Goal: Task Accomplishment & Management: Manage account settings

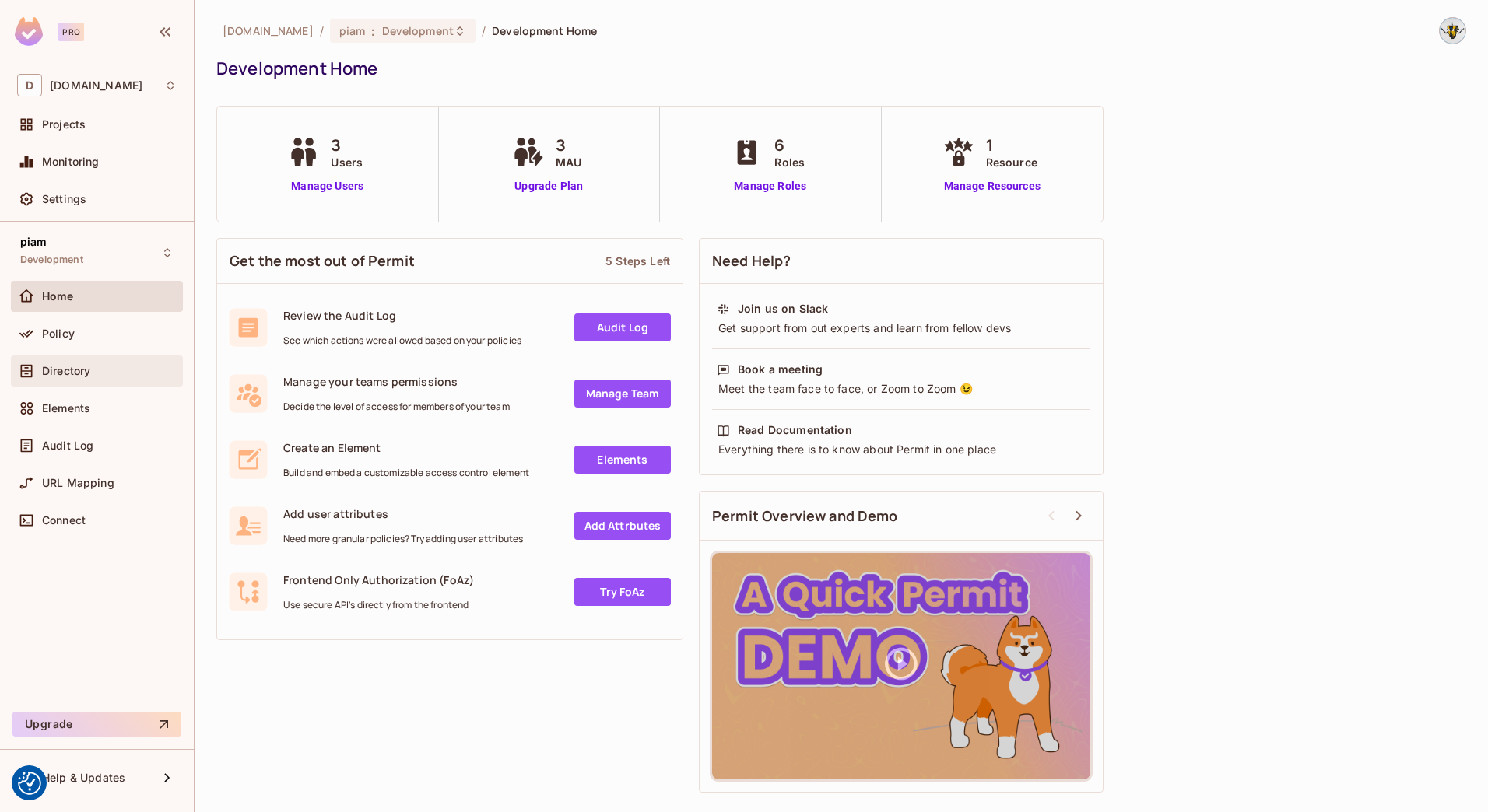
click at [77, 371] on span "Directory" at bounding box center [66, 371] width 48 height 12
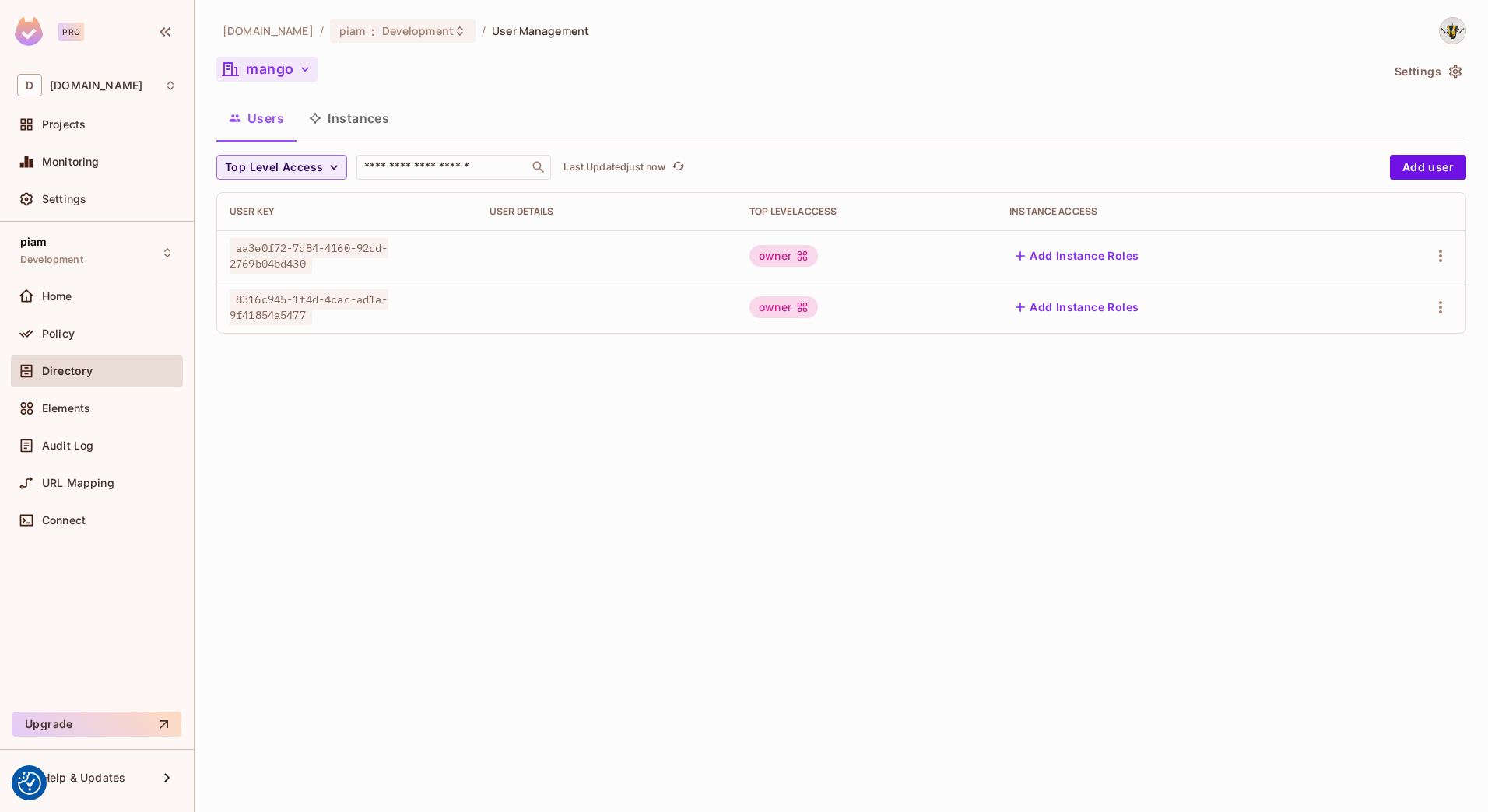
click at [250, 72] on button "mango" at bounding box center [266, 69] width 101 height 25
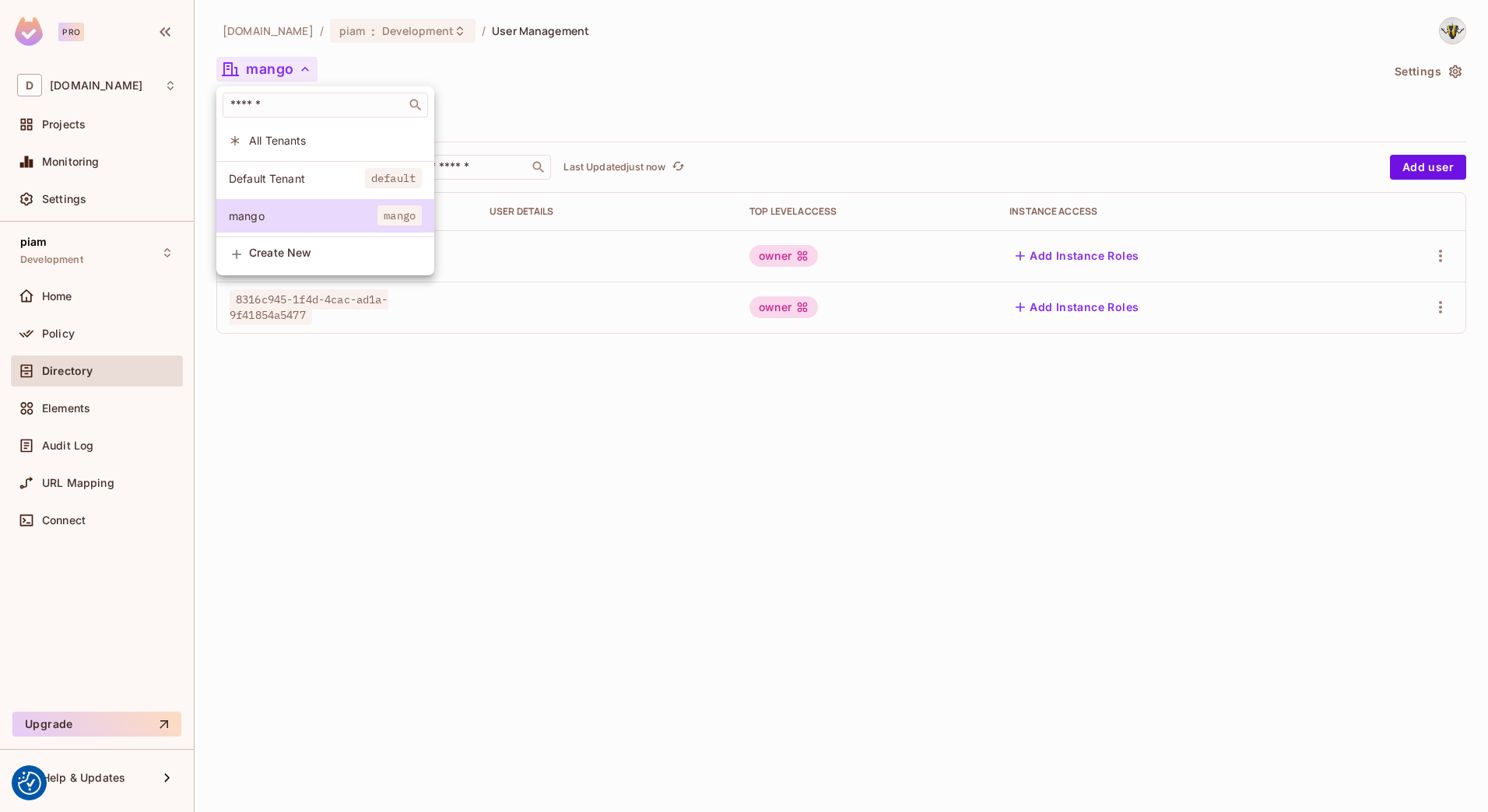
click at [1433, 90] on div at bounding box center [744, 406] width 1488 height 812
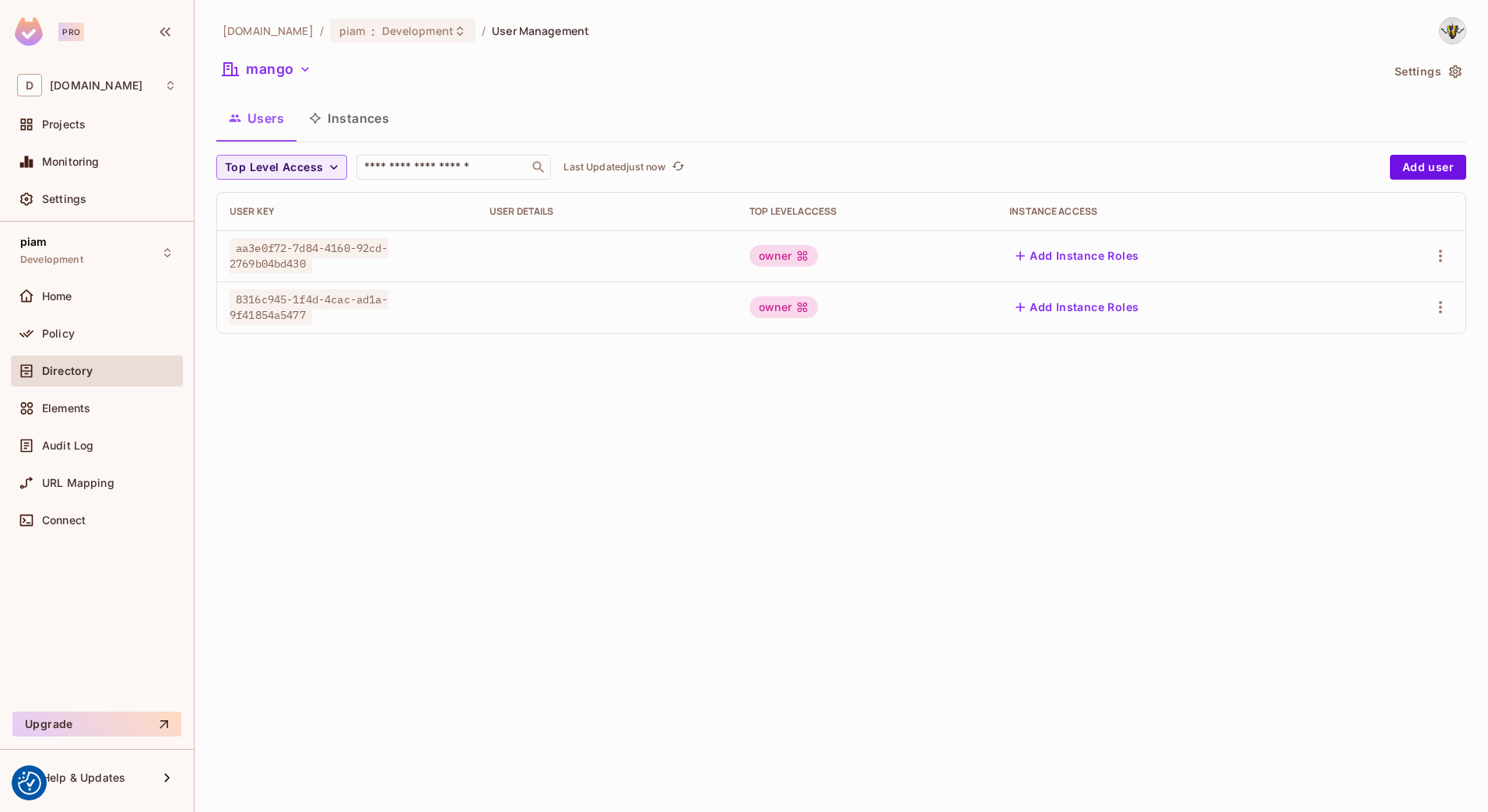
click at [1433, 81] on div "​ All Tenants Default Tenant default mango mango Create New" at bounding box center [744, 406] width 1488 height 812
click at [1411, 69] on button "Settings" at bounding box center [1427, 72] width 77 height 25
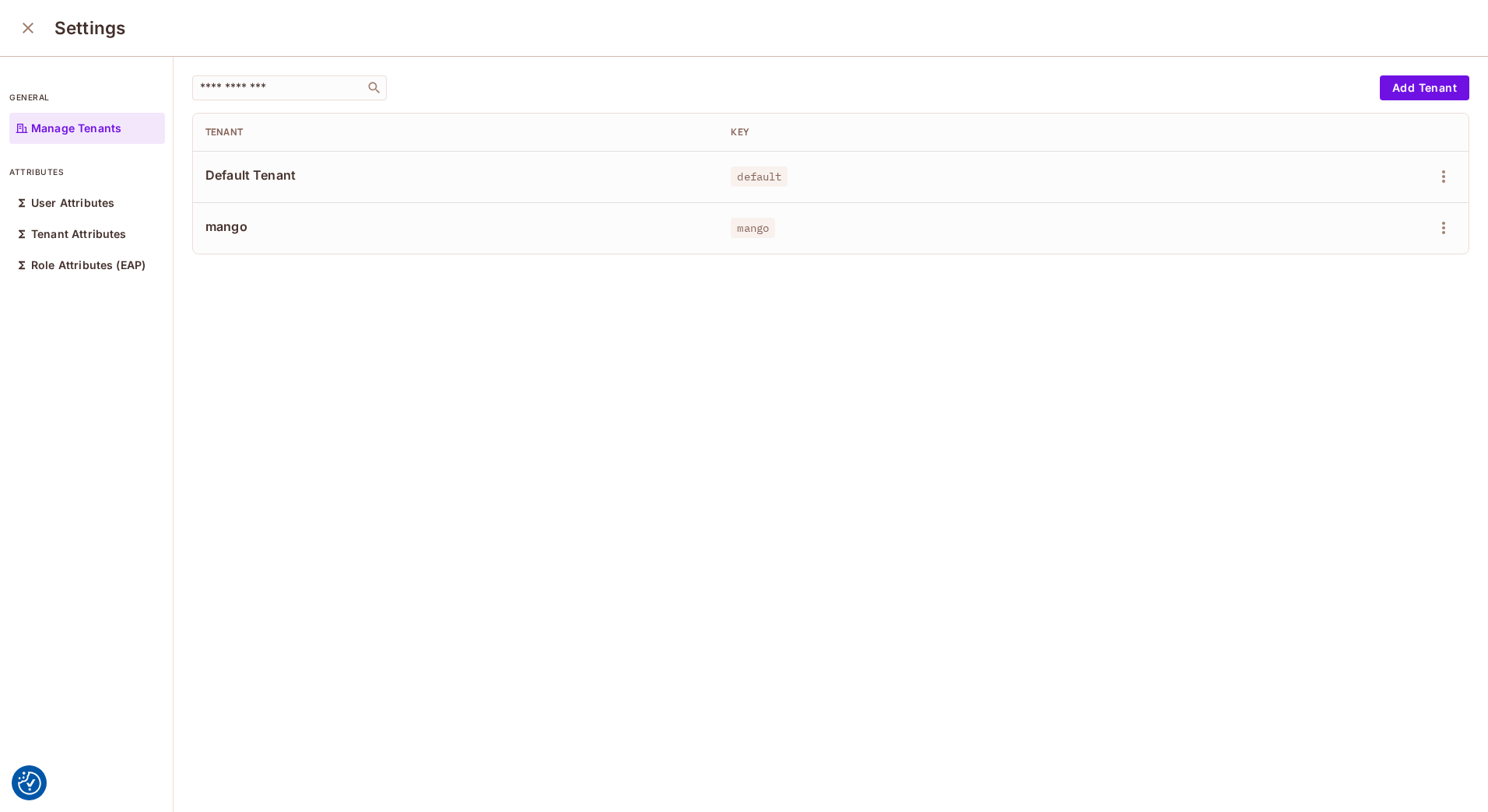
click at [1433, 167] on td at bounding box center [1356, 176] width 224 height 51
click at [1434, 178] on icon "button" at bounding box center [1443, 176] width 19 height 19
click at [1354, 293] on li "Delete Tenant" at bounding box center [1353, 281] width 138 height 34
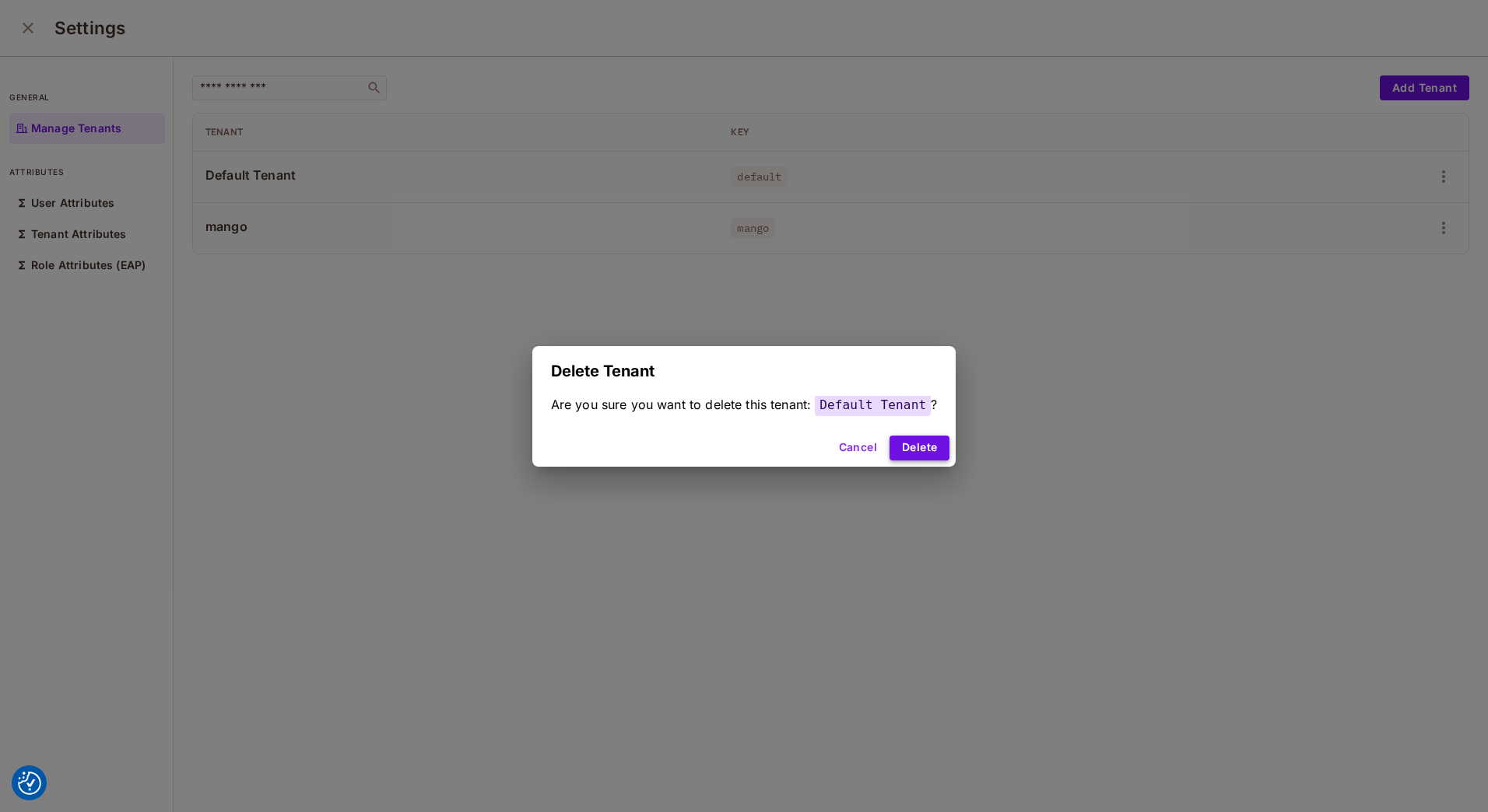
click at [912, 444] on button "Delete" at bounding box center [919, 448] width 60 height 25
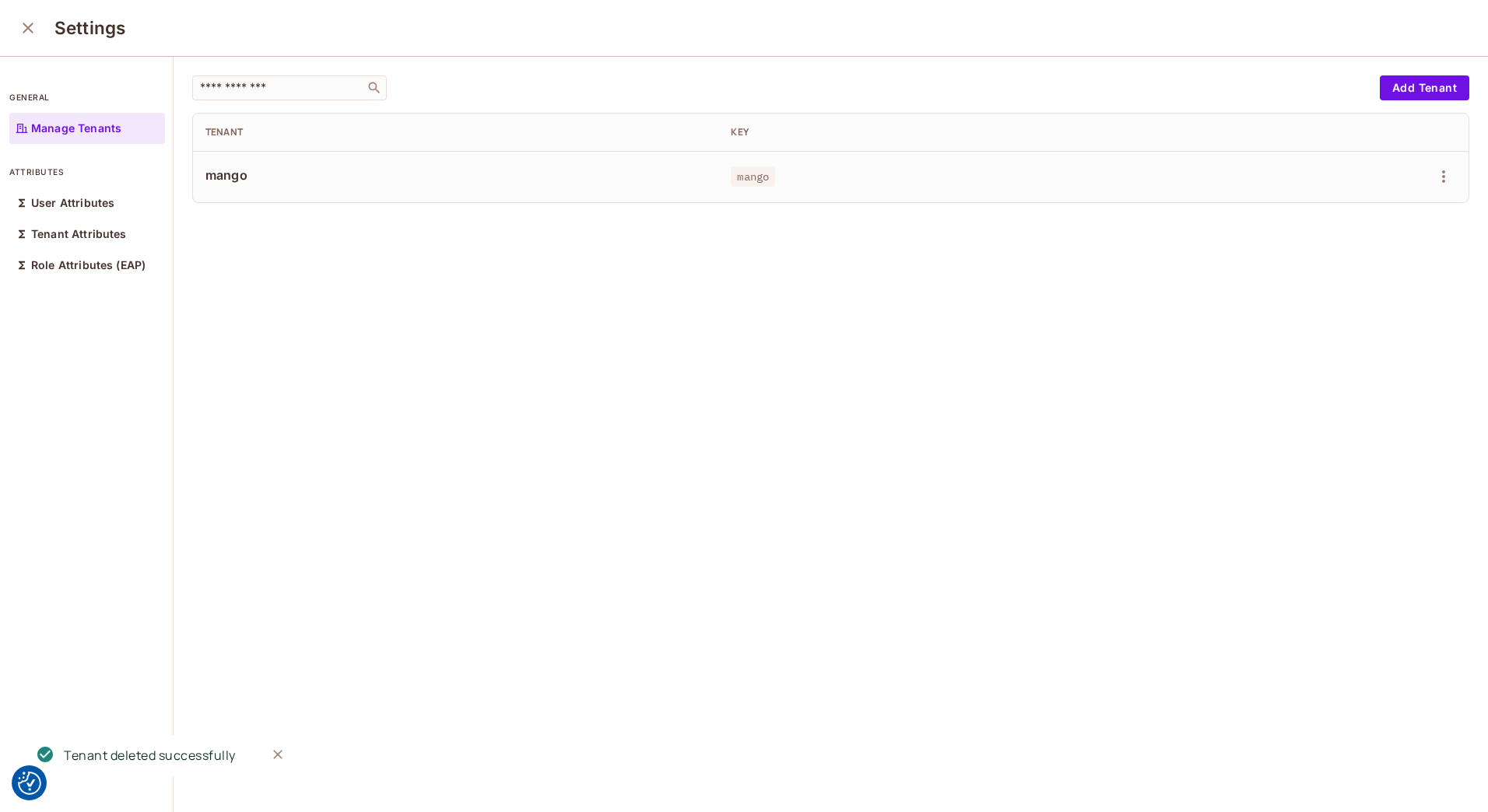
click at [26, 28] on icon "close" at bounding box center [28, 28] width 19 height 19
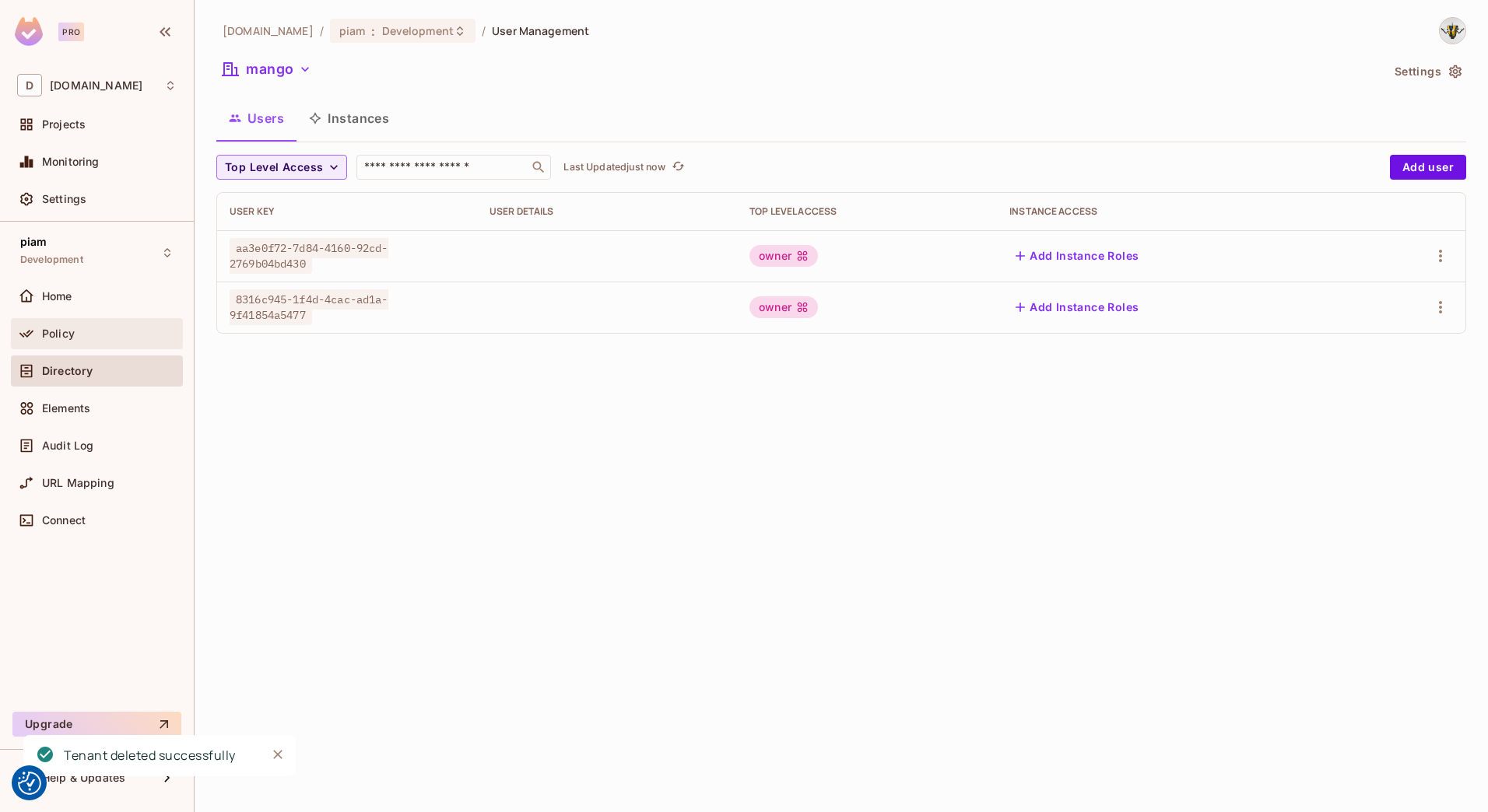
click at [55, 340] on div "Policy" at bounding box center [97, 333] width 160 height 19
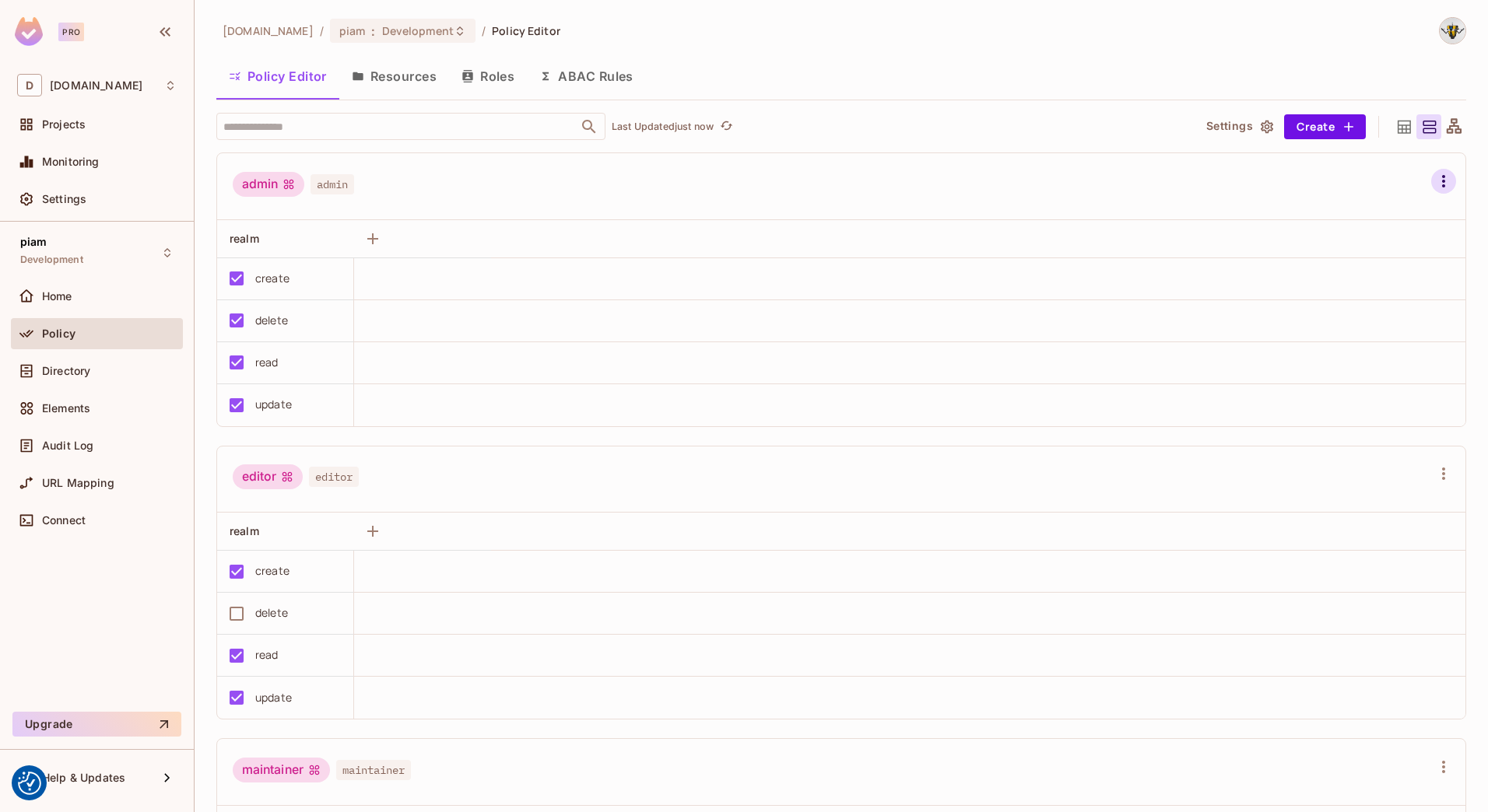
click at [1434, 179] on icon "button" at bounding box center [1443, 181] width 19 height 19
click at [1363, 380] on div "Delete Role" at bounding box center [1337, 379] width 60 height 15
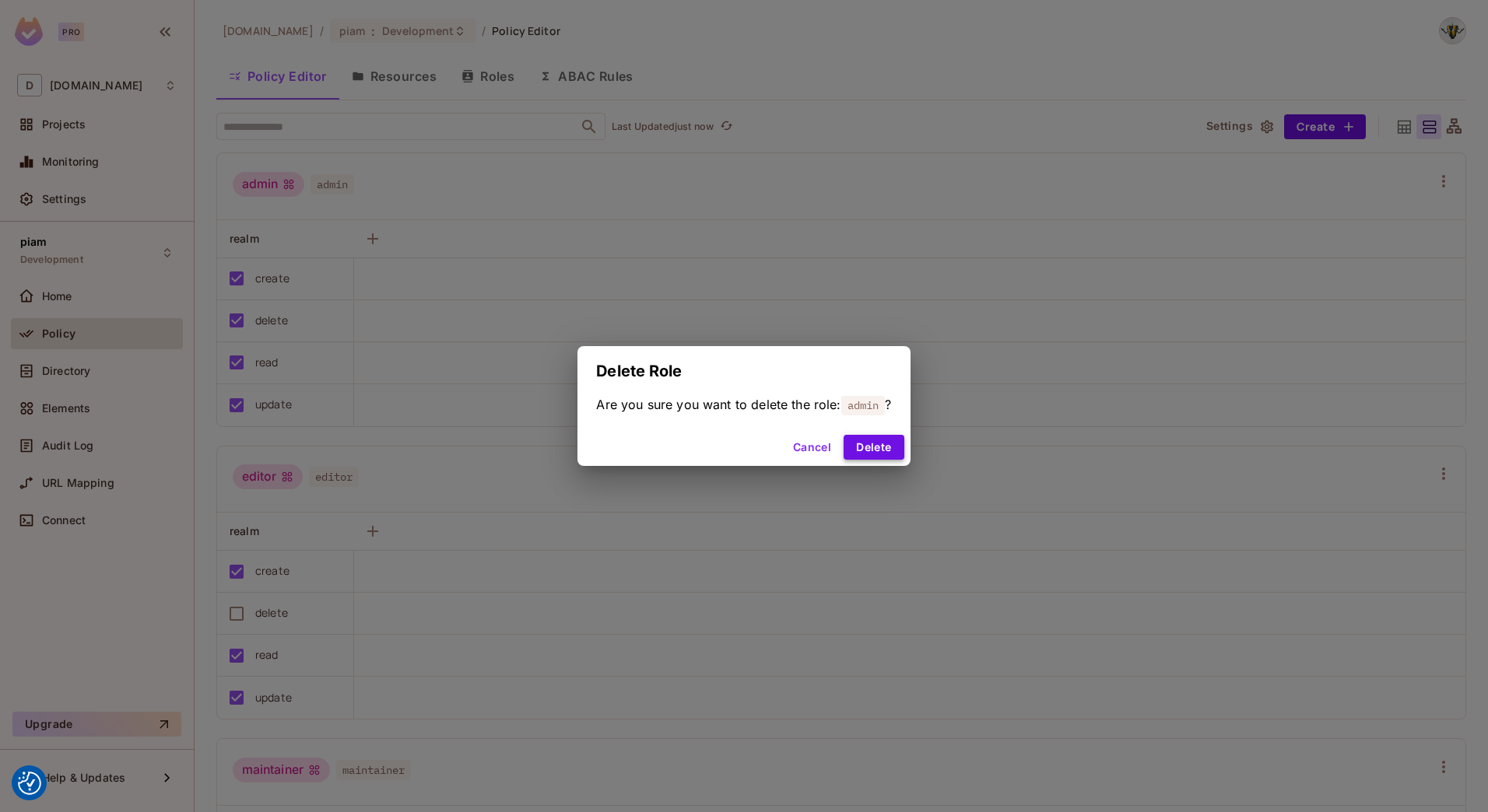
click at [882, 450] on button "Delete" at bounding box center [874, 447] width 60 height 25
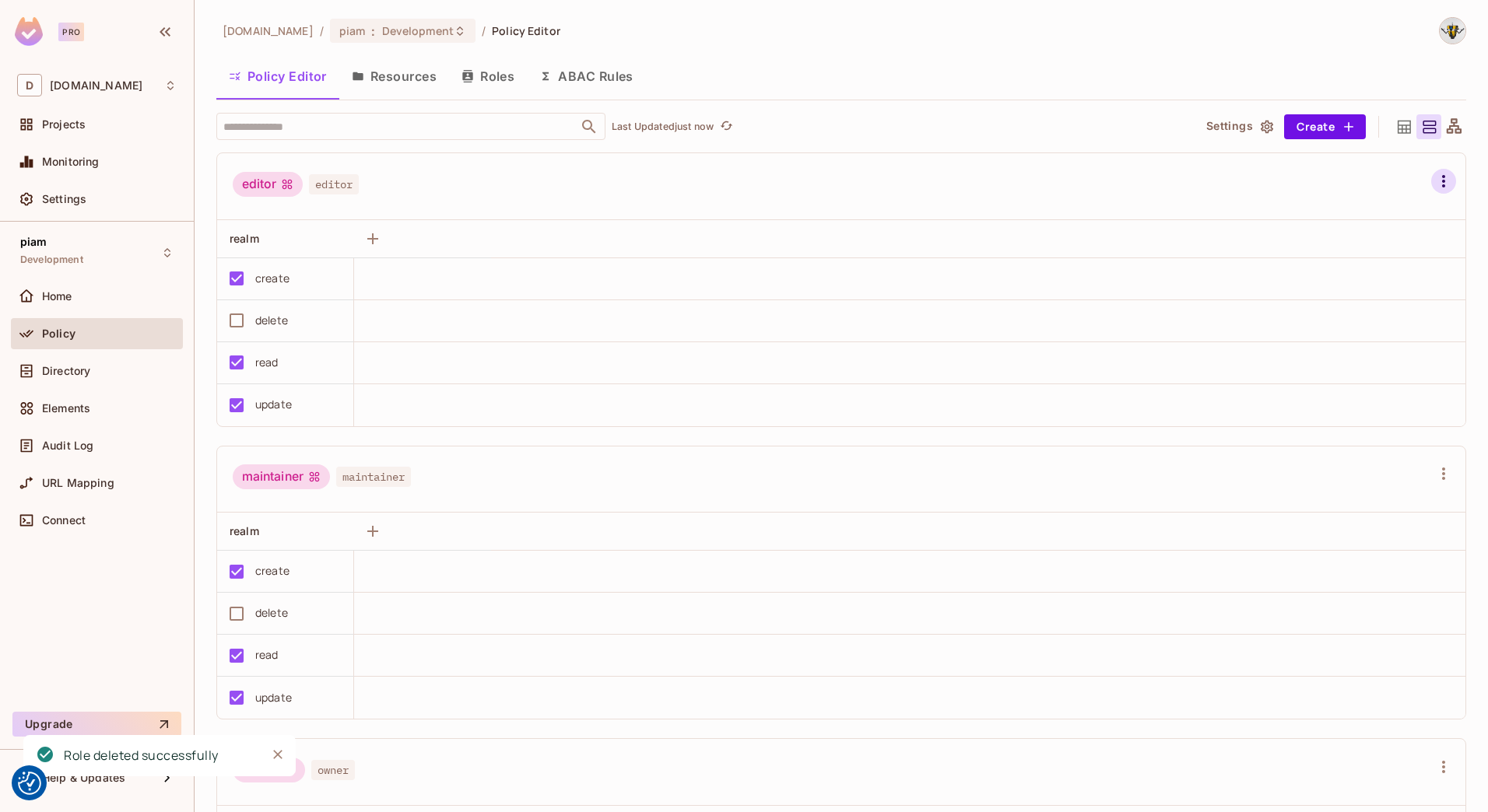
click at [1434, 182] on icon "button" at bounding box center [1443, 181] width 19 height 19
click at [1343, 375] on div "Delete Role" at bounding box center [1337, 379] width 60 height 15
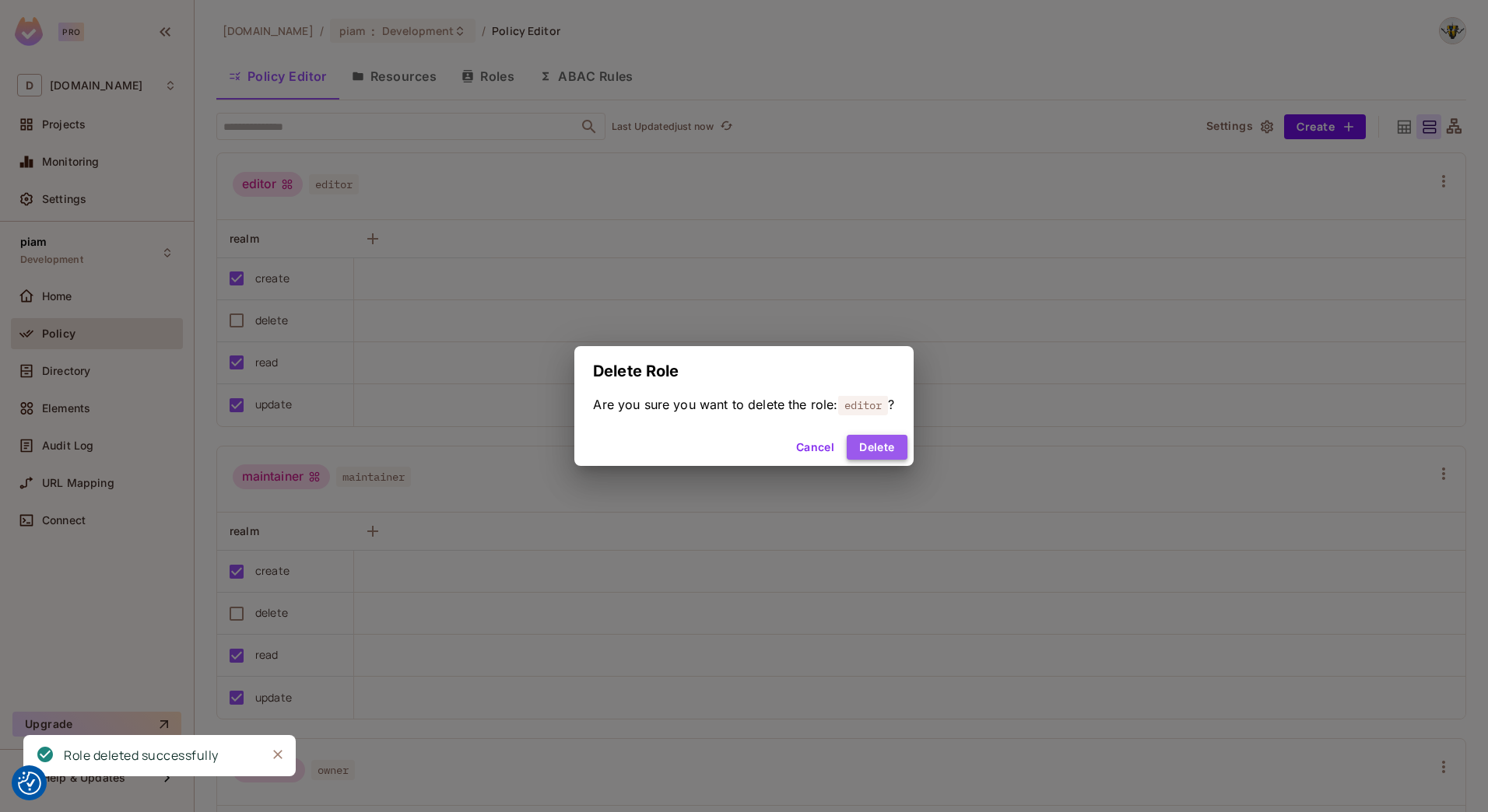
click at [883, 446] on button "Delete" at bounding box center [877, 447] width 60 height 25
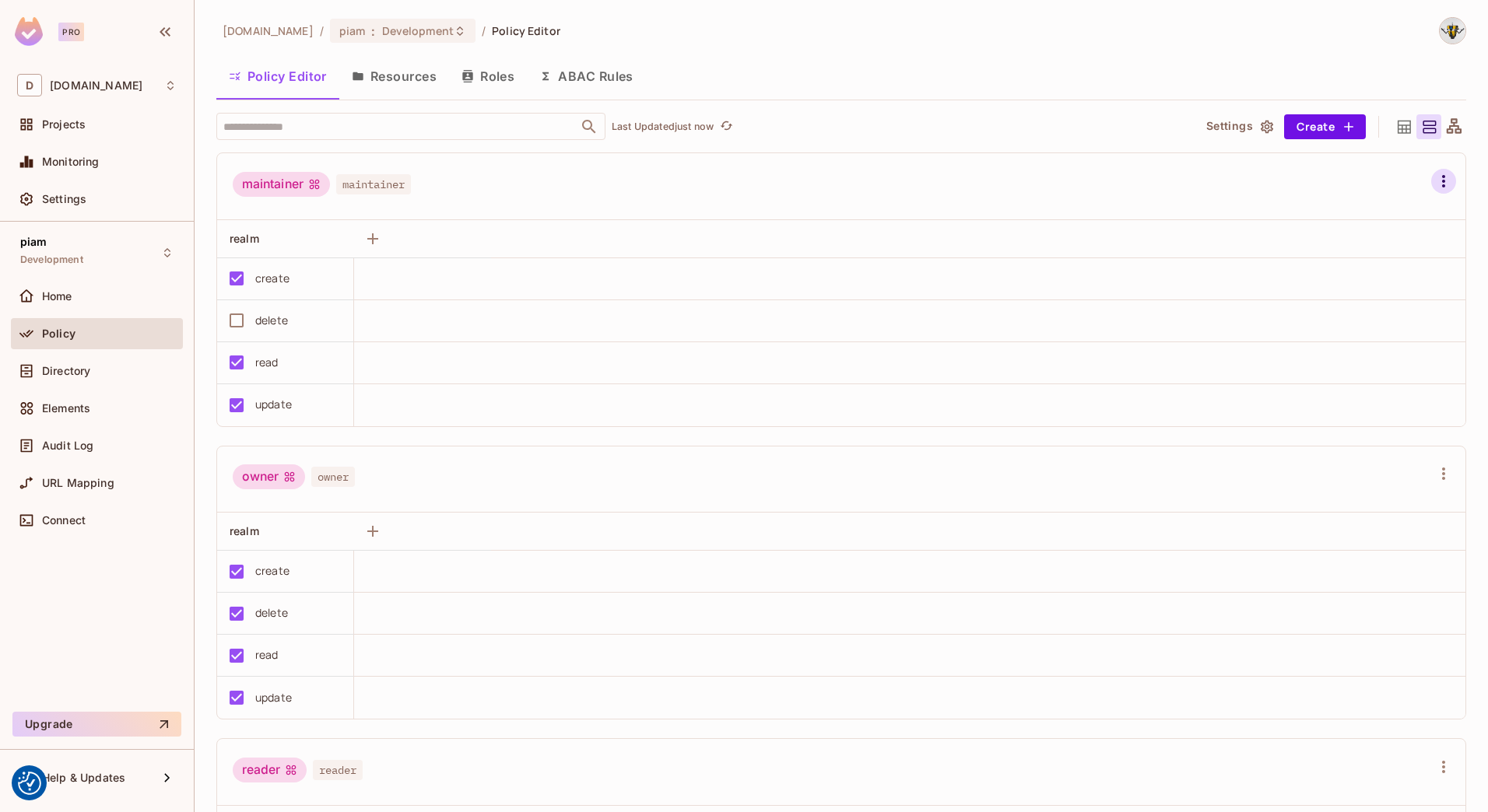
click at [1432, 182] on button "button" at bounding box center [1443, 181] width 25 height 25
click at [1335, 385] on div "Delete Role" at bounding box center [1337, 379] width 60 height 15
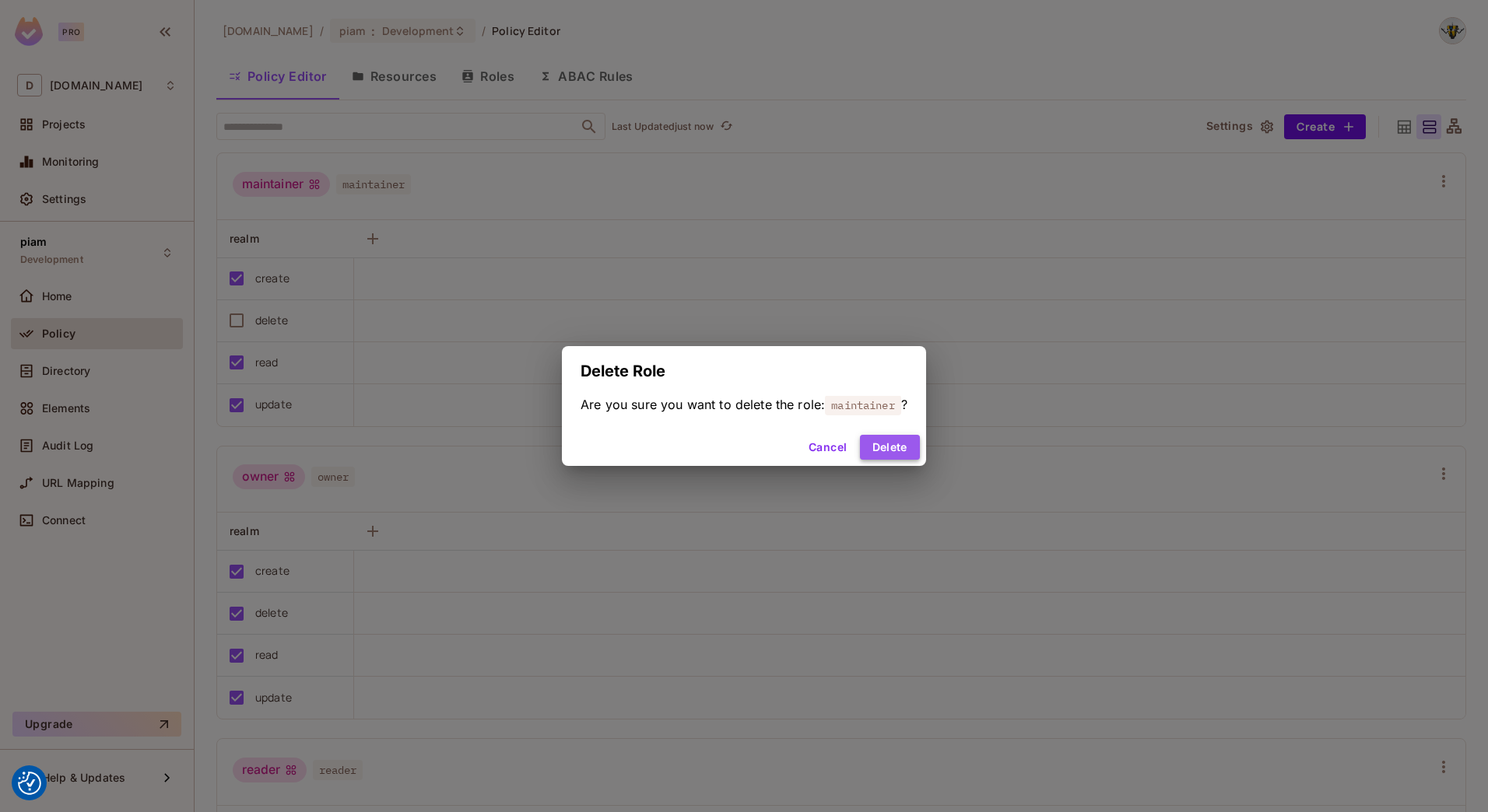
click at [892, 446] on button "Delete" at bounding box center [890, 447] width 60 height 25
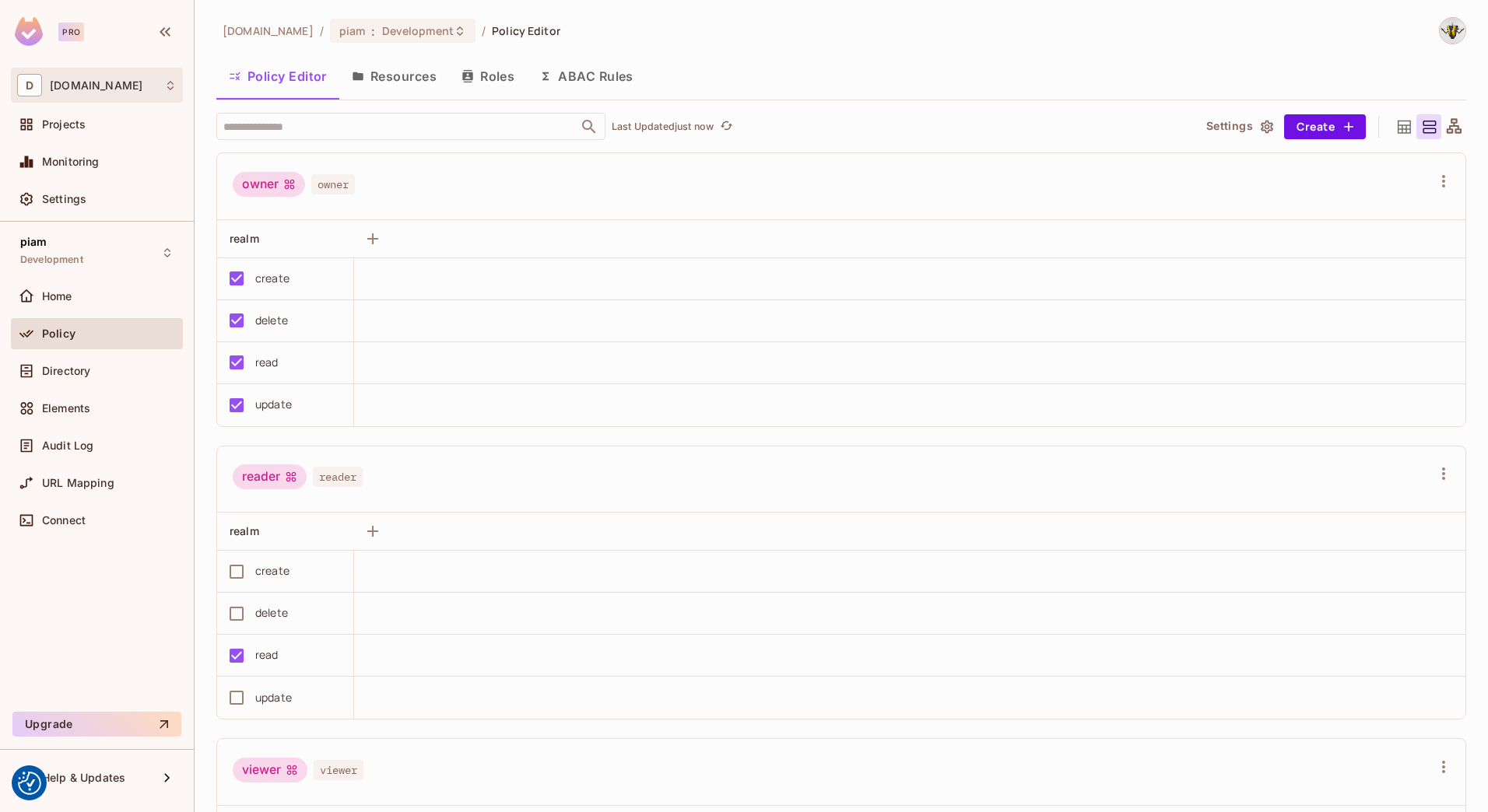
click at [56, 94] on div "D [DOMAIN_NAME]" at bounding box center [97, 86] width 160 height 23
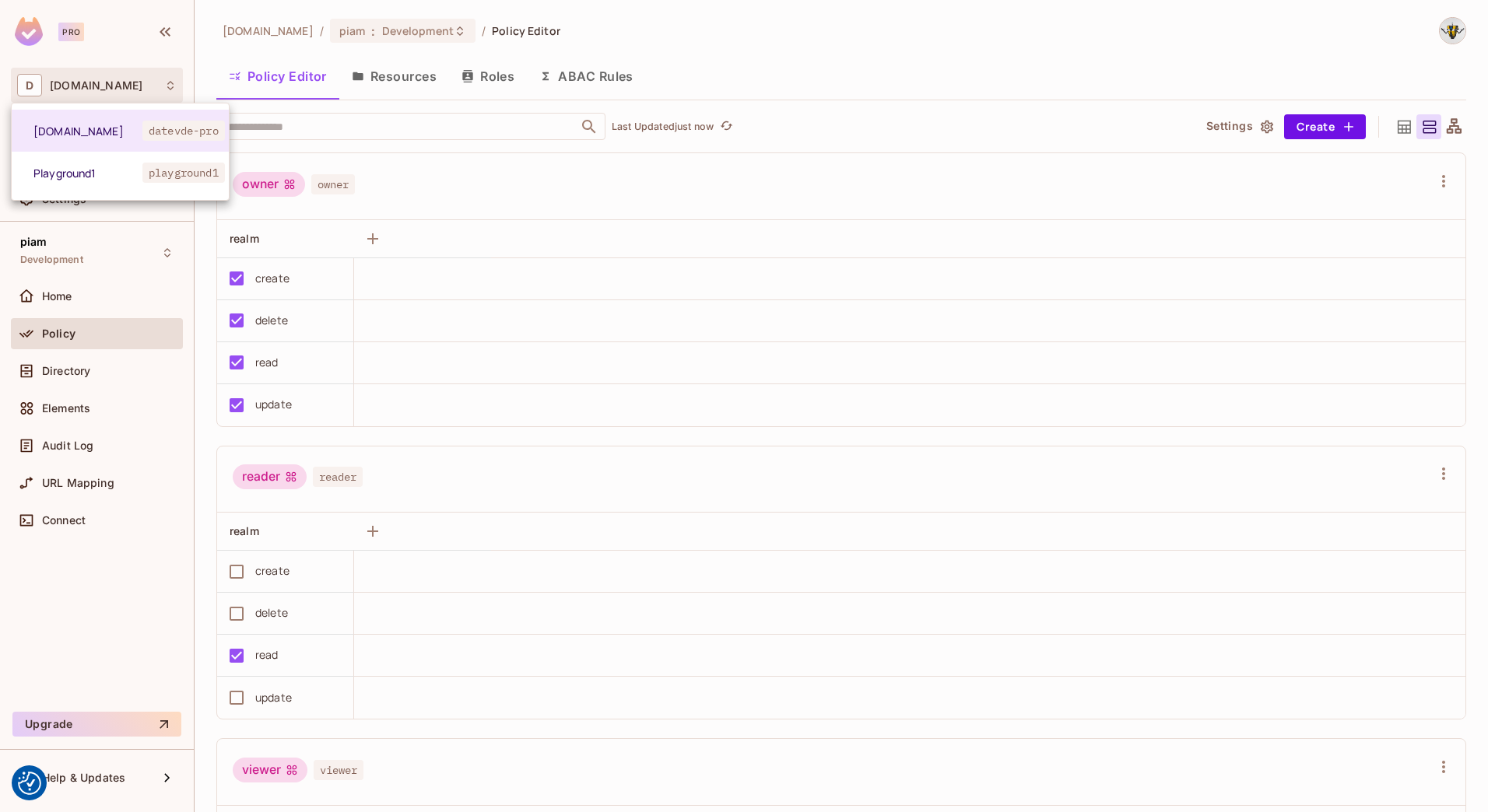
click at [56, 94] on div at bounding box center [744, 406] width 1488 height 812
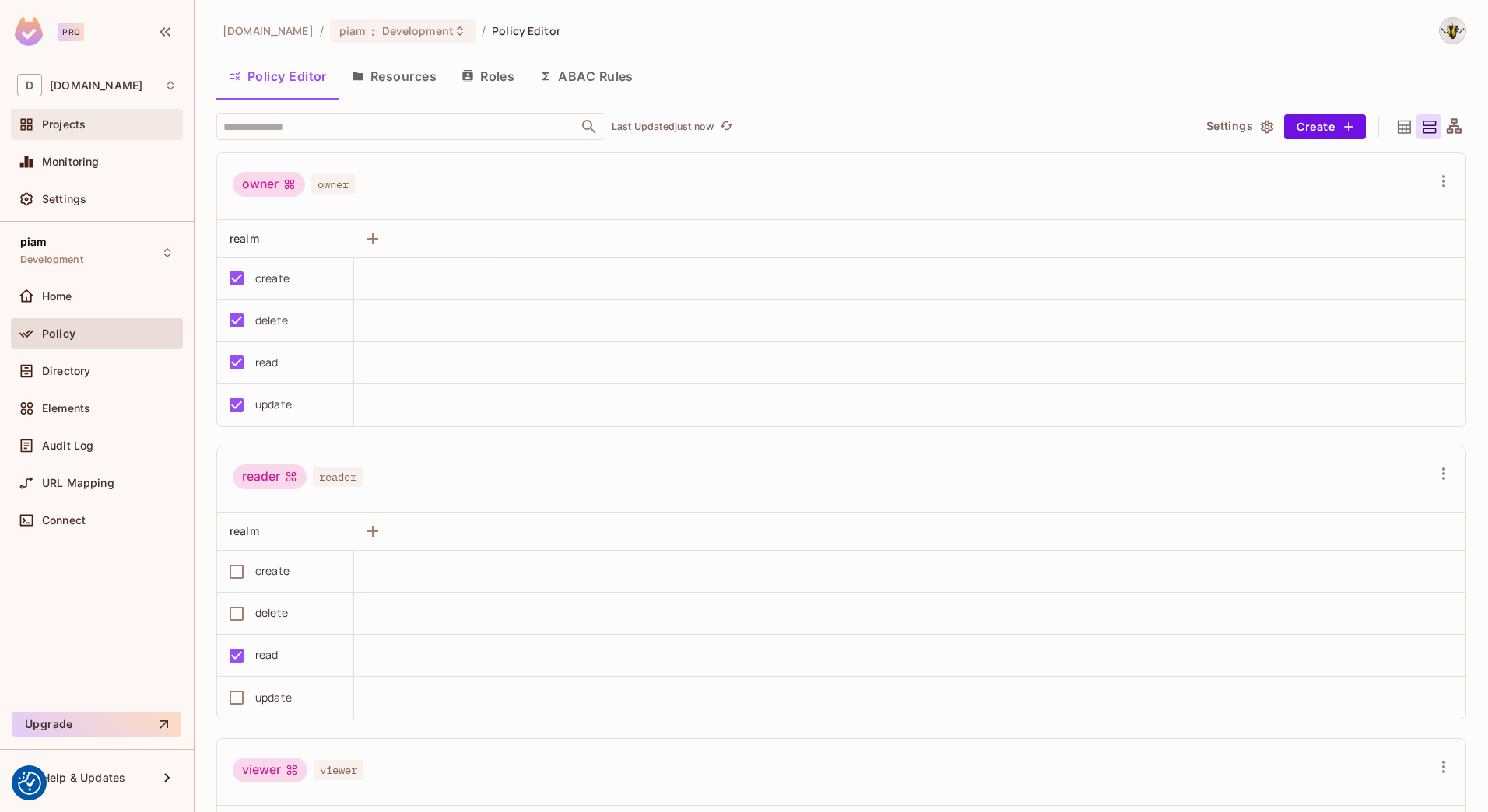
click at [70, 129] on span "Projects" at bounding box center [64, 124] width 43 height 12
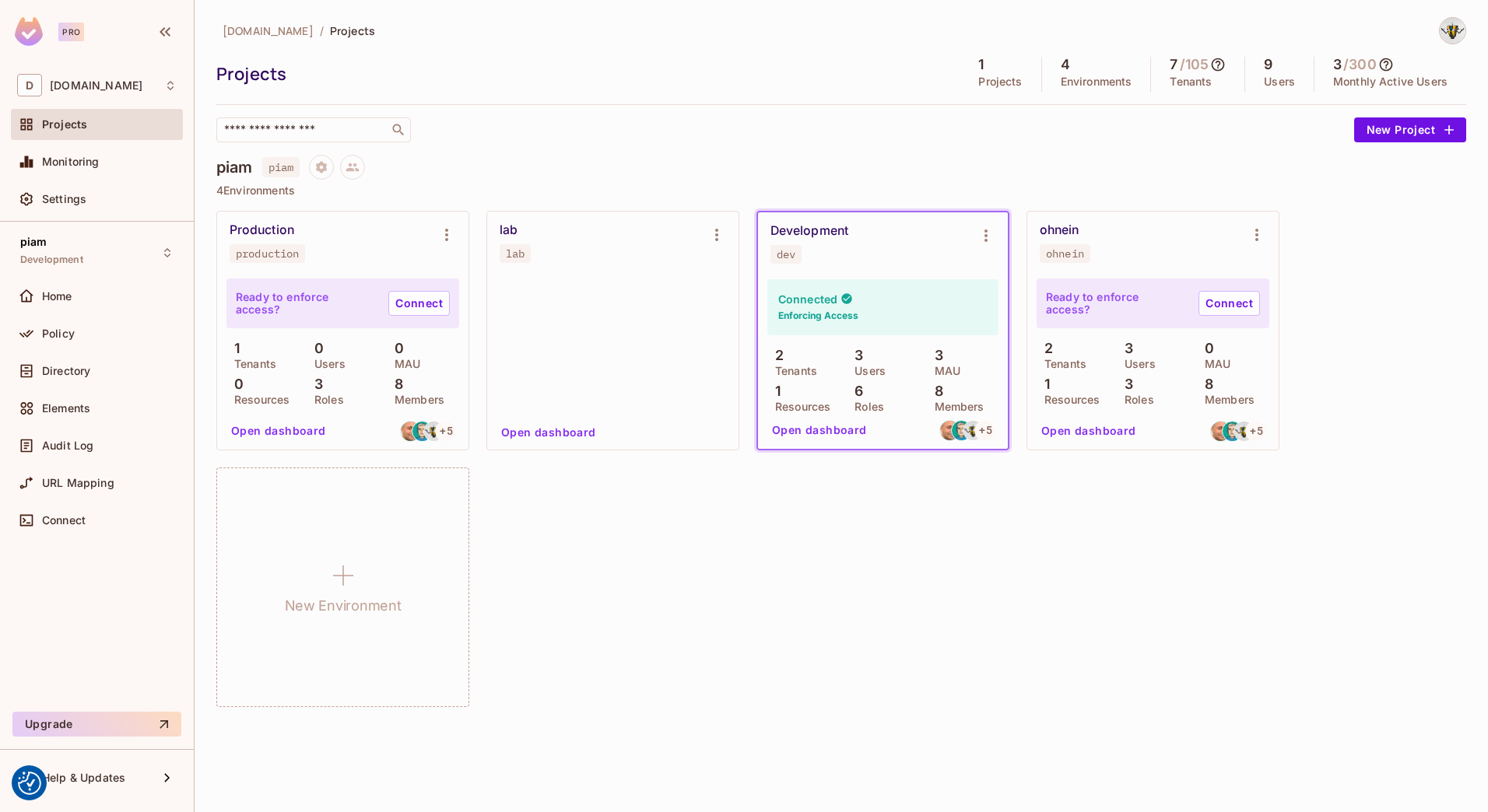
click at [1119, 232] on div "ohnein ohnein" at bounding box center [1140, 243] width 201 height 41
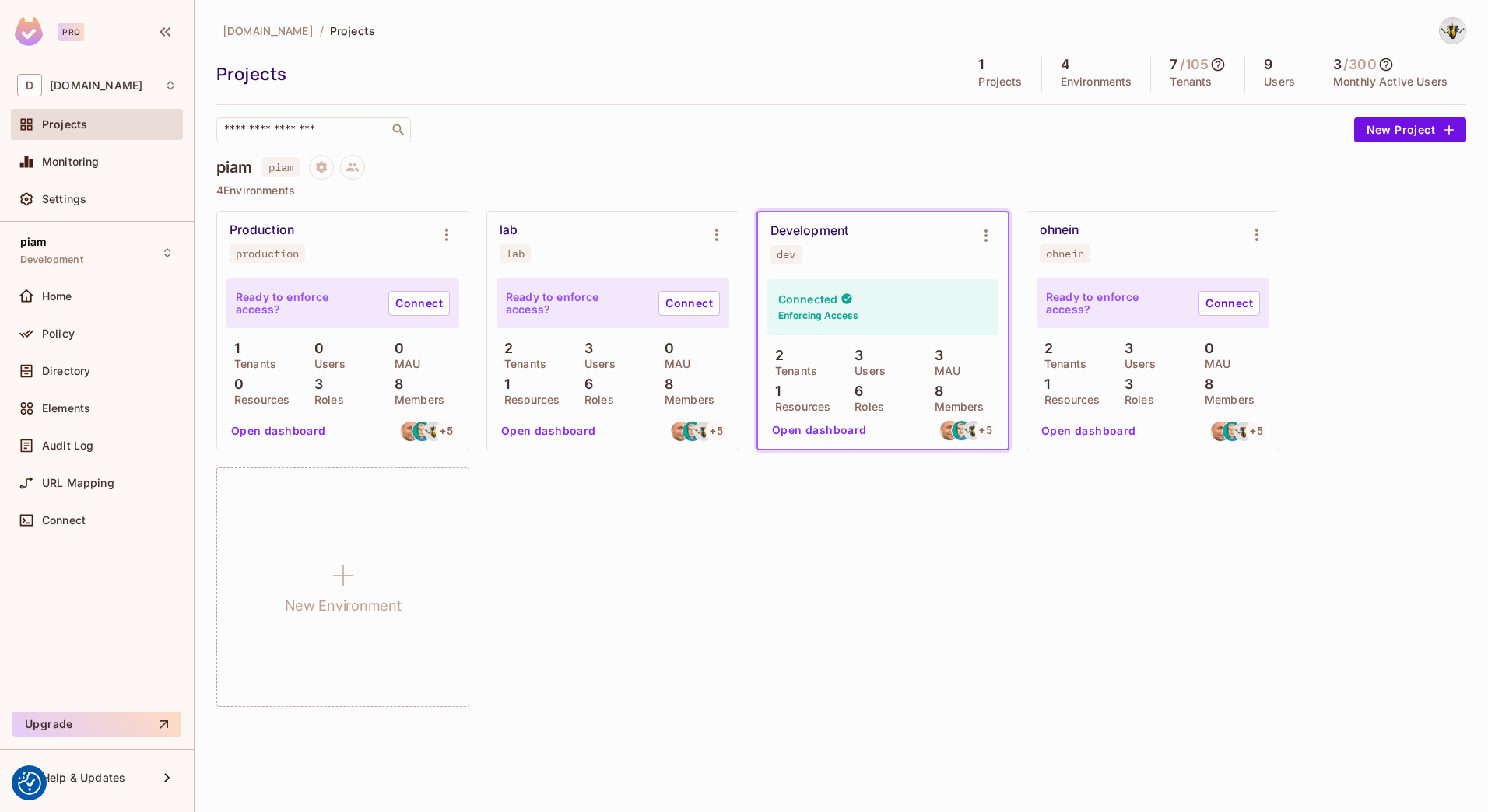
click at [1065, 239] on div "ohnein ohnein" at bounding box center [1140, 243] width 201 height 41
click at [1058, 222] on div "ohnein" at bounding box center [1059, 230] width 39 height 15
click at [1122, 310] on div "Ready to enforce access? Connect" at bounding box center [1153, 303] width 233 height 50
click at [1096, 428] on button "Open dashboard" at bounding box center [1089, 431] width 108 height 25
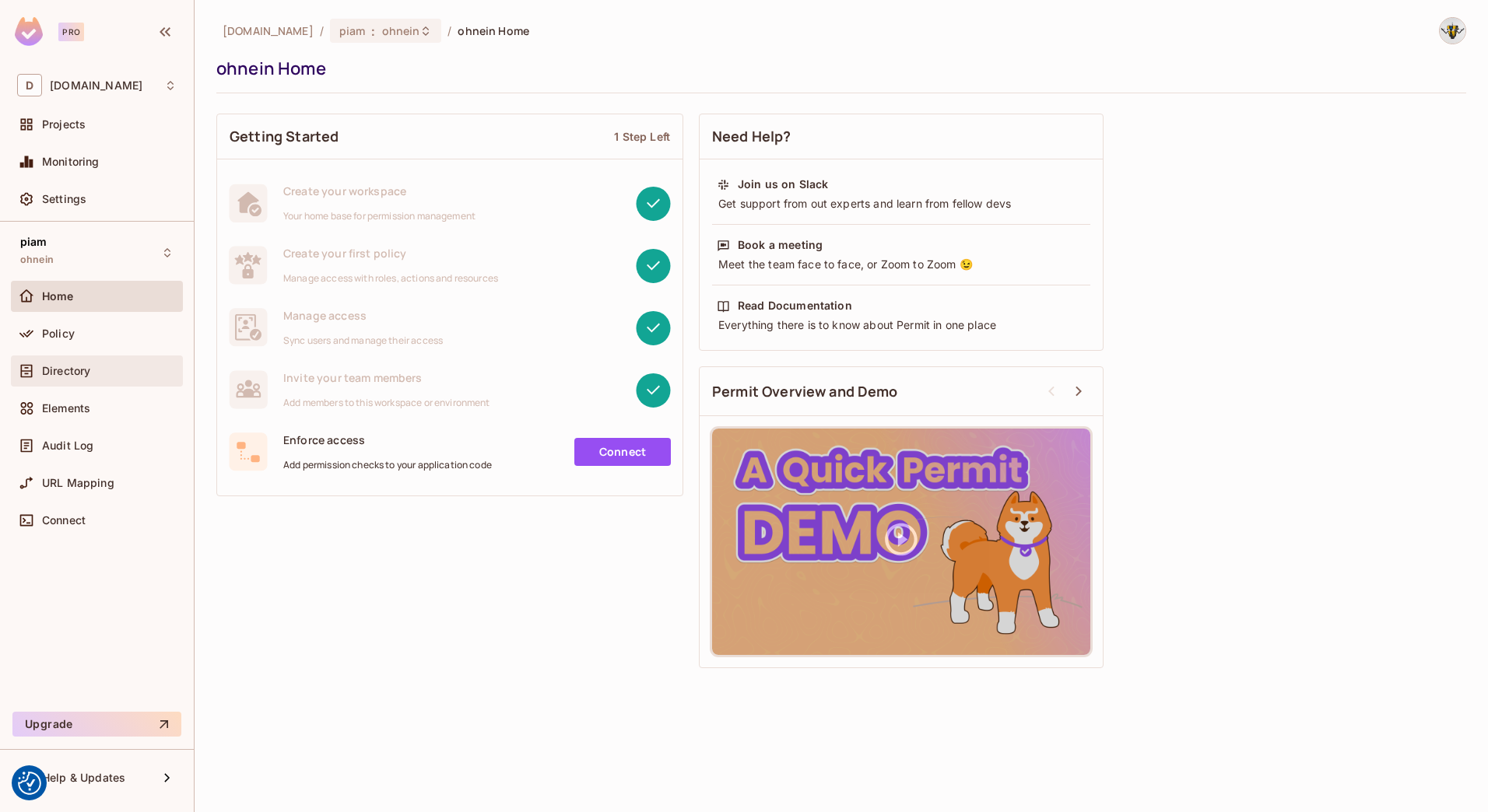
click at [54, 363] on div "Directory" at bounding box center [97, 371] width 160 height 19
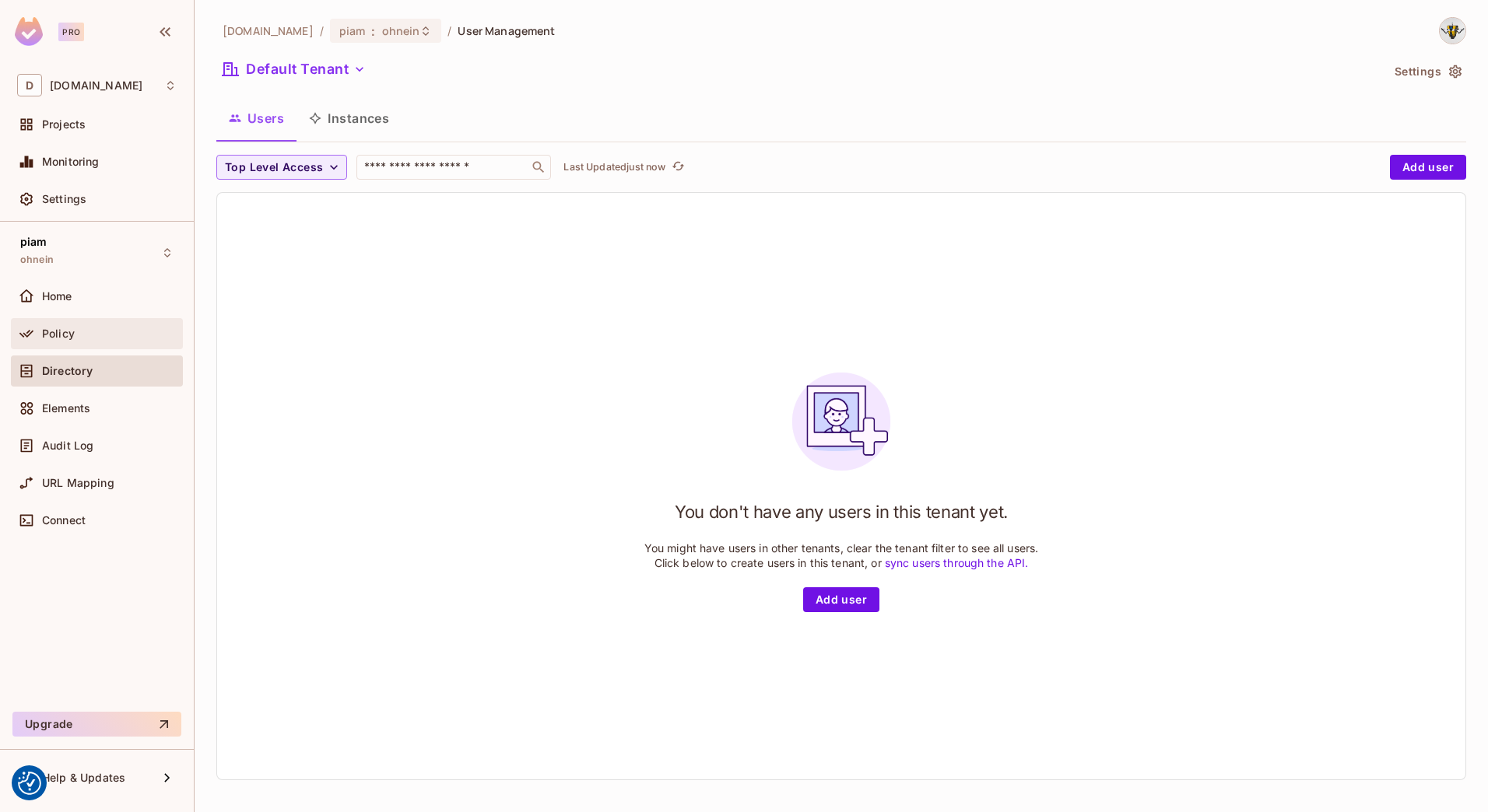
click at [54, 340] on div "Policy" at bounding box center [97, 333] width 160 height 19
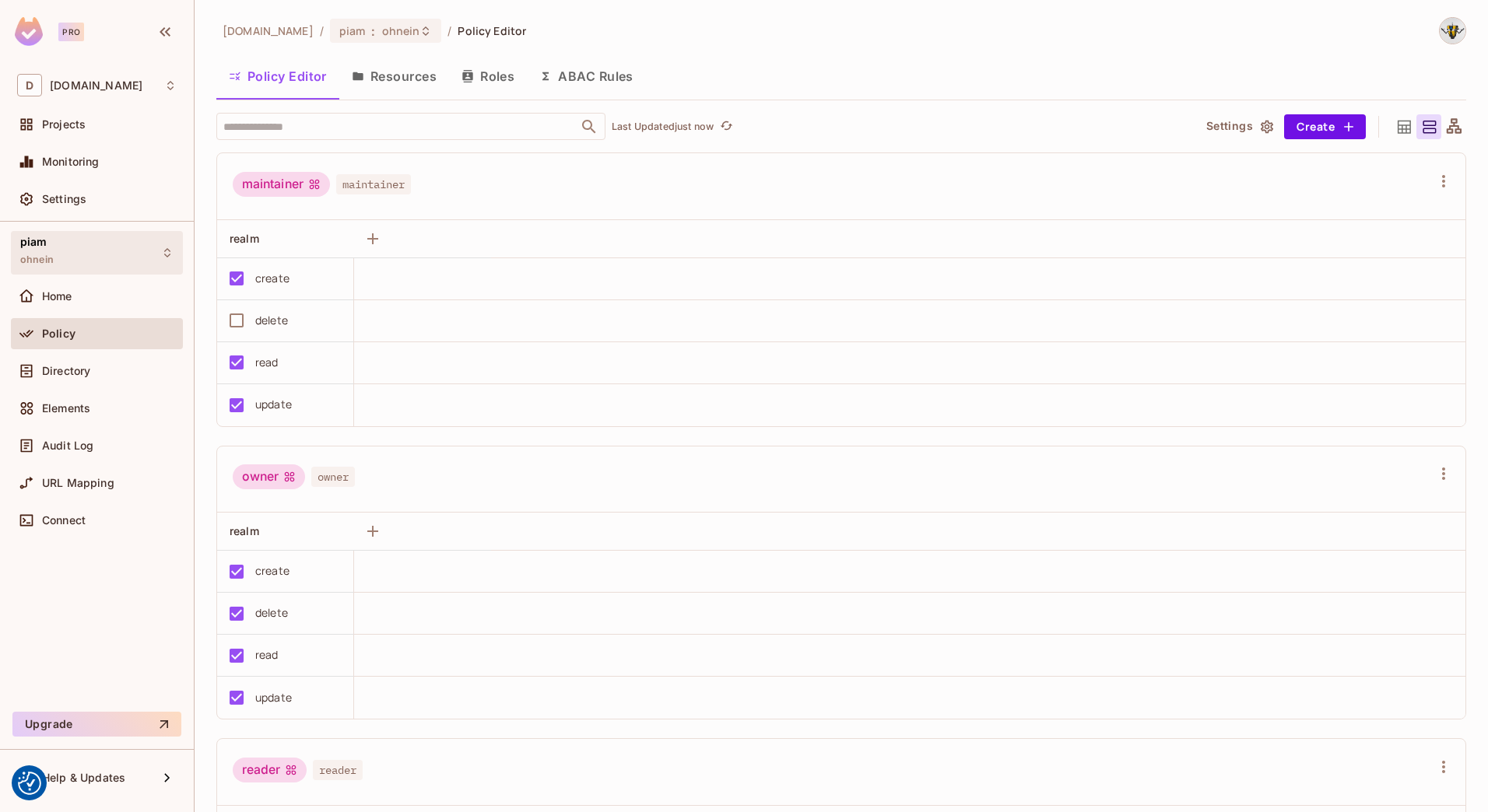
click at [73, 257] on div "piam ohnein" at bounding box center [96, 252] width 172 height 43
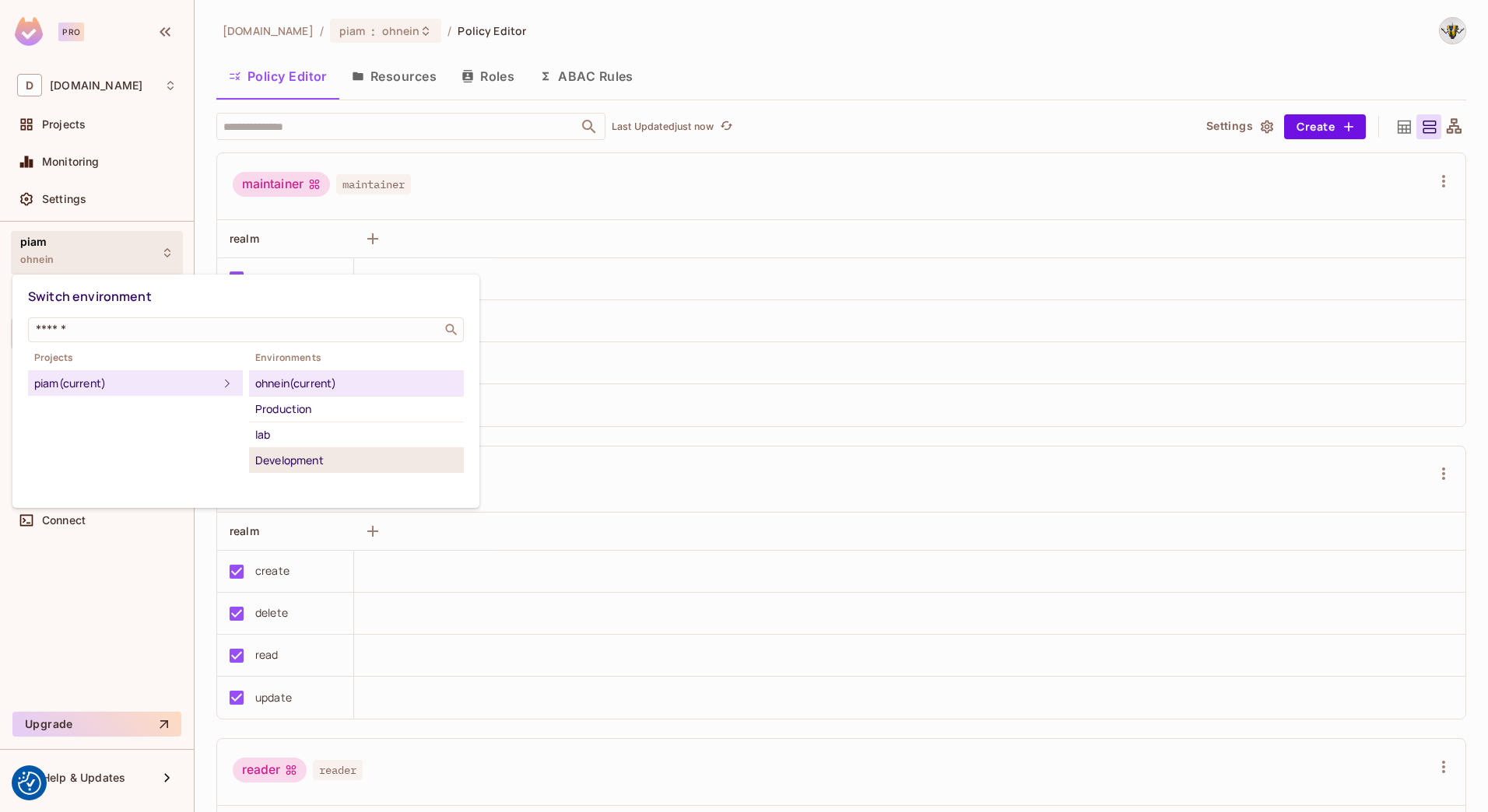
click at [308, 456] on div "Development" at bounding box center [356, 460] width 202 height 19
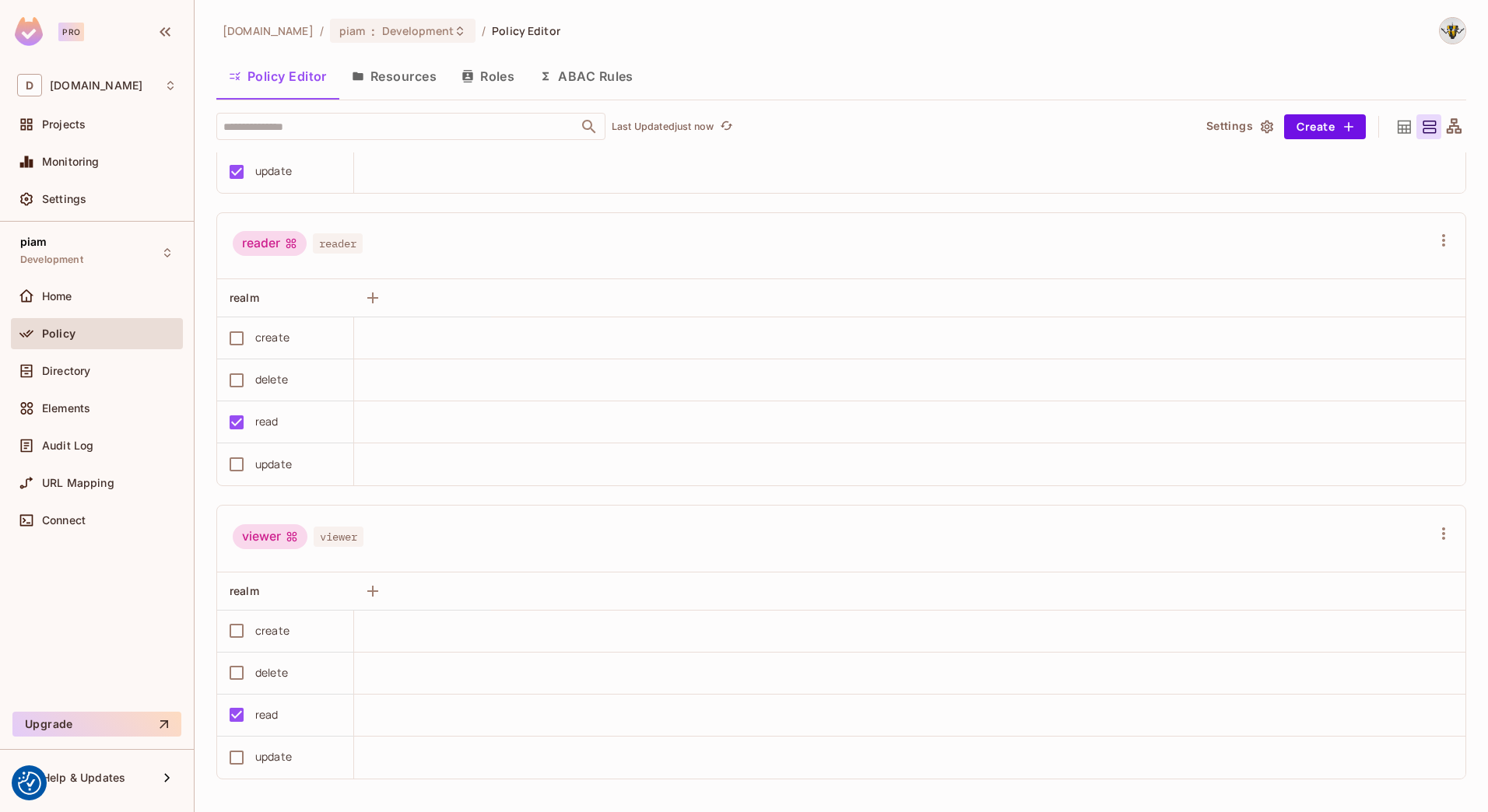
scroll to position [239, 0]
click at [1406, 524] on div "viewer viewer" at bounding box center [832, 533] width 1199 height 29
click at [1434, 525] on icon "button" at bounding box center [1443, 528] width 19 height 19
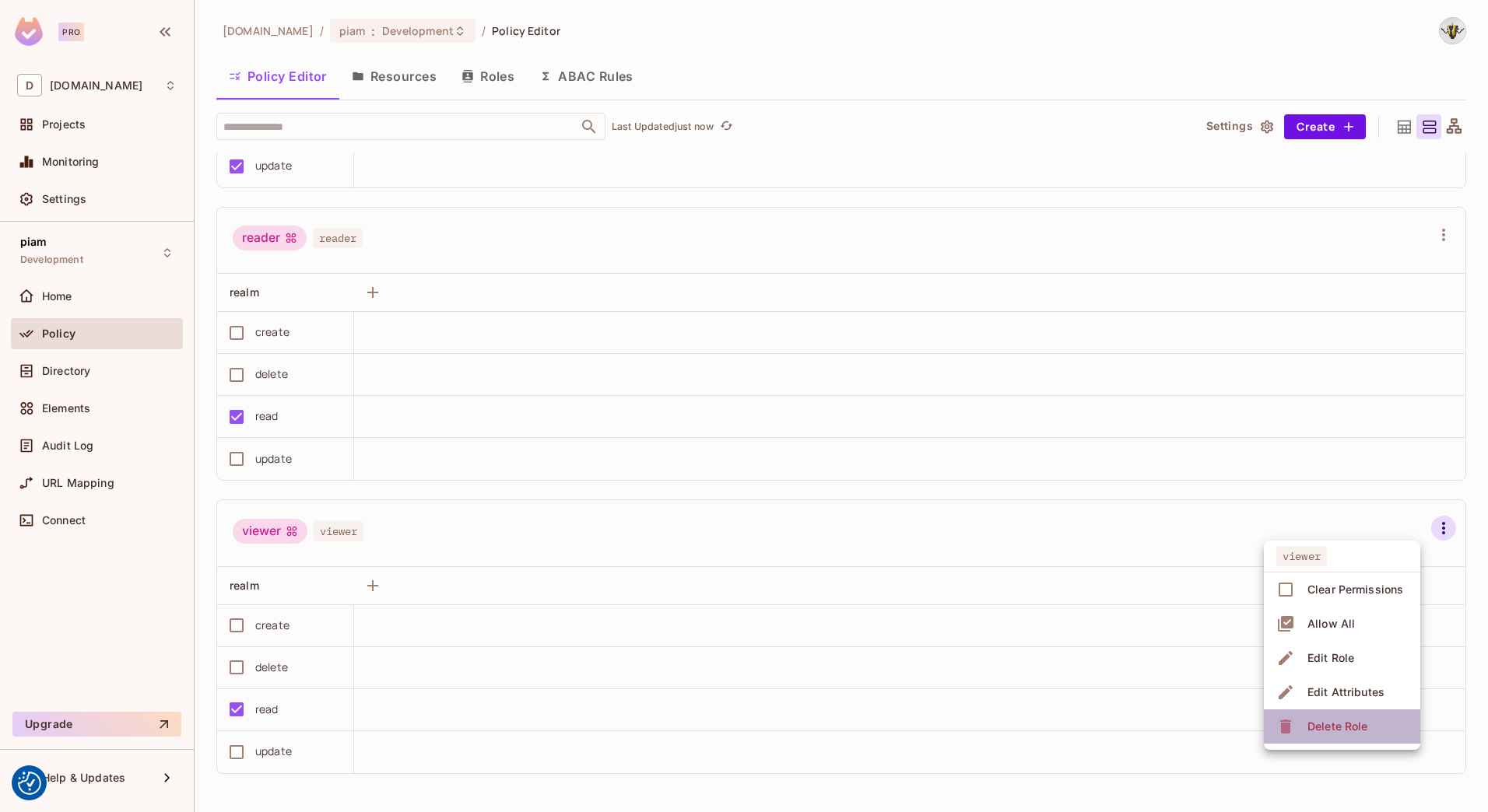
click at [1323, 723] on div "Delete Role" at bounding box center [1337, 726] width 60 height 15
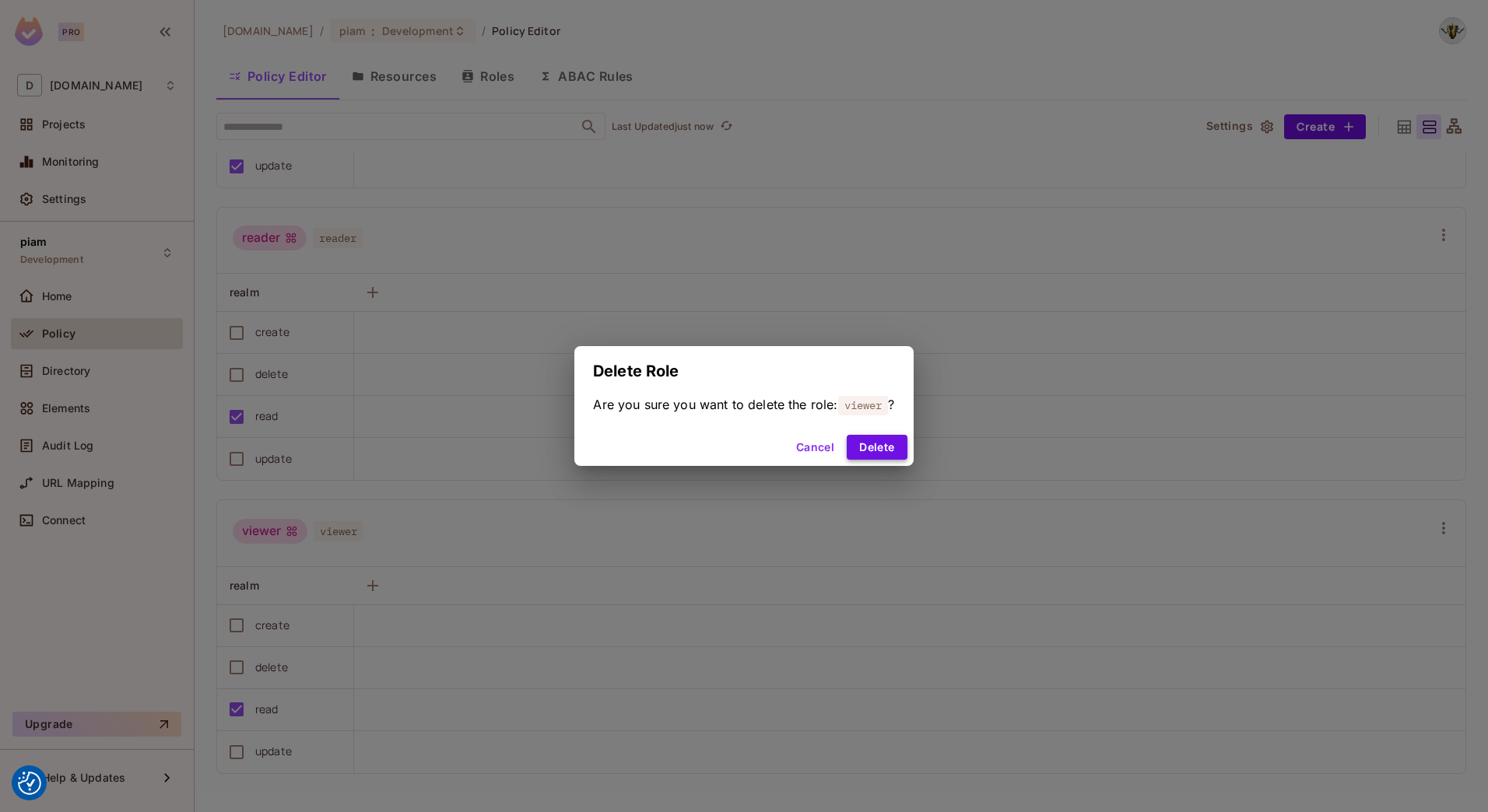
click at [900, 441] on button "Delete" at bounding box center [877, 447] width 60 height 25
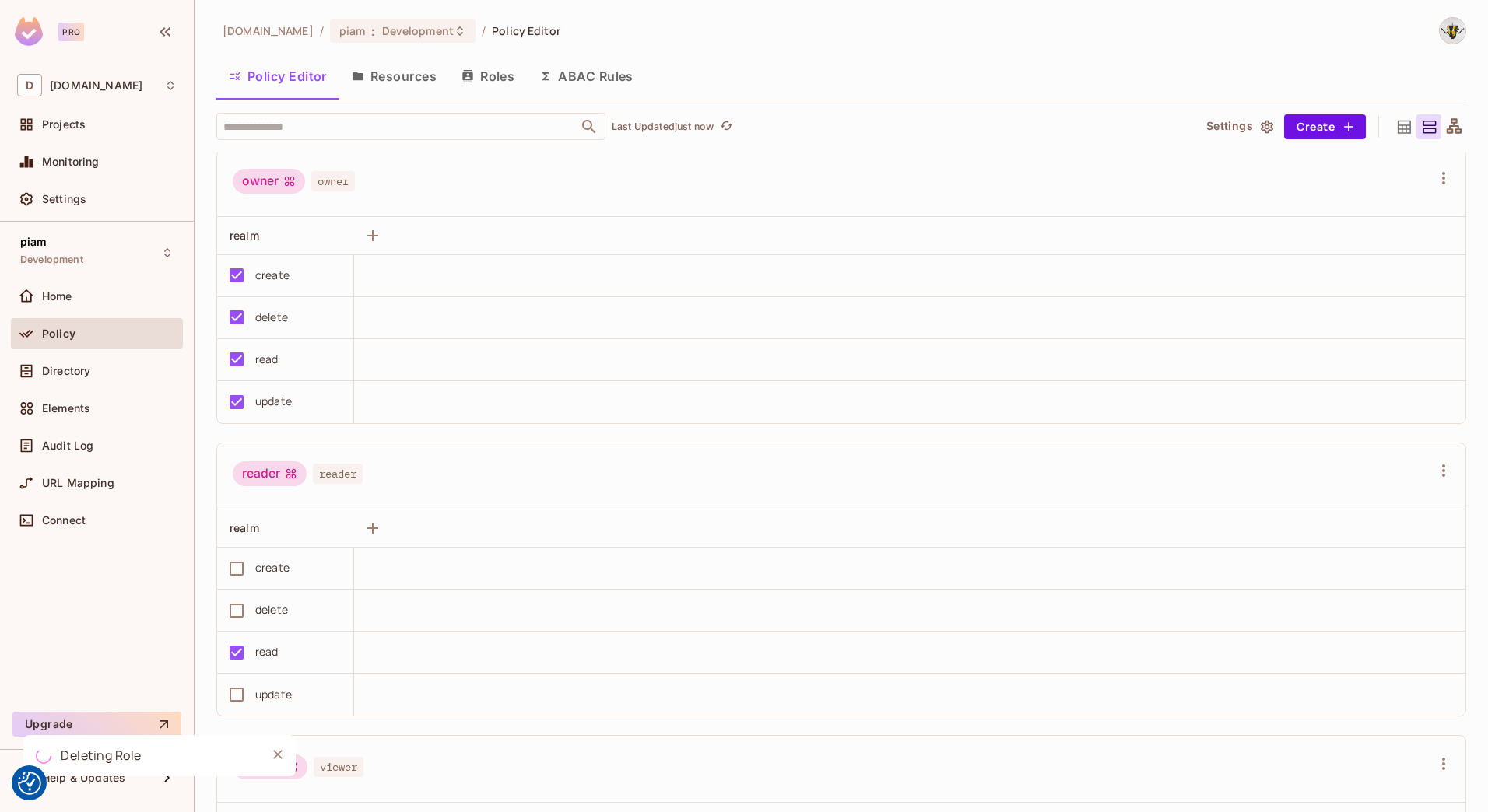
scroll to position [0, 0]
click at [85, 263] on div "piam Development" at bounding box center [96, 252] width 172 height 43
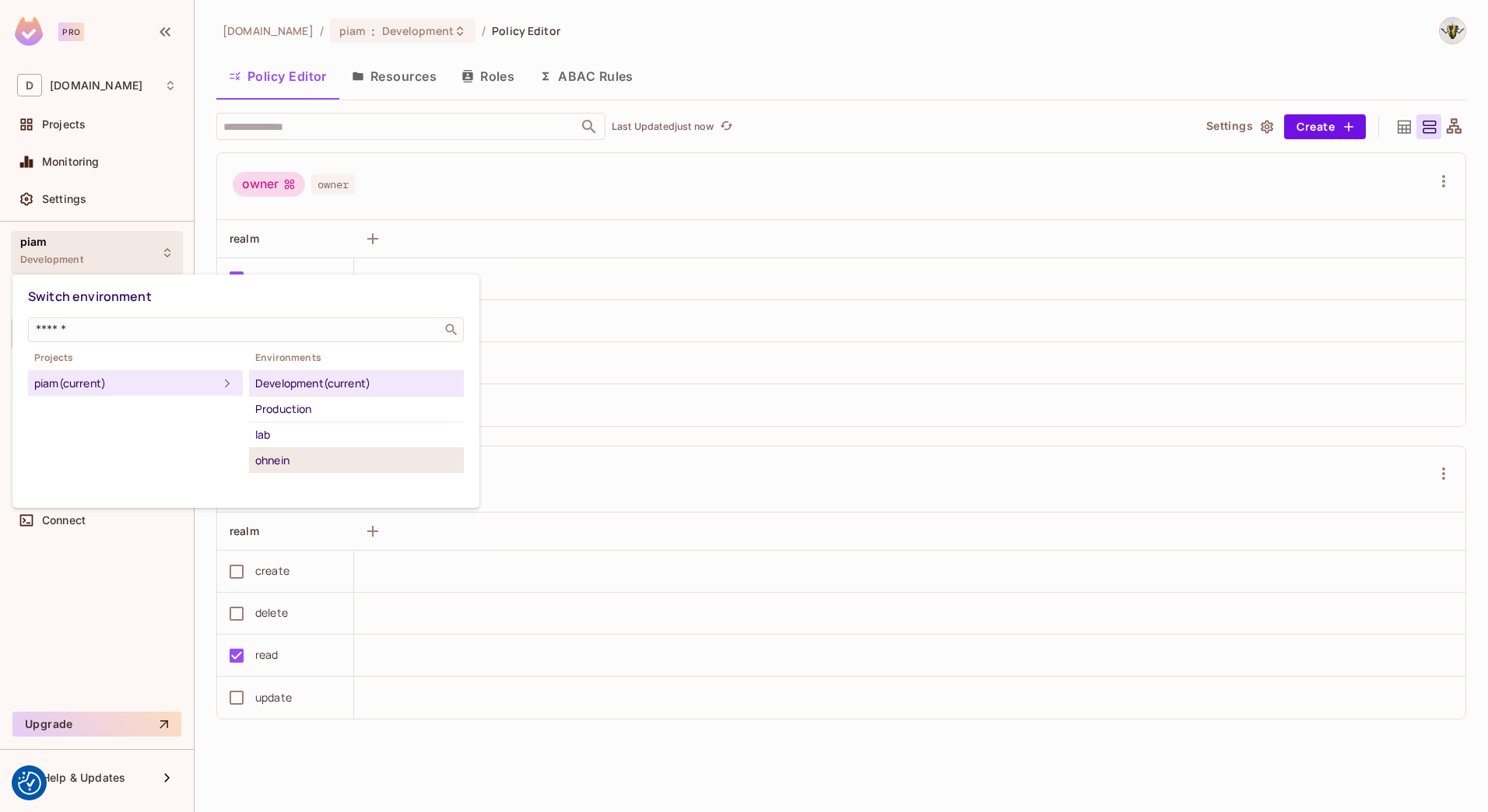
click at [286, 457] on div "ohnein" at bounding box center [356, 460] width 202 height 19
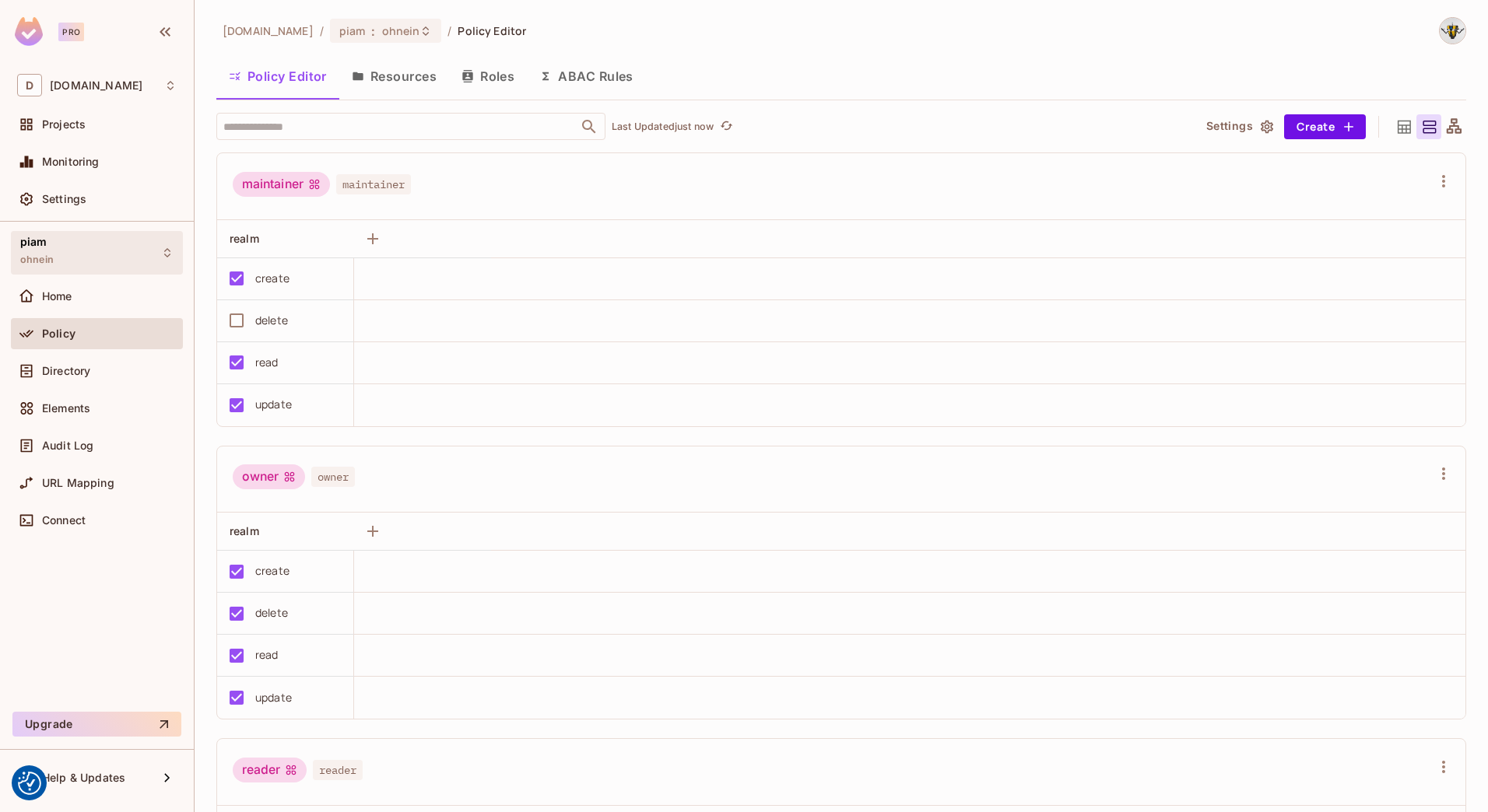
click at [85, 257] on div "piam ohnein" at bounding box center [96, 252] width 172 height 43
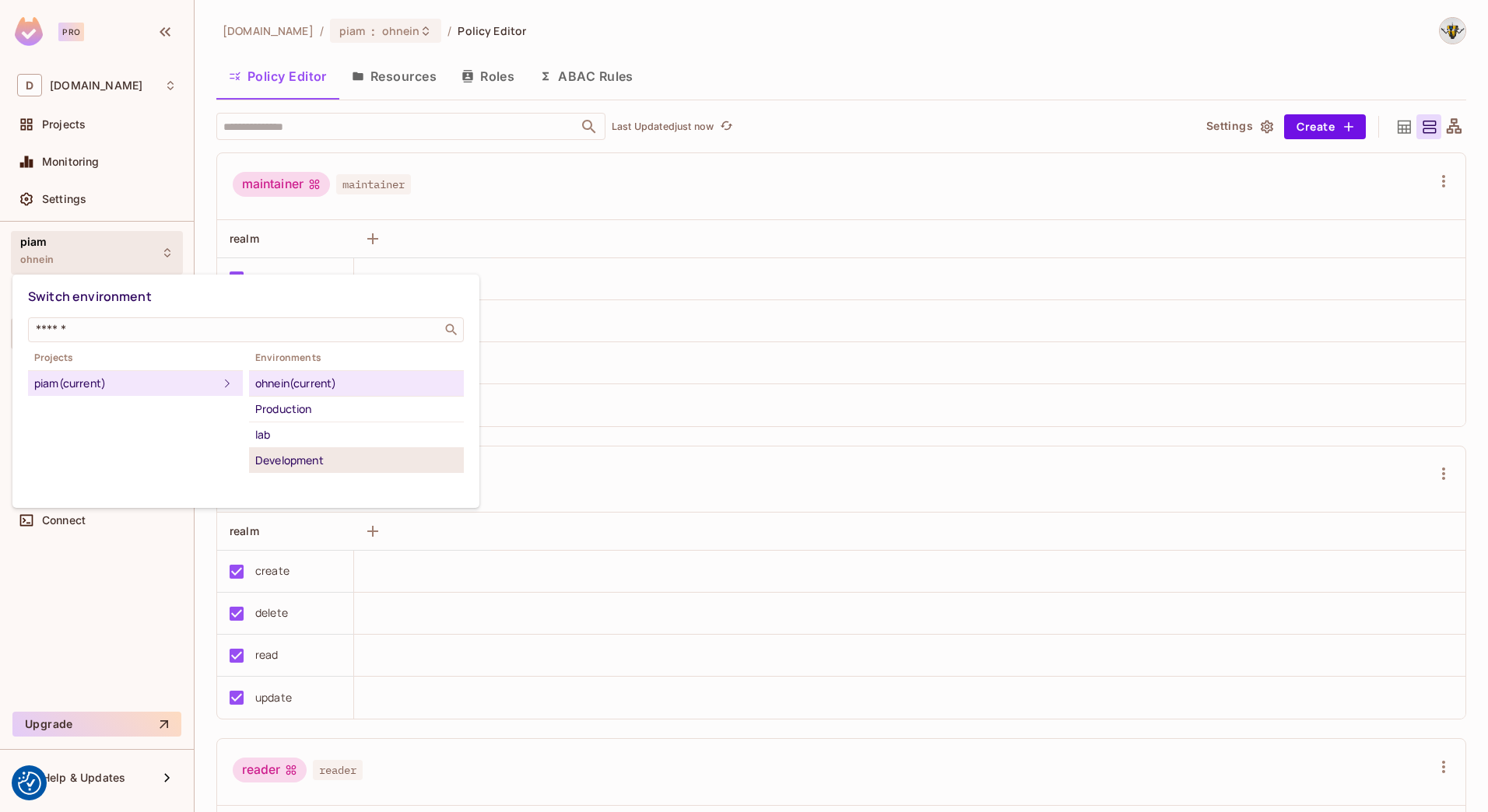
click at [270, 460] on div "Development" at bounding box center [356, 460] width 202 height 19
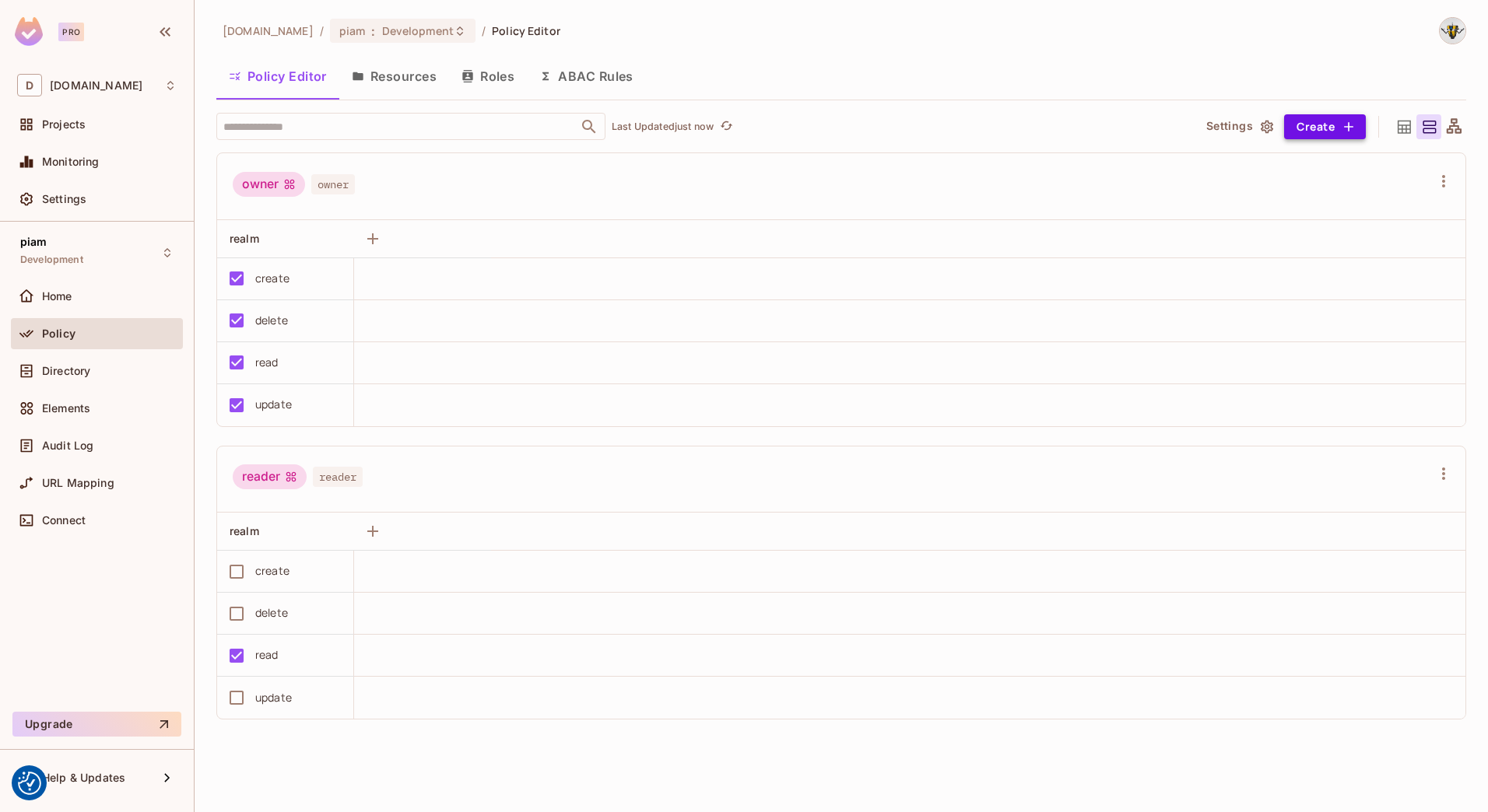
click at [1349, 129] on icon "button" at bounding box center [1348, 126] width 9 height 9
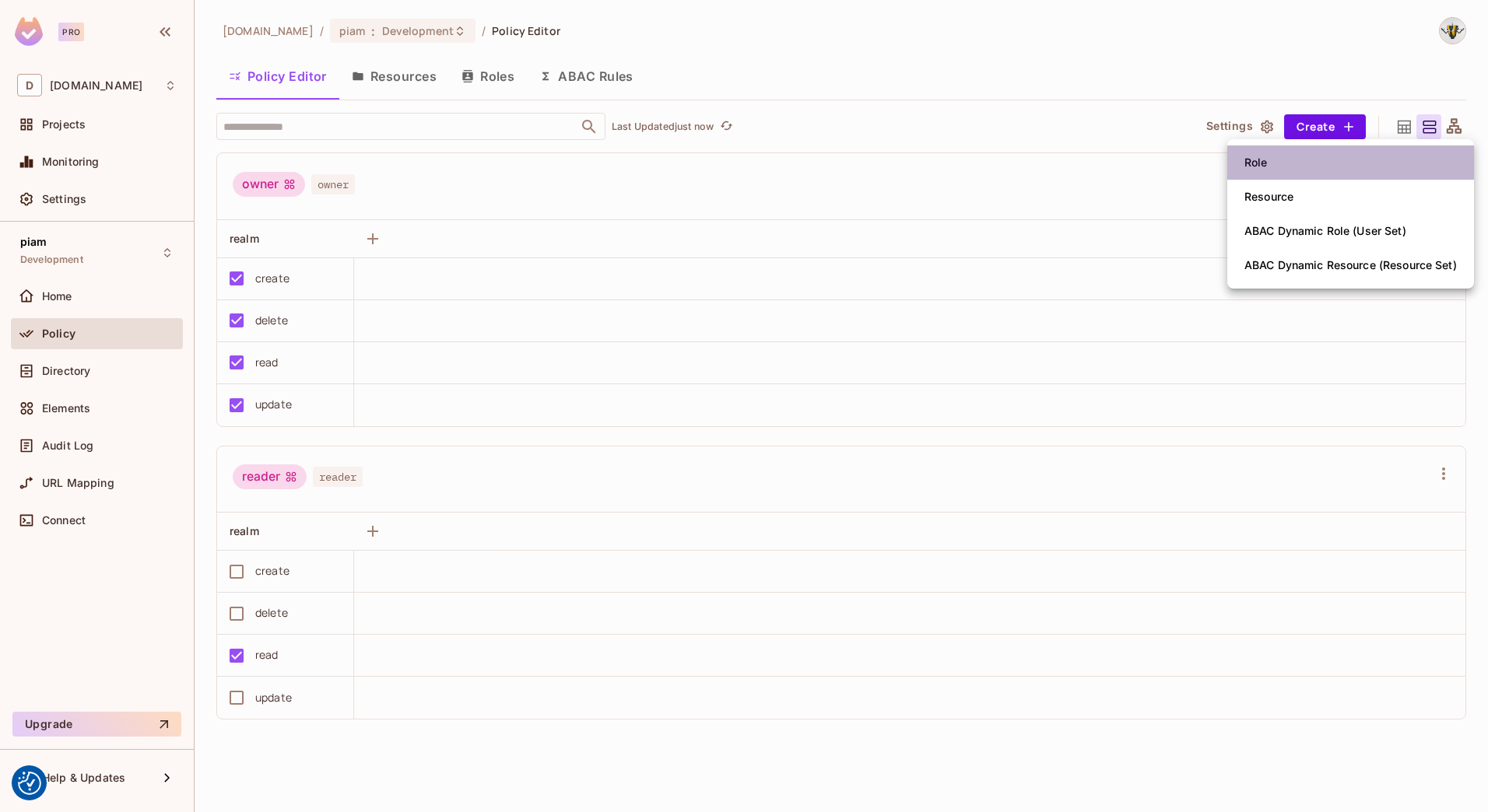
click at [1288, 167] on li "Role" at bounding box center [1350, 163] width 247 height 34
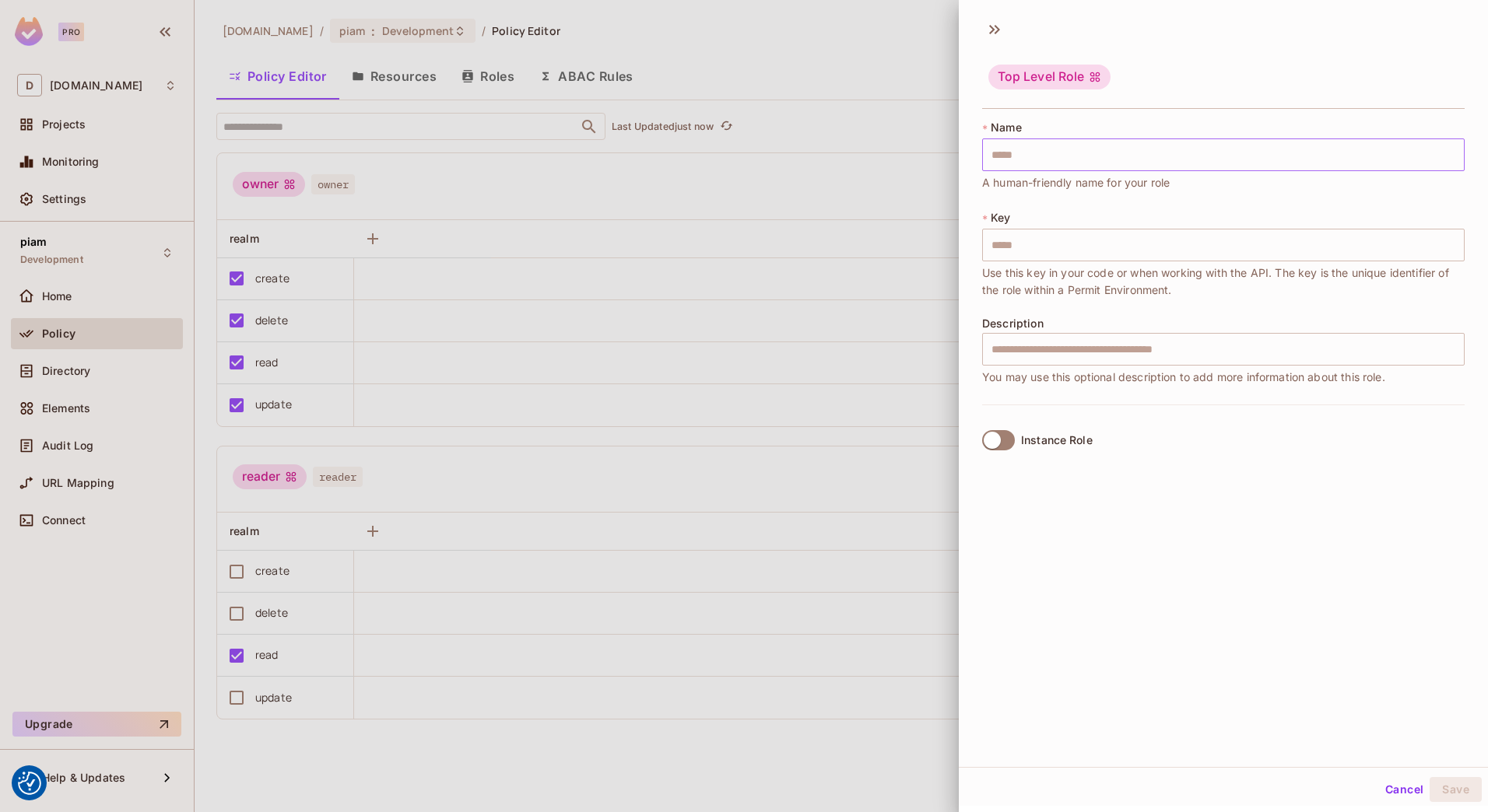
click at [1034, 159] on input "text" at bounding box center [1223, 155] width 482 height 33
type input "*"
type input "**"
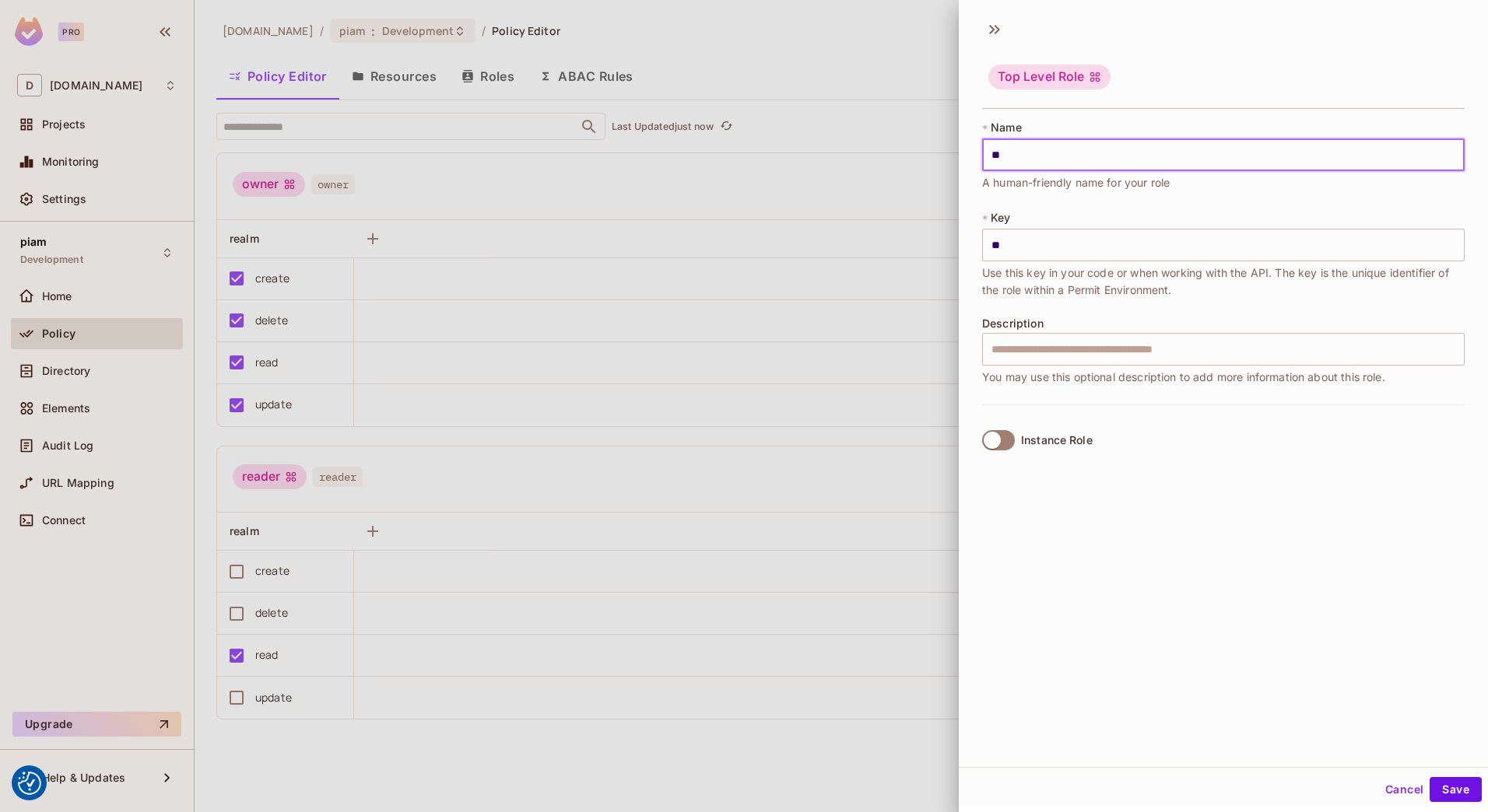
type input "***"
type input "****"
type input "*****"
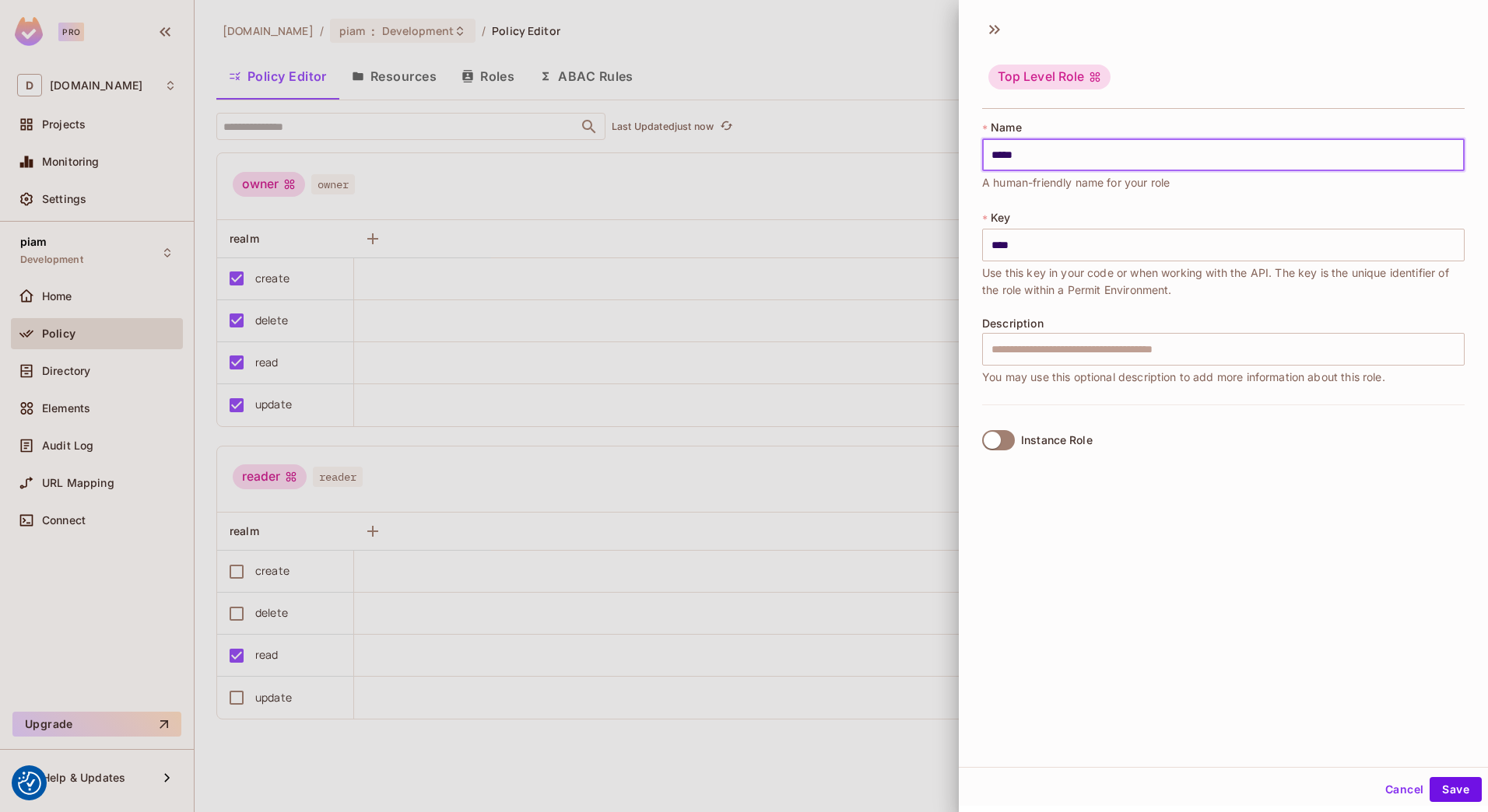
type input "*****"
type input "******"
type input "*******"
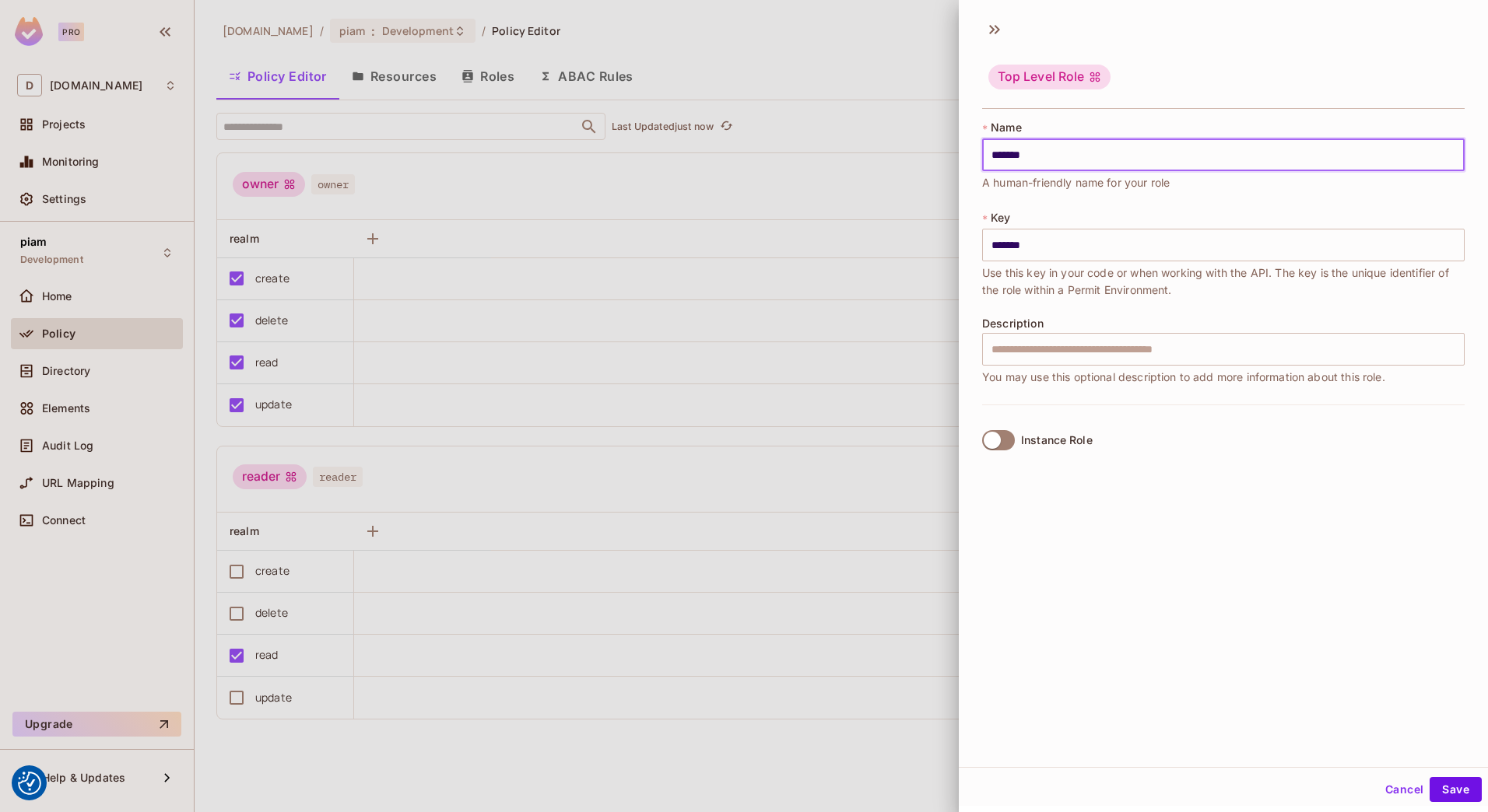
type input "********"
type input "*********"
type input "**********"
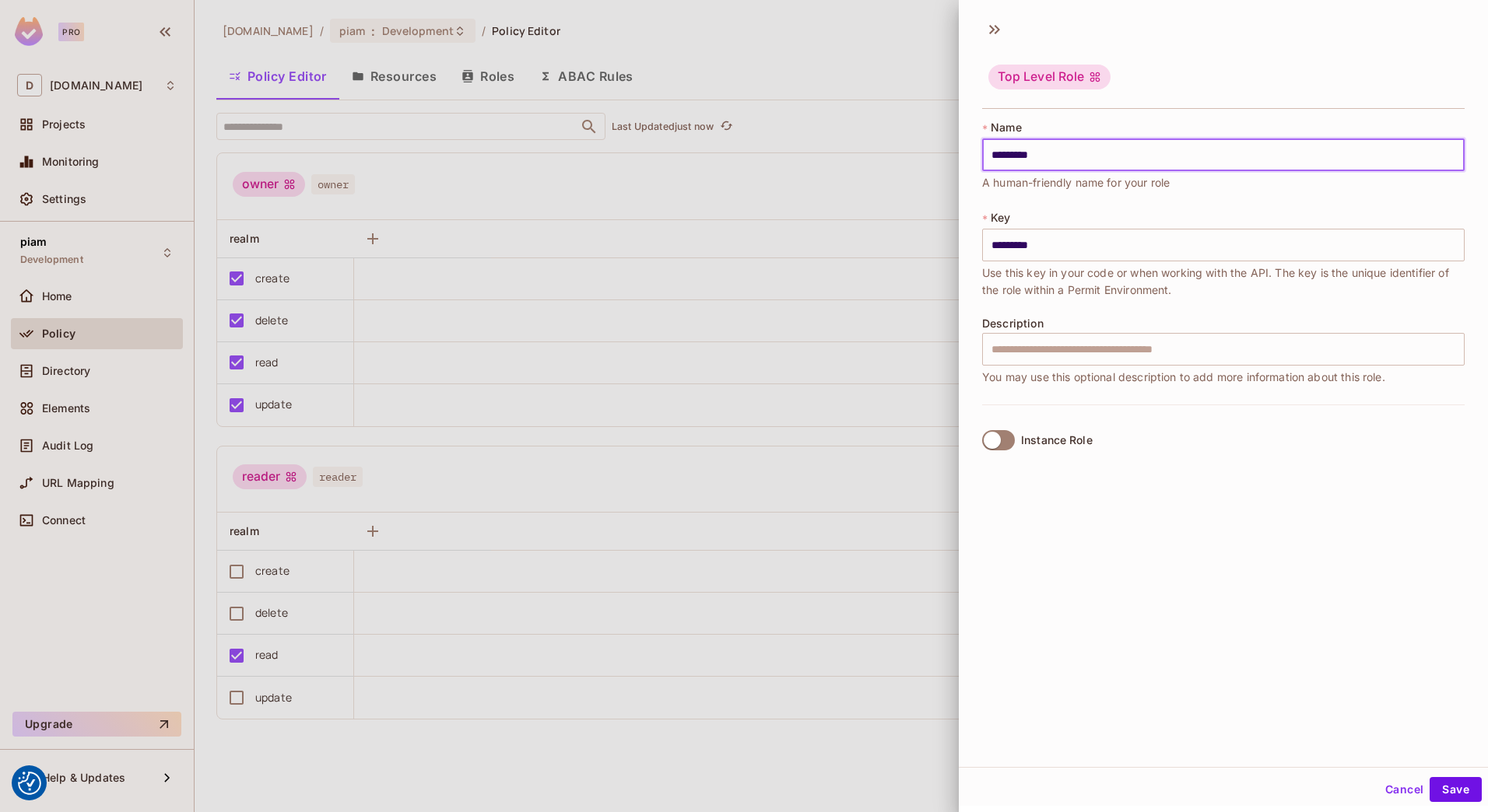
type input "**********"
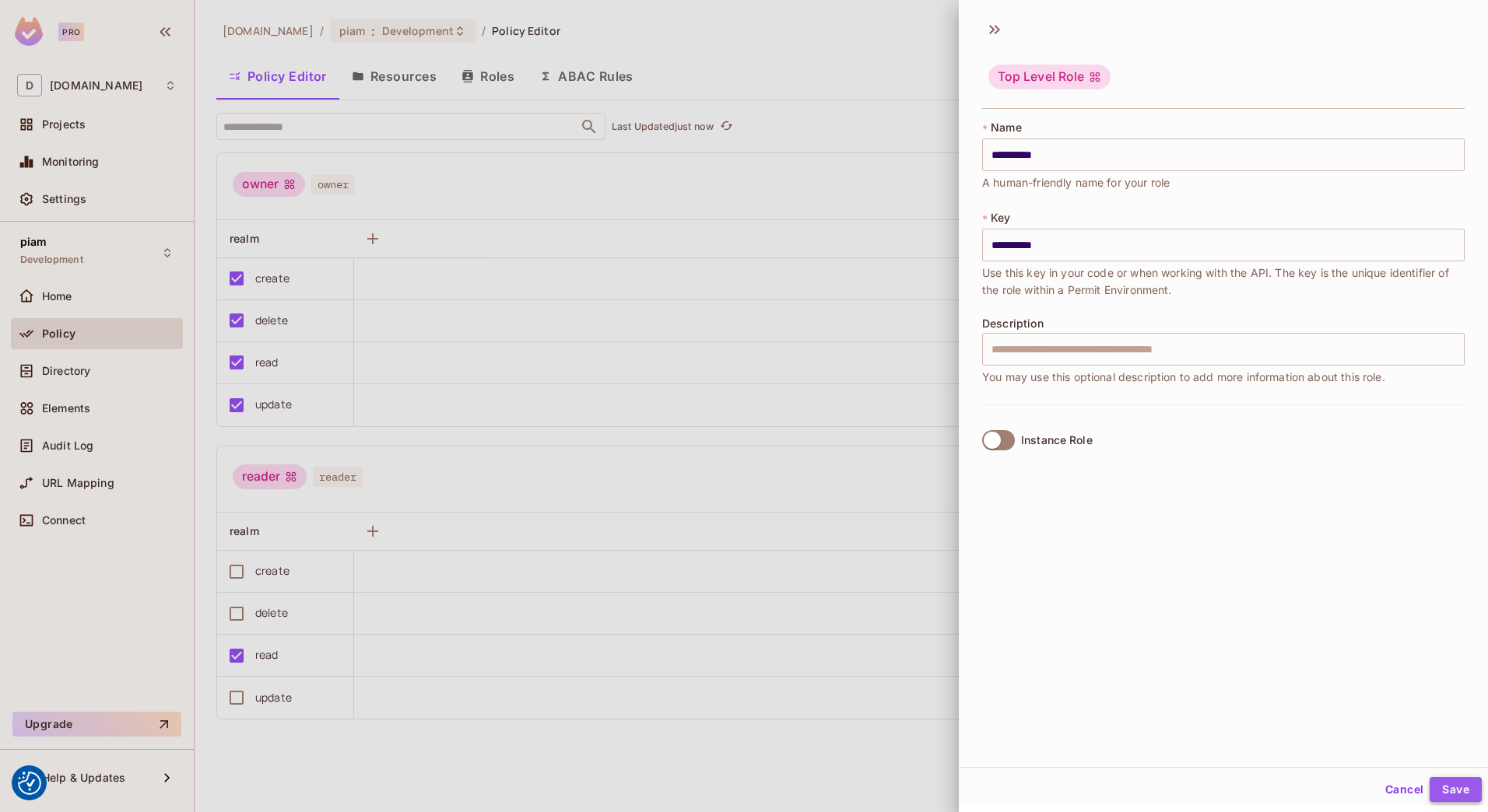
click at [1455, 785] on button "Save" at bounding box center [1455, 789] width 52 height 25
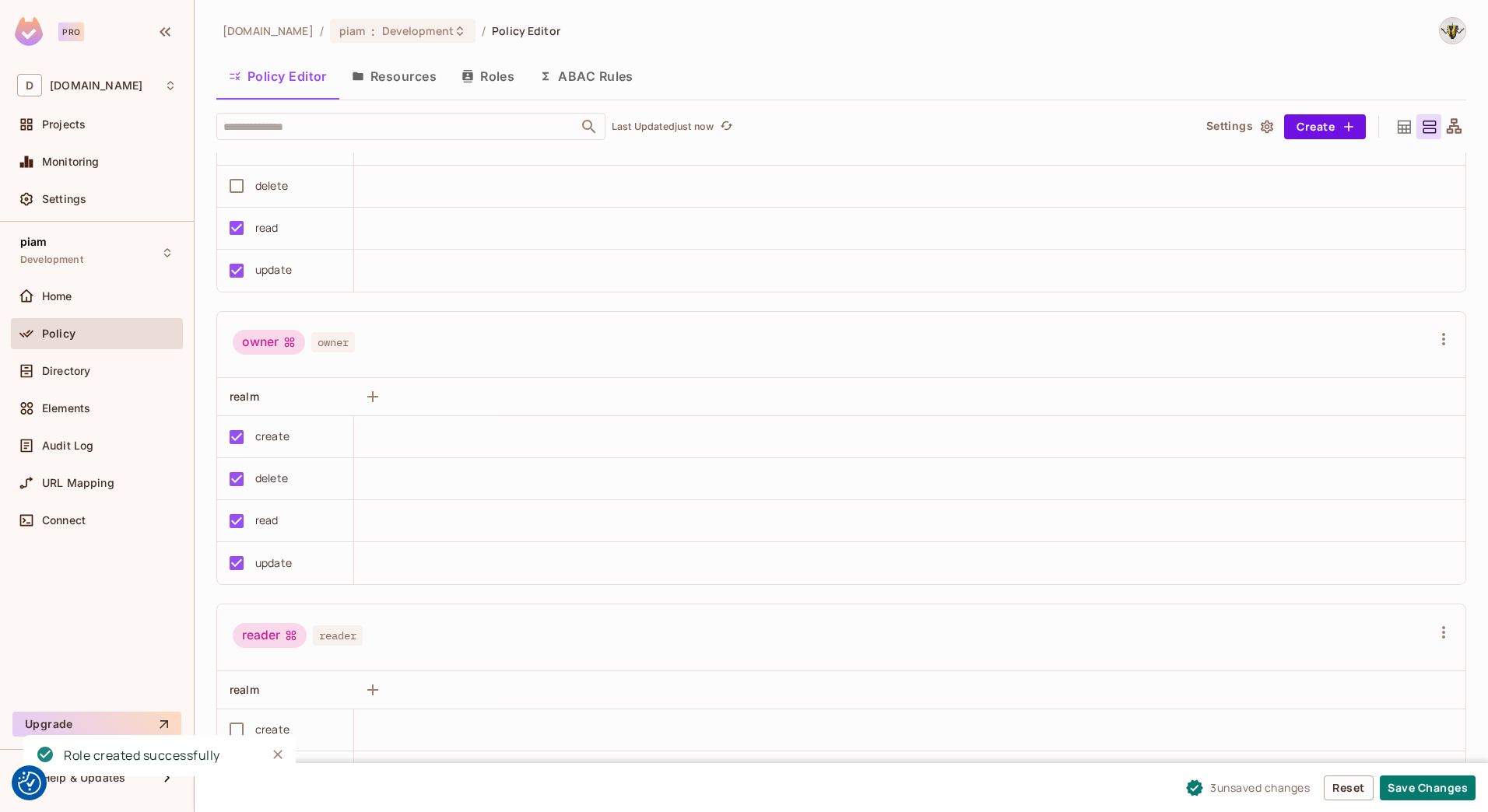
scroll to position [239, 0]
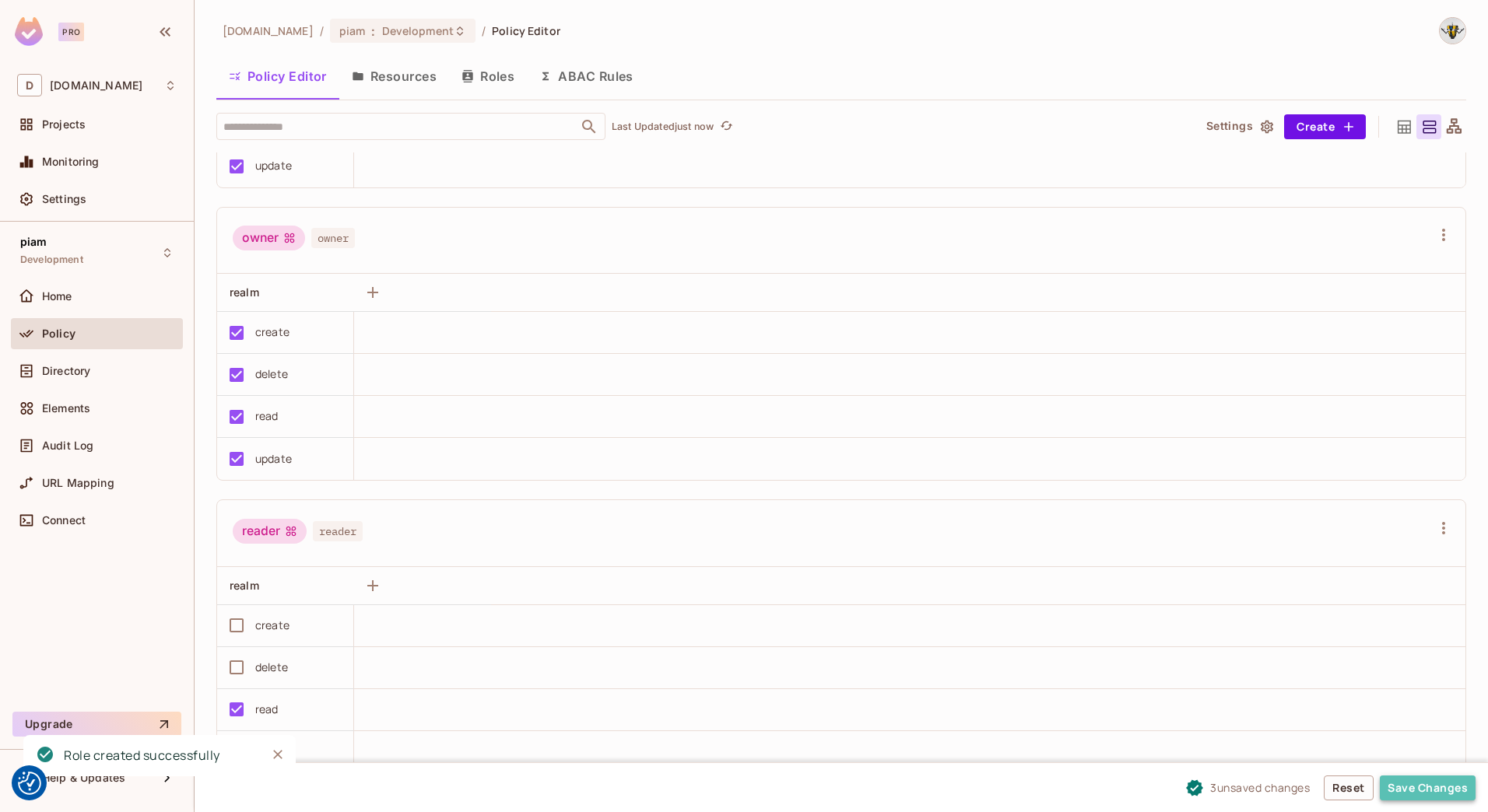
click at [1426, 792] on button "Save Changes" at bounding box center [1427, 788] width 95 height 25
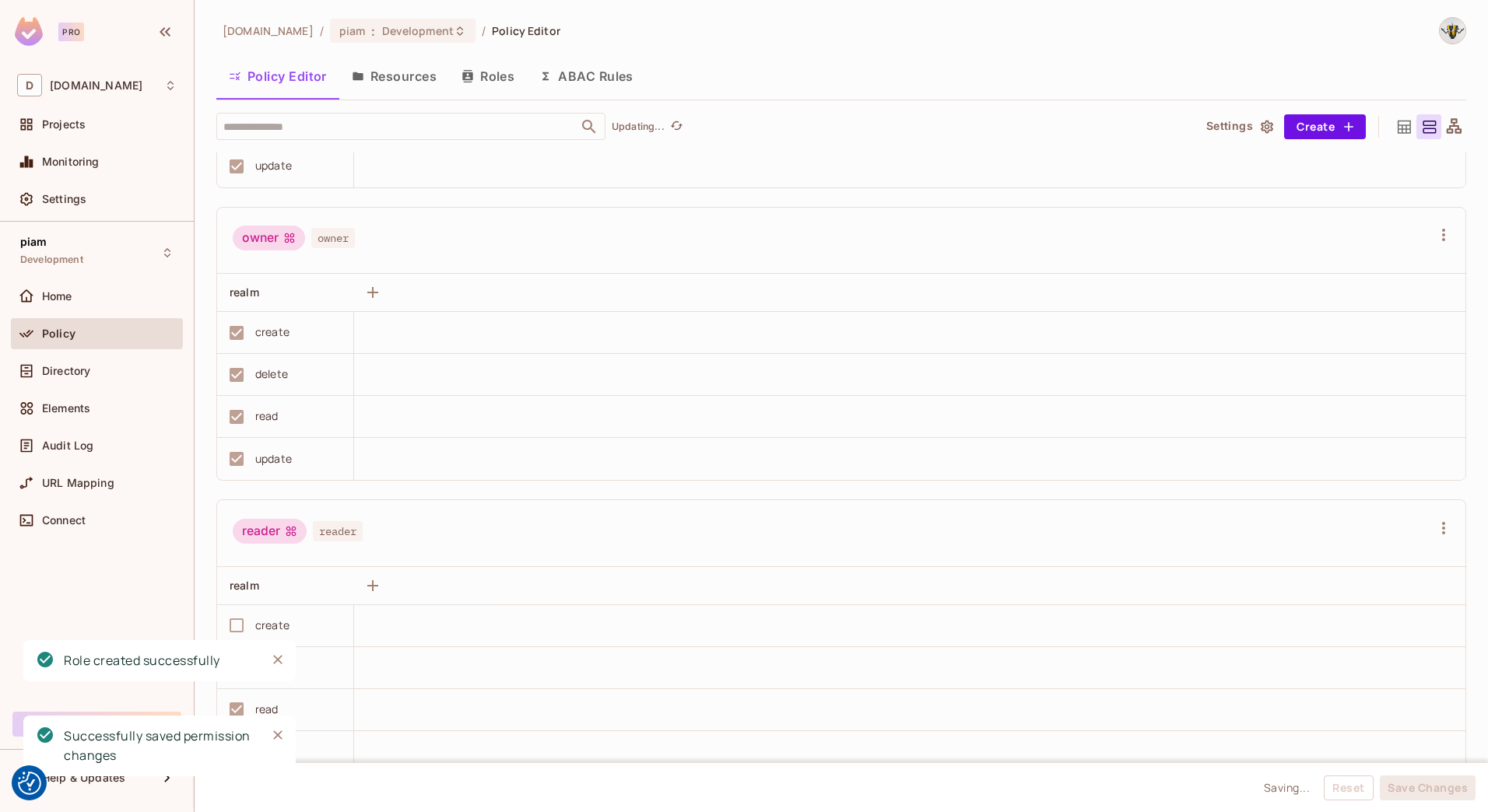
scroll to position [1, 0]
click at [278, 738] on icon "Close" at bounding box center [277, 735] width 15 height 15
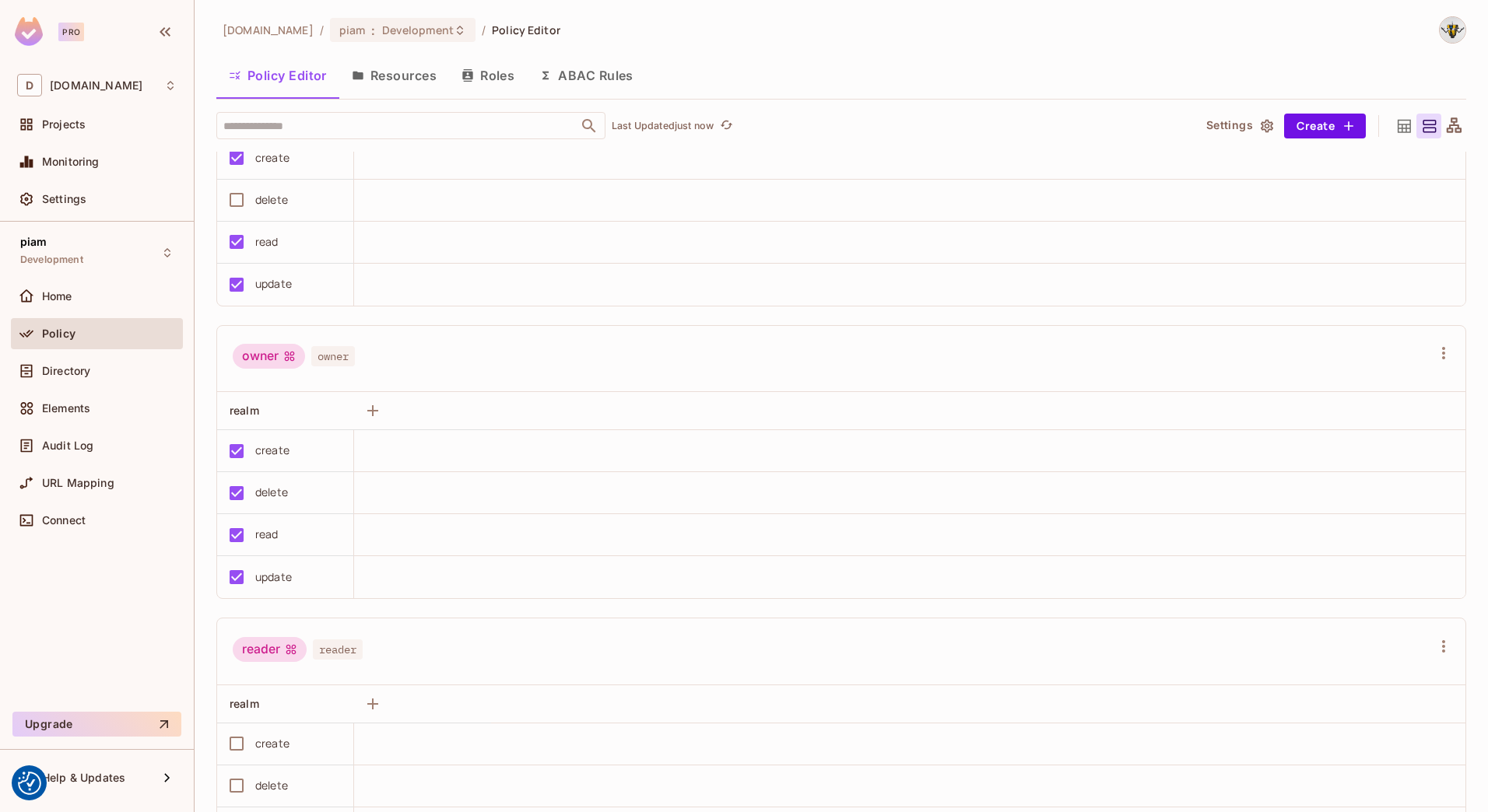
scroll to position [0, 0]
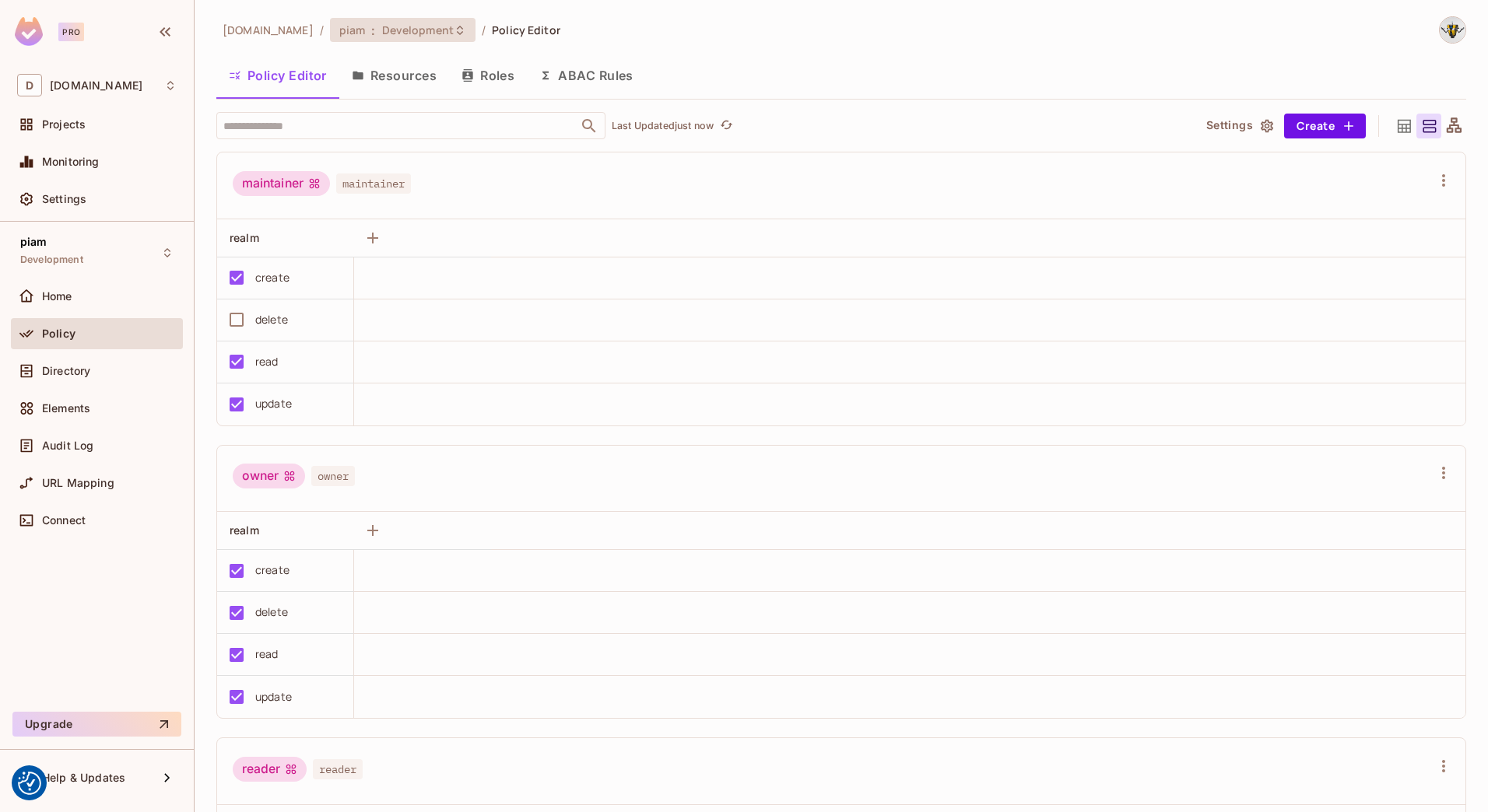
click at [383, 29] on span "Development" at bounding box center [418, 30] width 72 height 15
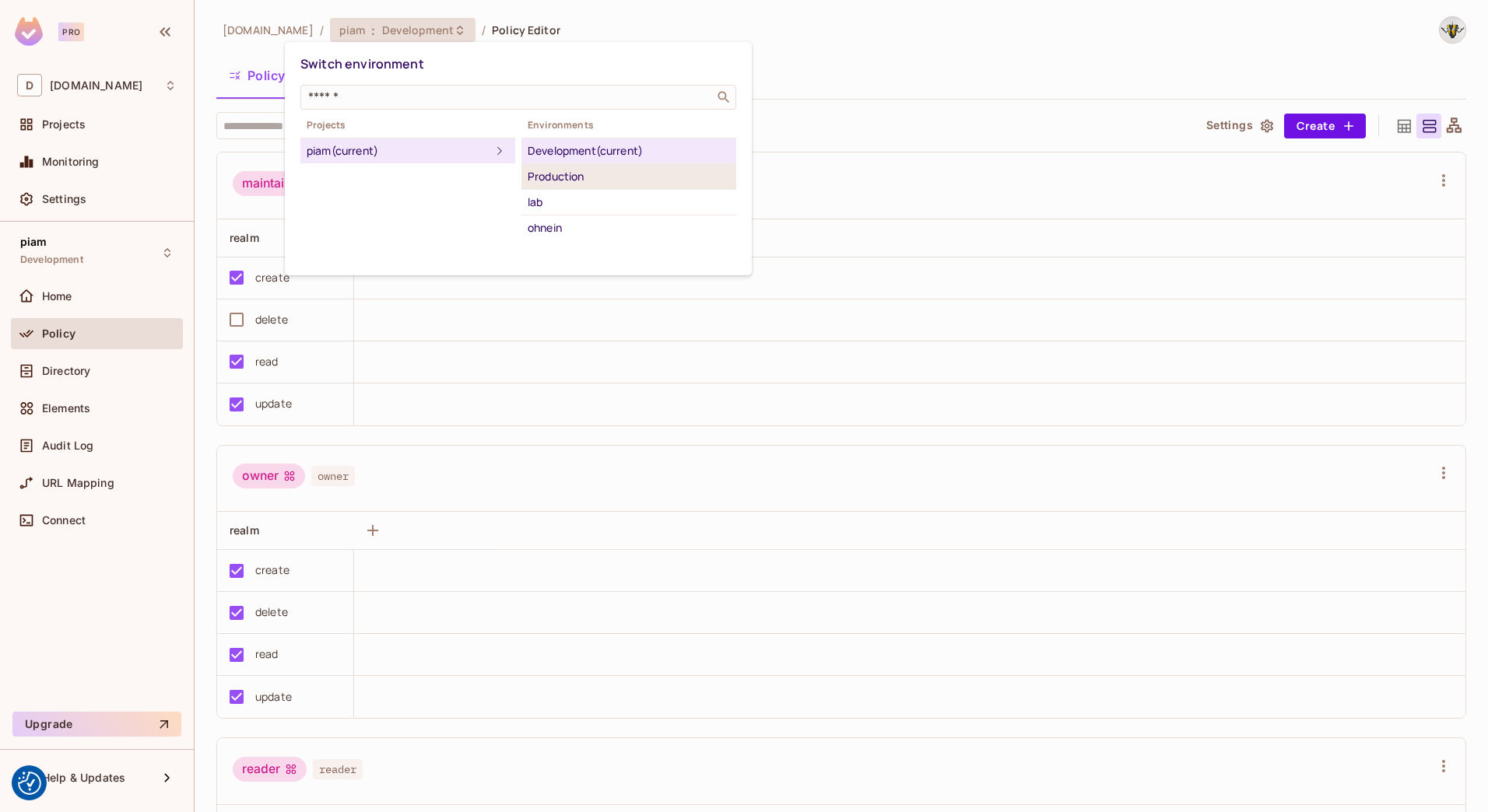
click at [545, 172] on div "Production" at bounding box center [628, 176] width 202 height 19
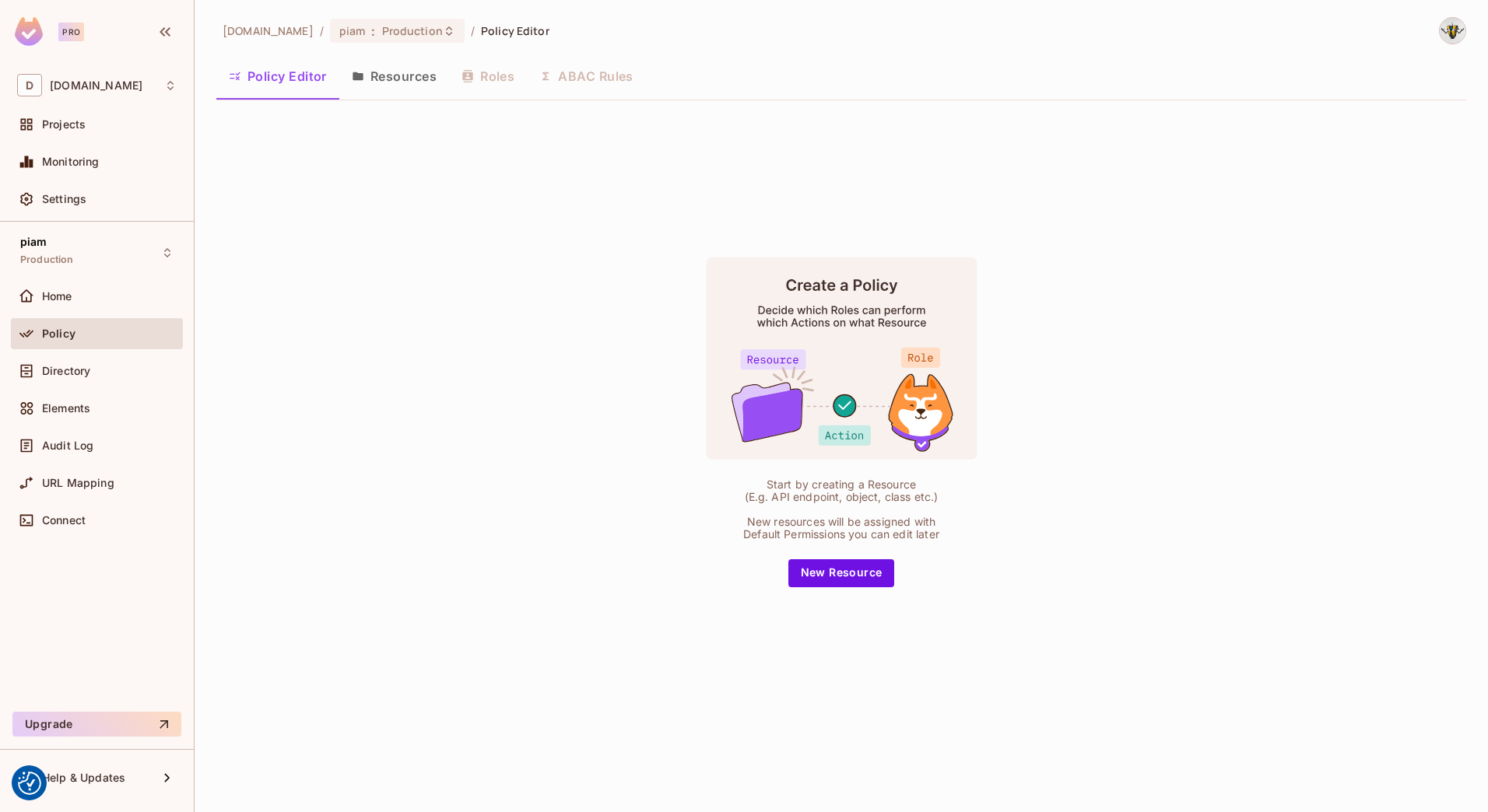
click at [389, 72] on button "Resources" at bounding box center [394, 77] width 110 height 39
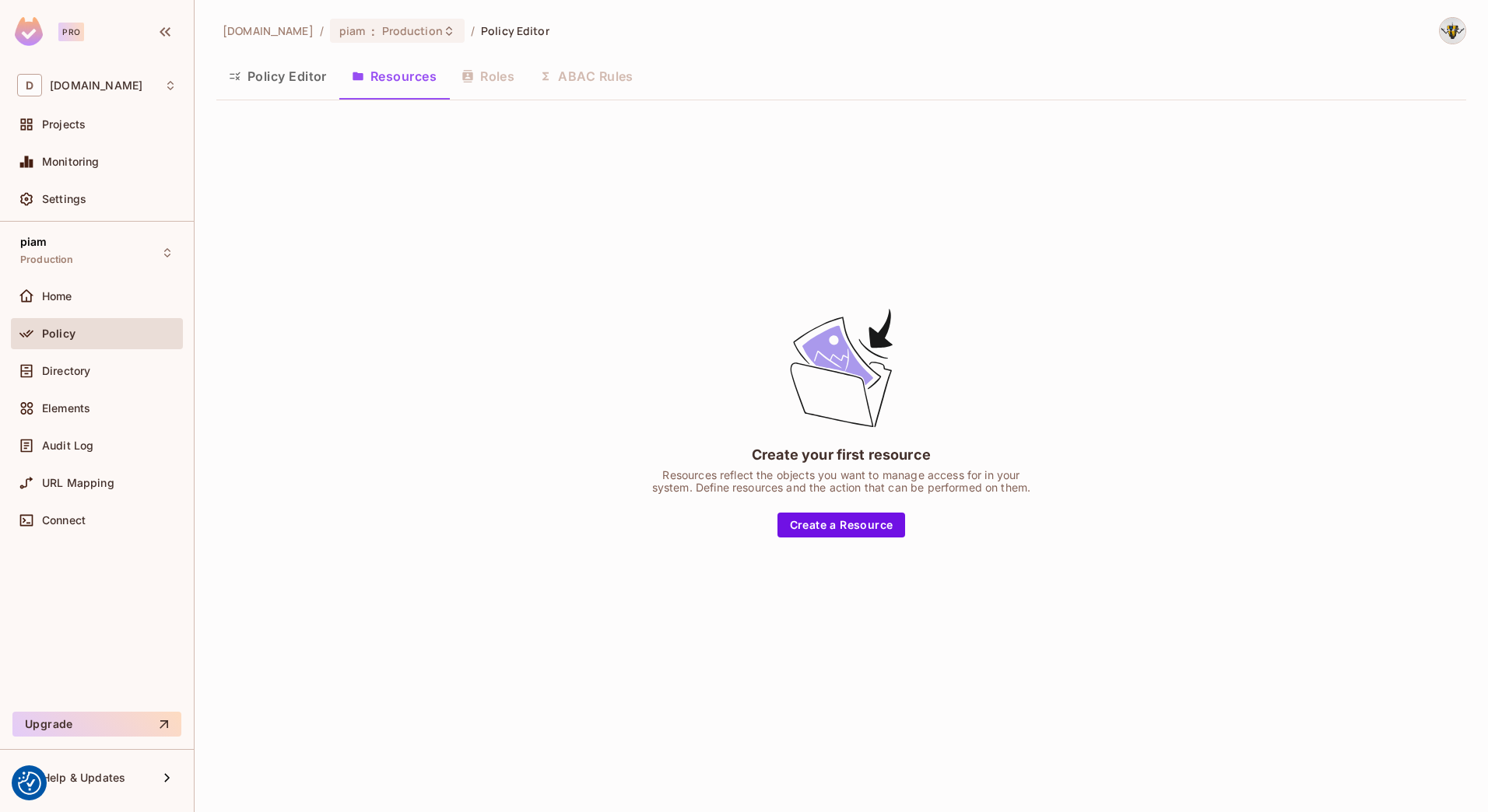
click at [273, 74] on button "Policy Editor" at bounding box center [277, 77] width 123 height 39
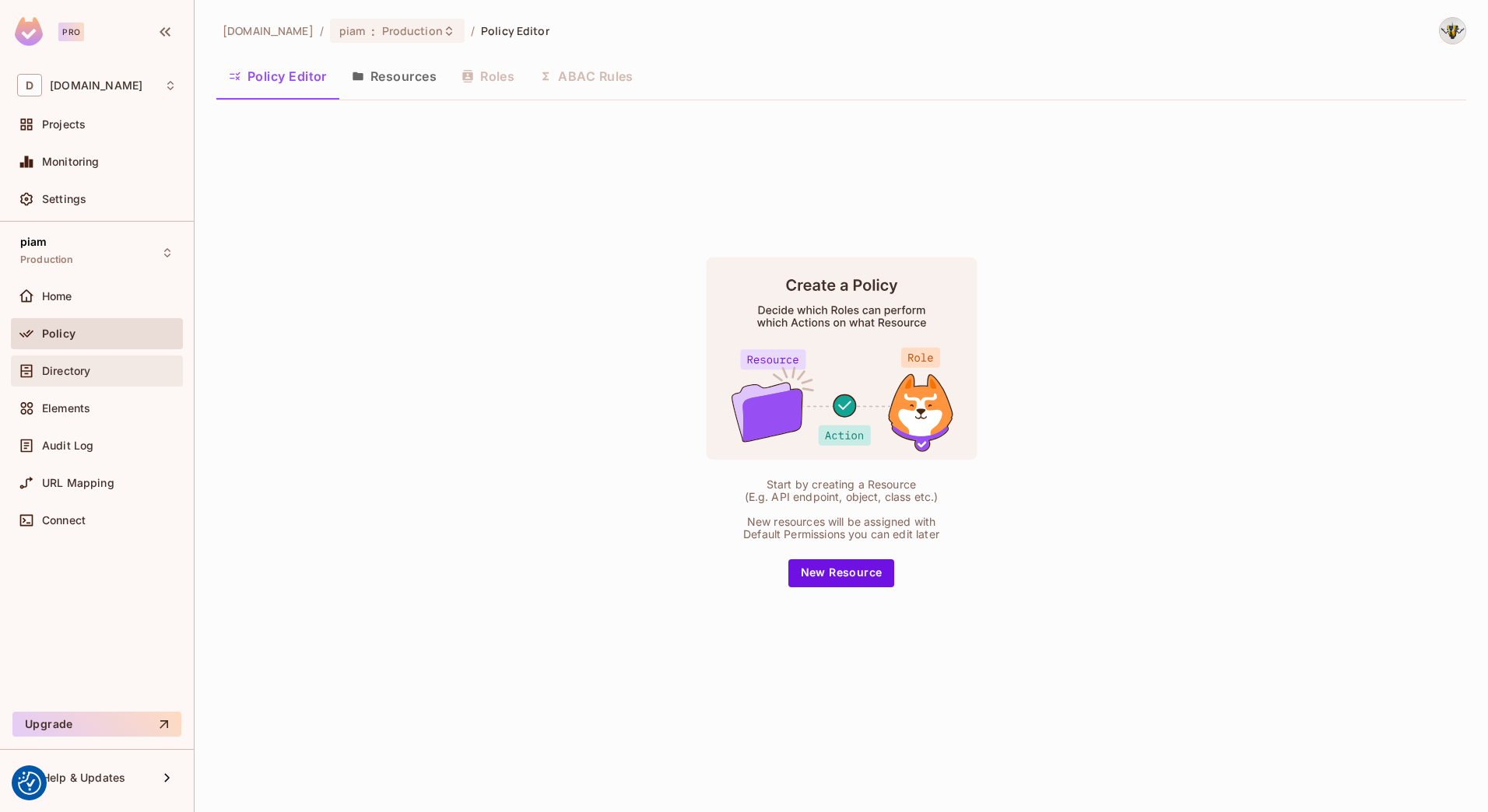
click at [72, 384] on div "Directory" at bounding box center [96, 371] width 172 height 31
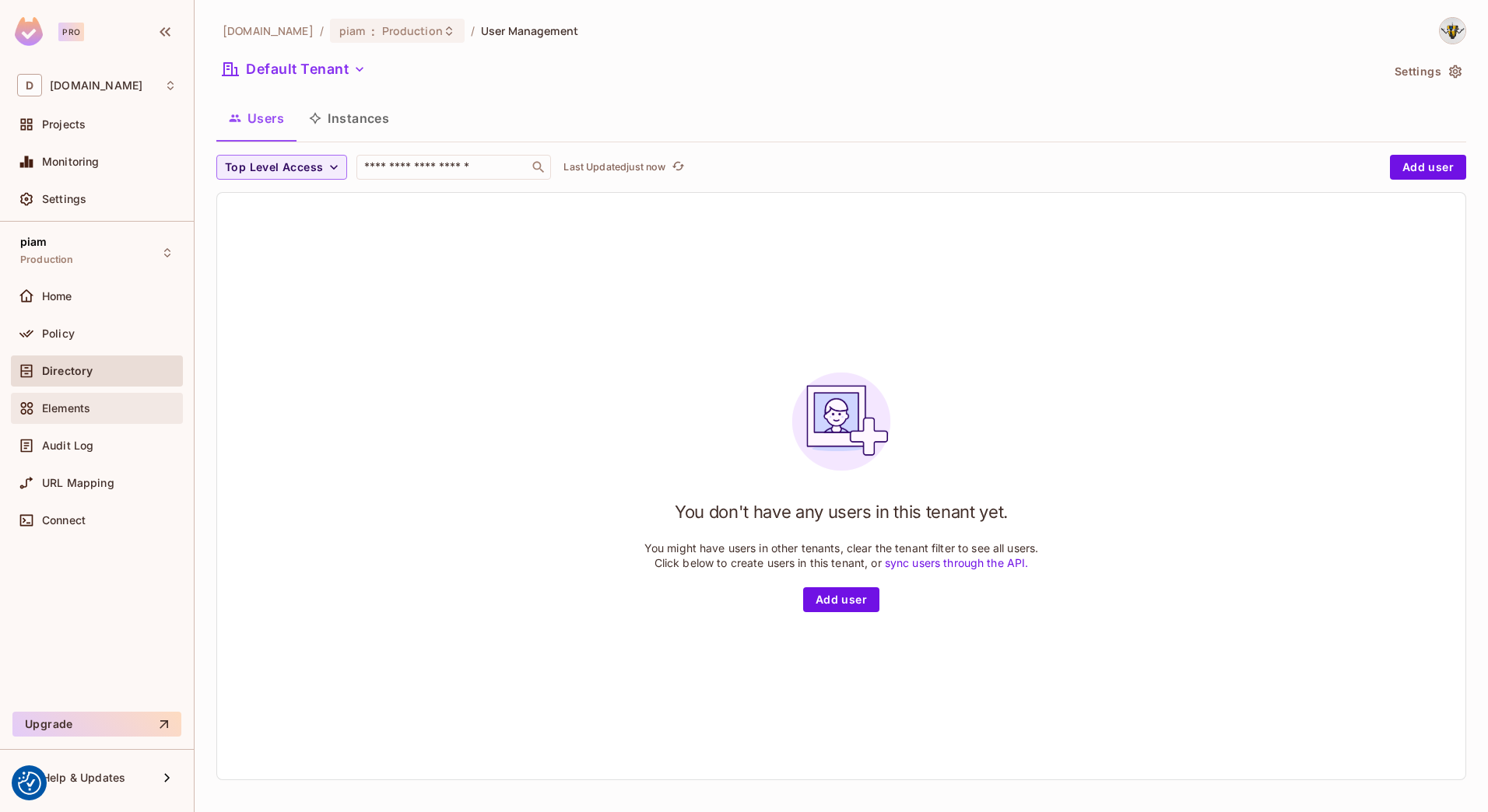
click at [65, 410] on span "Elements" at bounding box center [66, 408] width 48 height 12
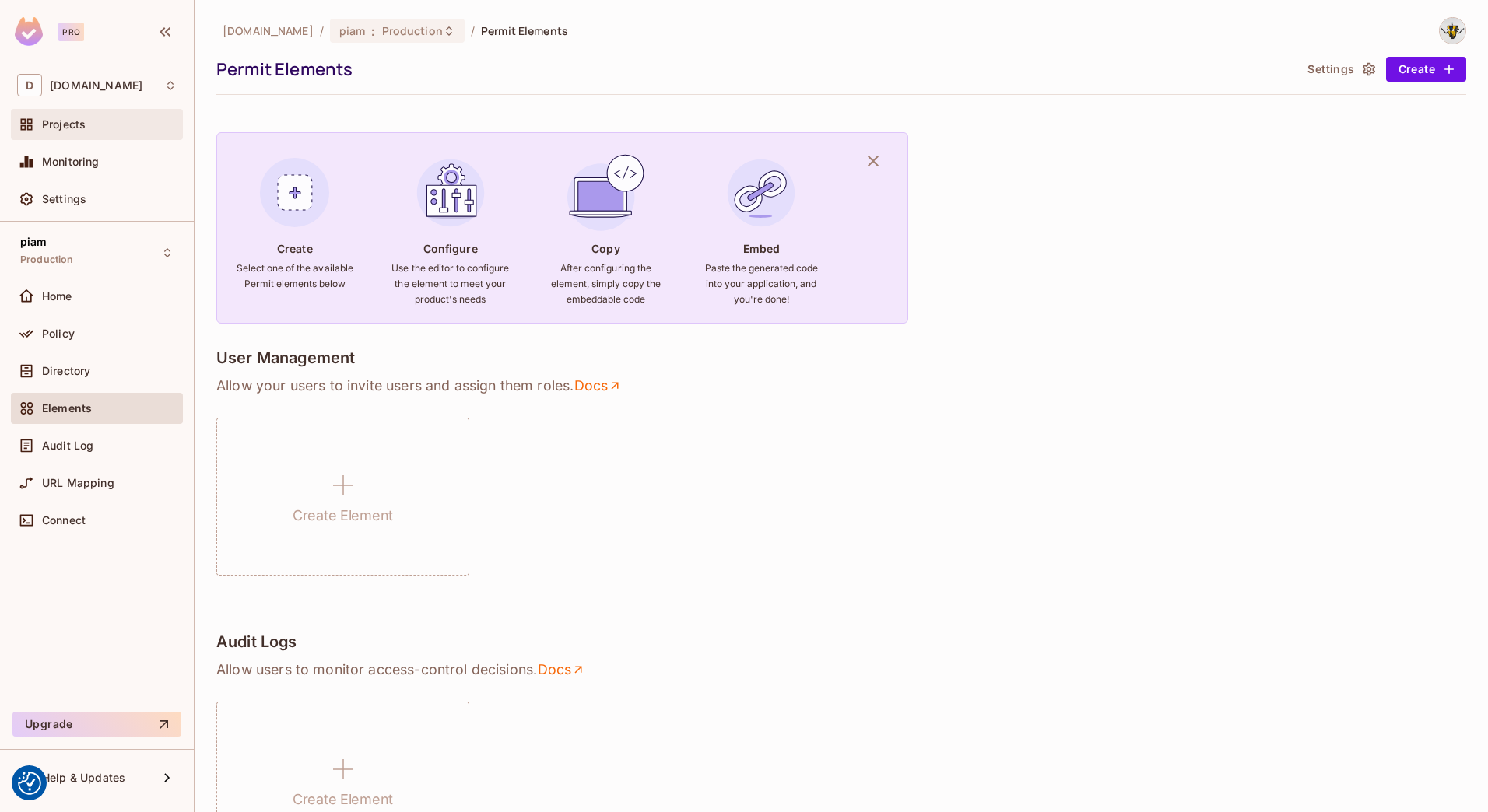
click at [84, 138] on div "Projects" at bounding box center [96, 125] width 172 height 31
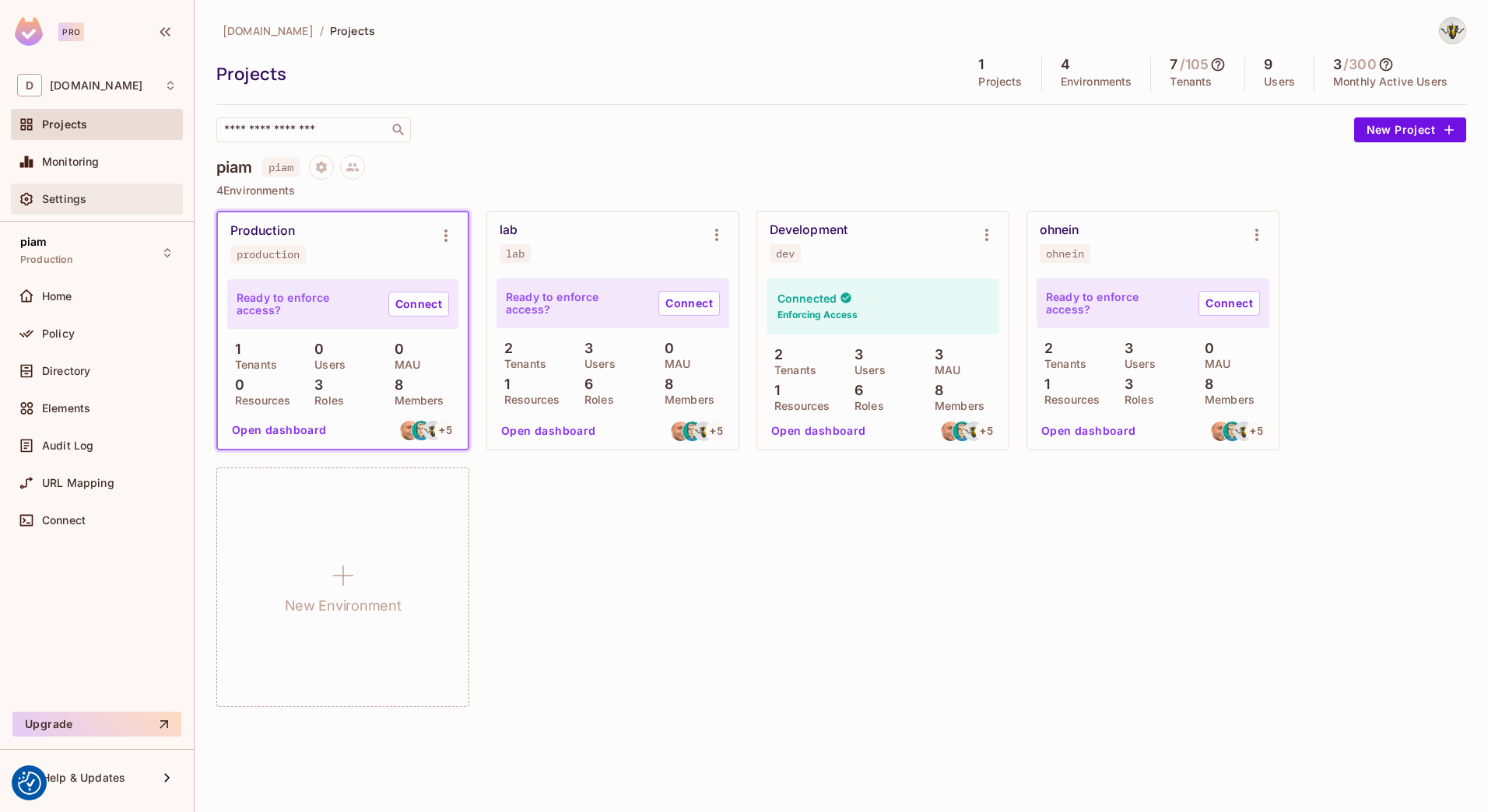
click at [75, 208] on div "Settings" at bounding box center [97, 199] width 160 height 19
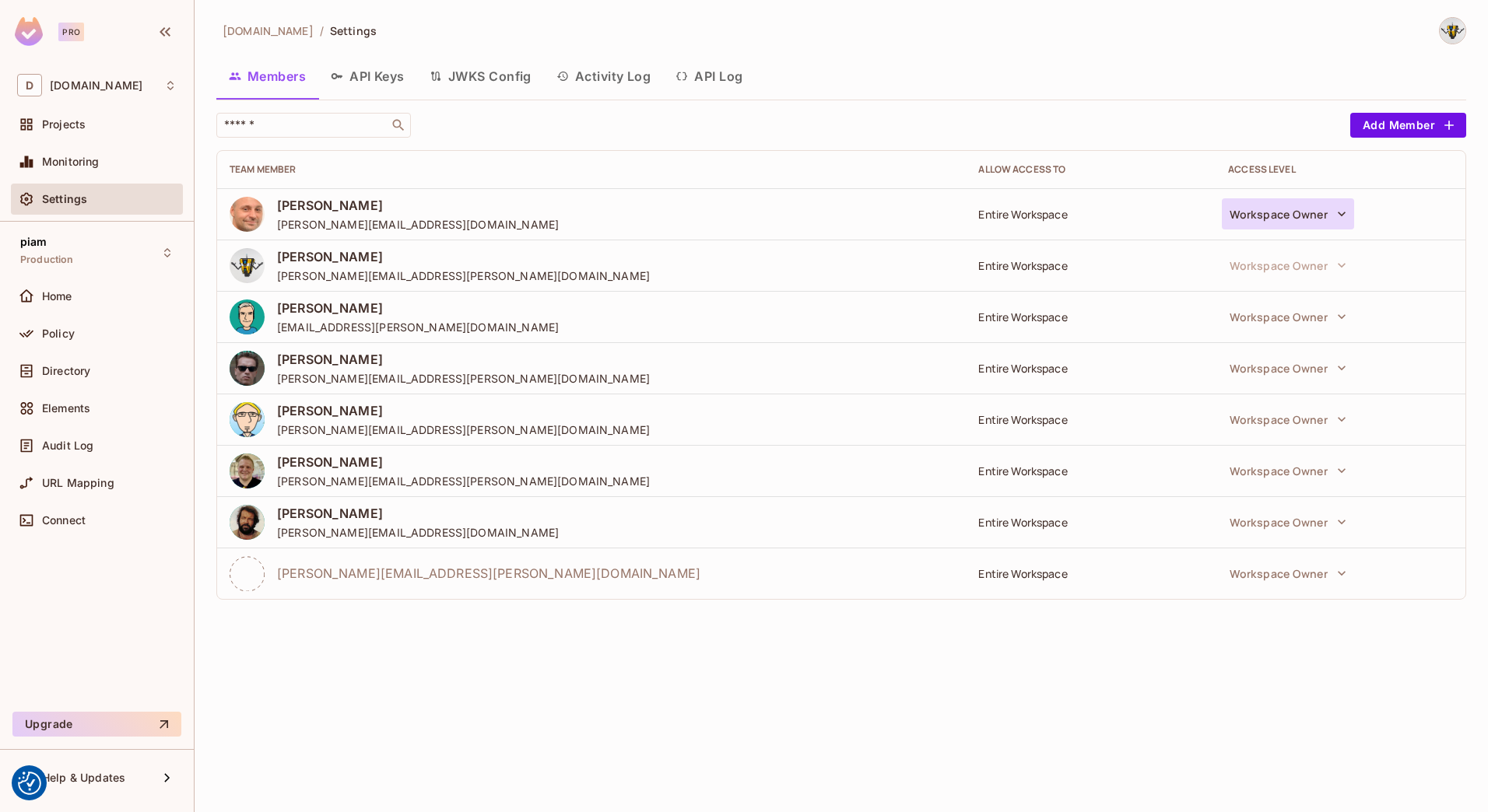
click at [1335, 216] on icon "button" at bounding box center [1341, 213] width 15 height 15
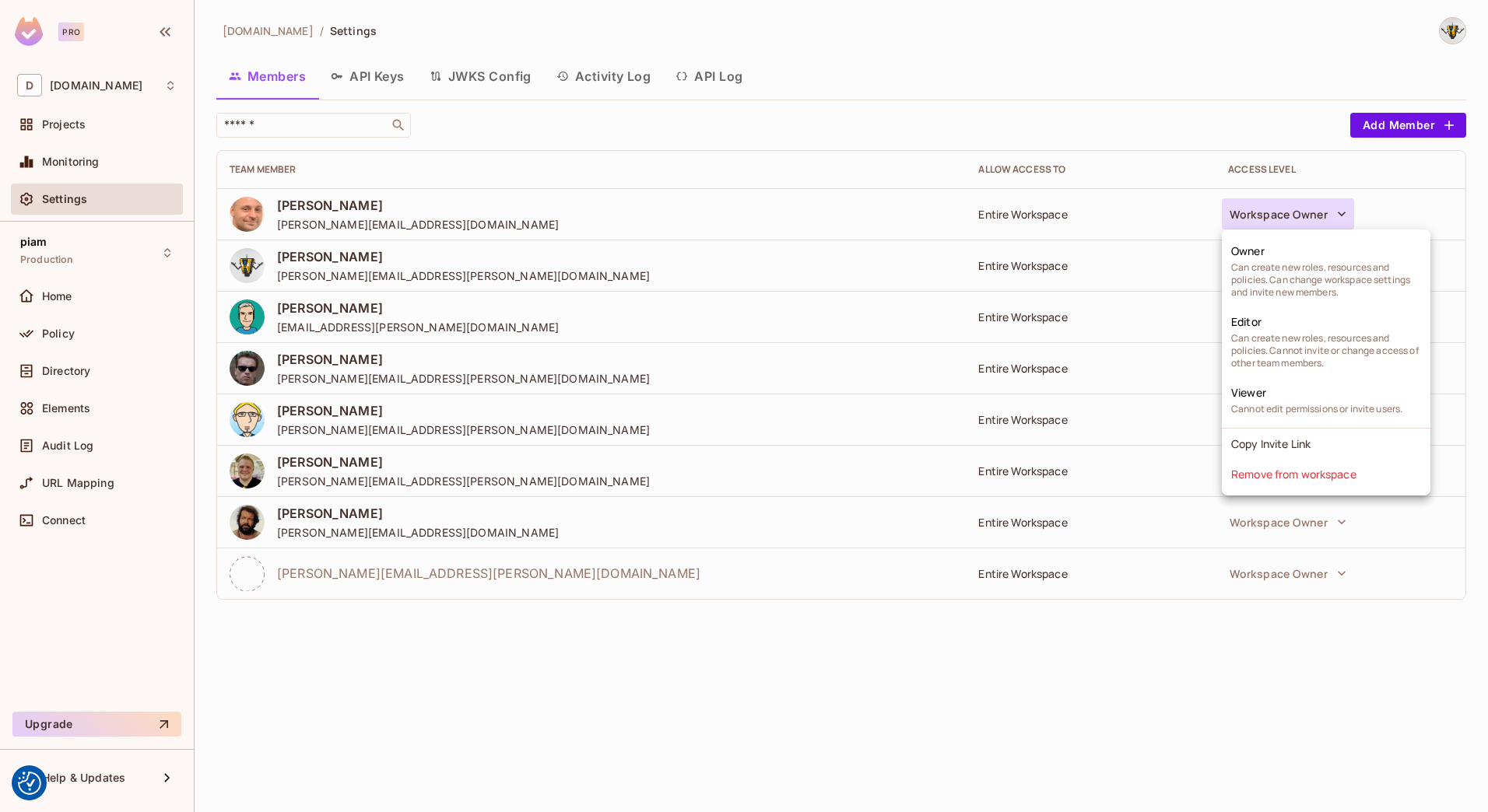
click at [1096, 55] on div at bounding box center [744, 406] width 1488 height 812
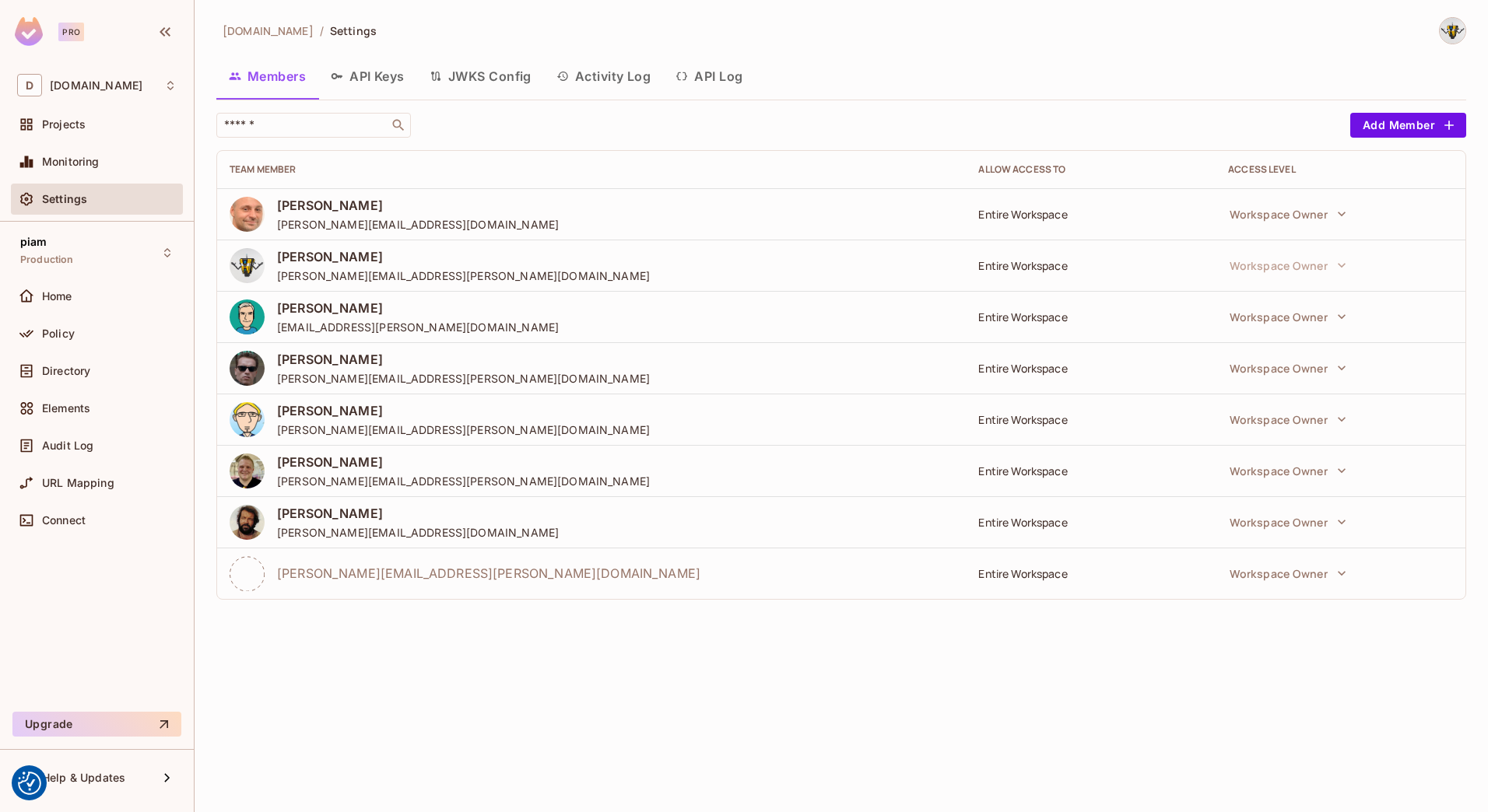
click at [406, 75] on button "API Keys" at bounding box center [368, 77] width 99 height 39
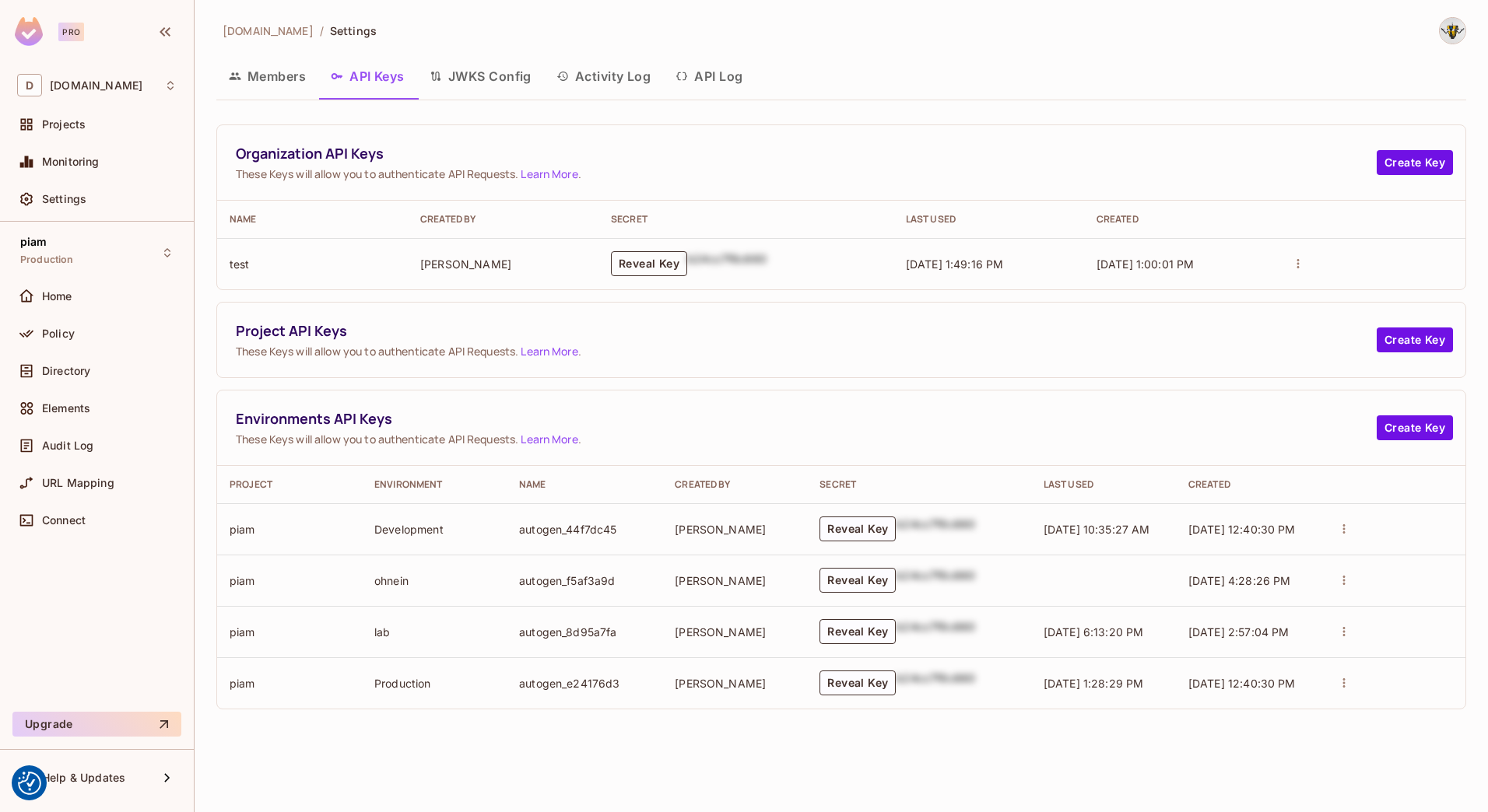
click at [649, 266] on button "Reveal Key" at bounding box center [649, 263] width 77 height 25
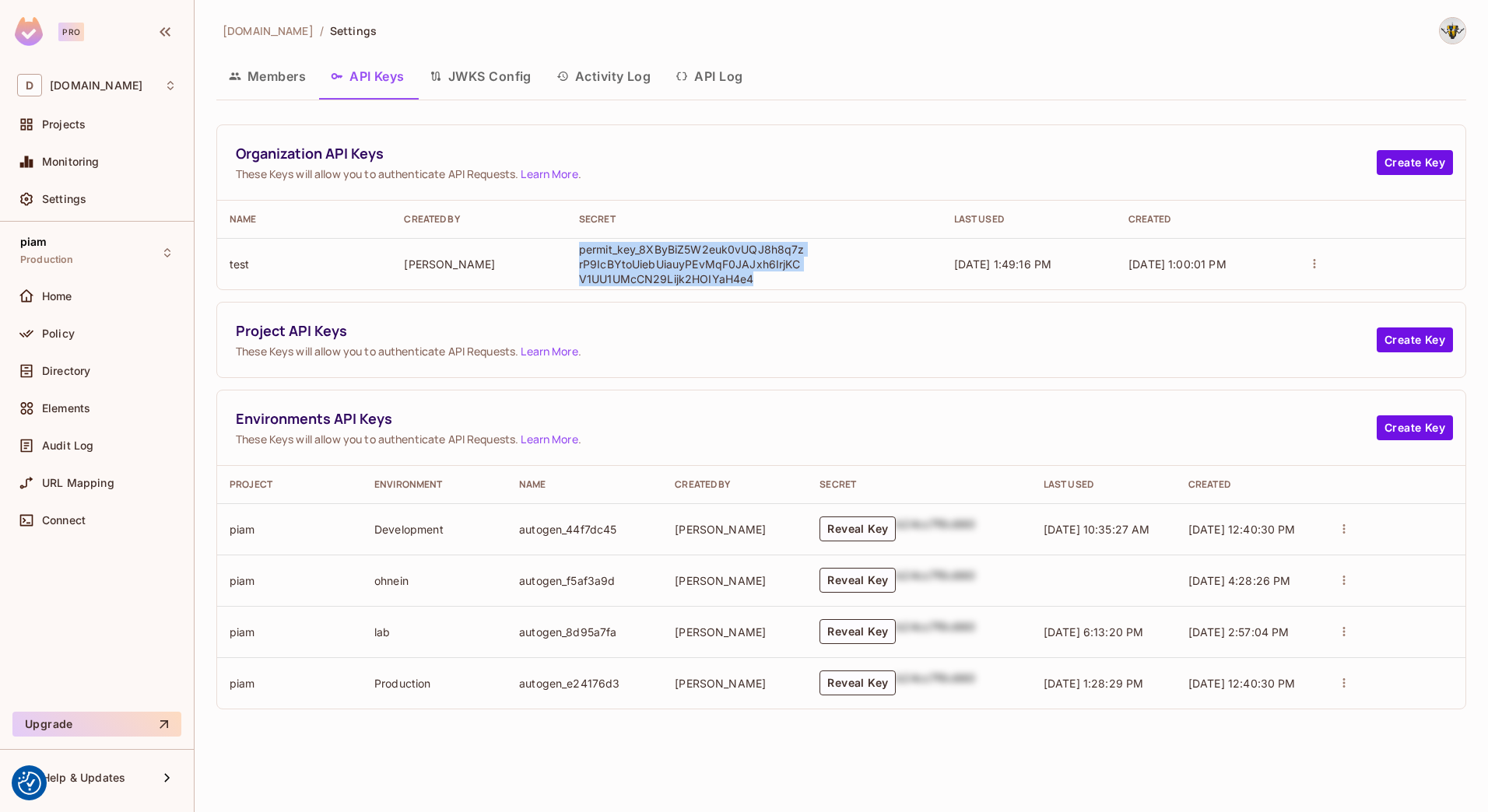
drag, startPoint x: 761, startPoint y: 282, endPoint x: 575, endPoint y: 246, distance: 189.5
click at [575, 246] on td "permit_key_8XByBiZ5W2euk0vUQJ8h8q7zrP9IcBYtoUiebUiauyPEvMqF0JAJxh6IrjKCV1UU1UMc…" at bounding box center [754, 263] width 375 height 51
drag, startPoint x: 575, startPoint y: 246, endPoint x: 812, endPoint y: 317, distance: 247.4
click at [812, 317] on div "Organization API Keys These Keys will allow you to authenticate API Requests. L…" at bounding box center [841, 417] width 1250 height 585
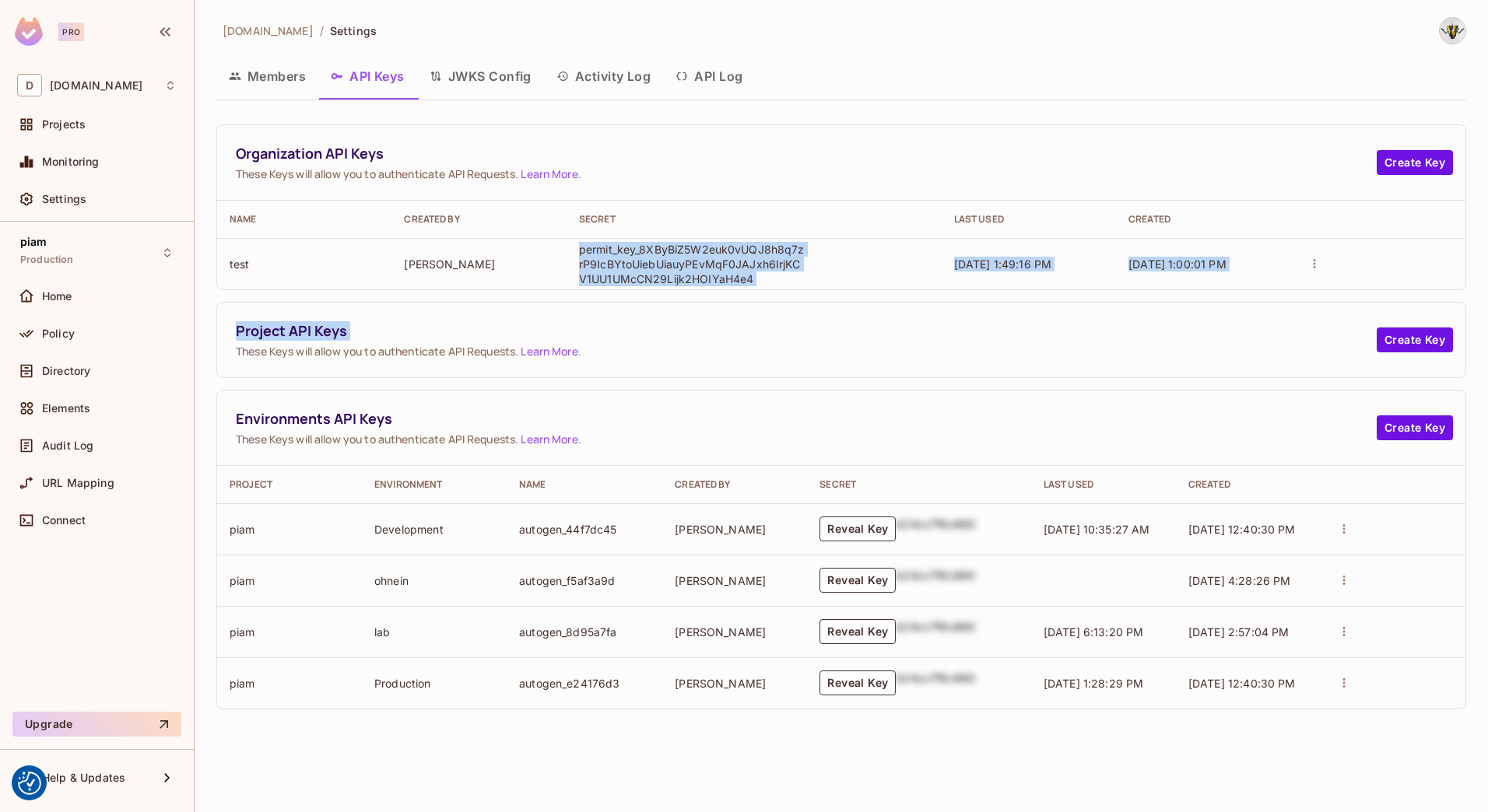
click at [812, 317] on div "Project API Keys These Keys will allow you to authenticate API Requests. Learn …" at bounding box center [841, 340] width 1248 height 75
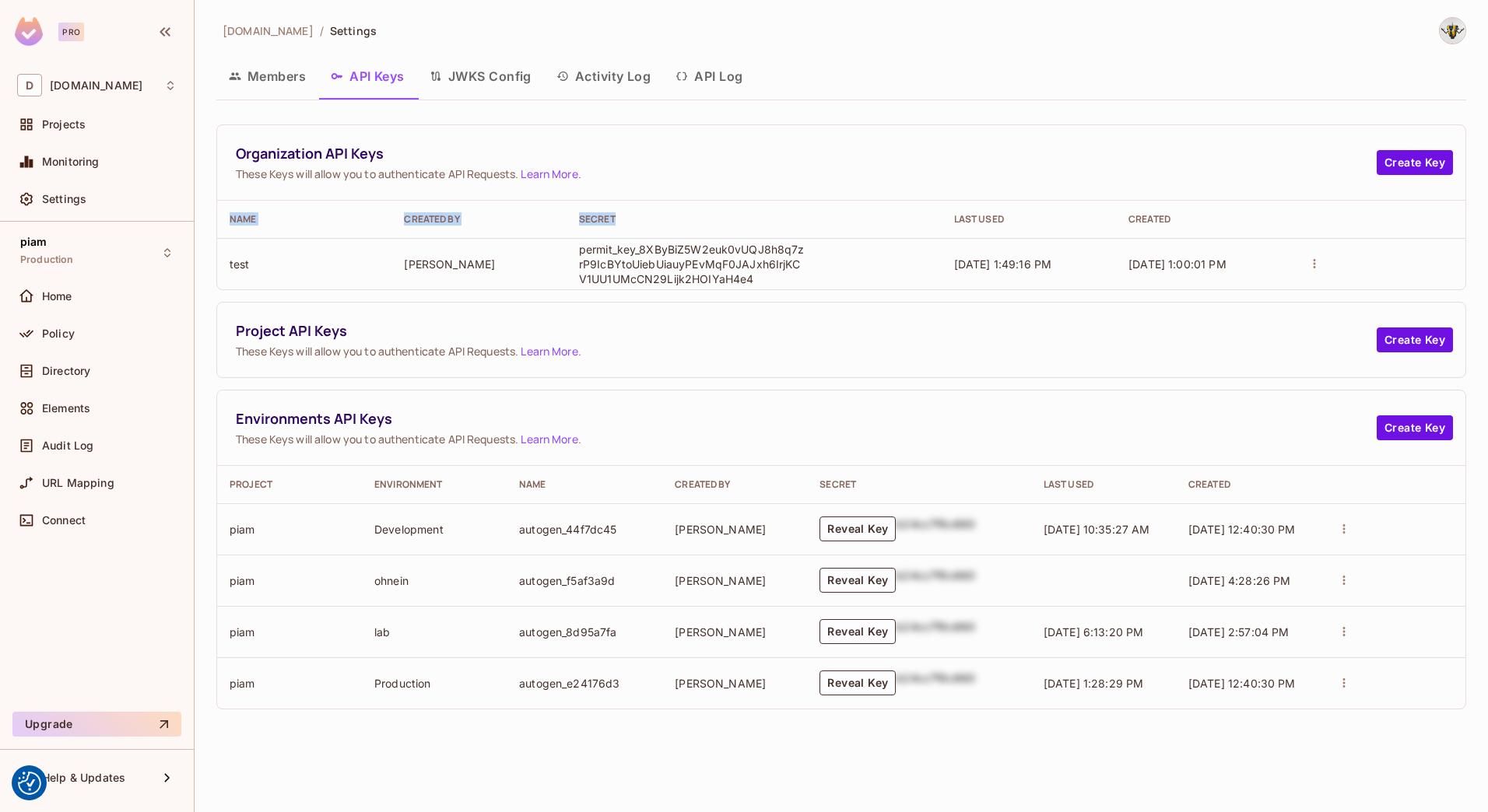
drag, startPoint x: 1364, startPoint y: 265, endPoint x: 779, endPoint y: 217, distance: 587.0
click at [779, 217] on table "Name Created By Secret Last Used Created test [PERSON_NAME] permit_key_8XByBiZ5…" at bounding box center [841, 244] width 1248 height 89
drag, startPoint x: 779, startPoint y: 217, endPoint x: 775, endPoint y: 305, distance: 88.1
click at [775, 305] on div "Project API Keys These Keys will allow you to authenticate API Requests. Learn …" at bounding box center [841, 340] width 1248 height 75
click at [92, 353] on div "Policy" at bounding box center [96, 337] width 172 height 37
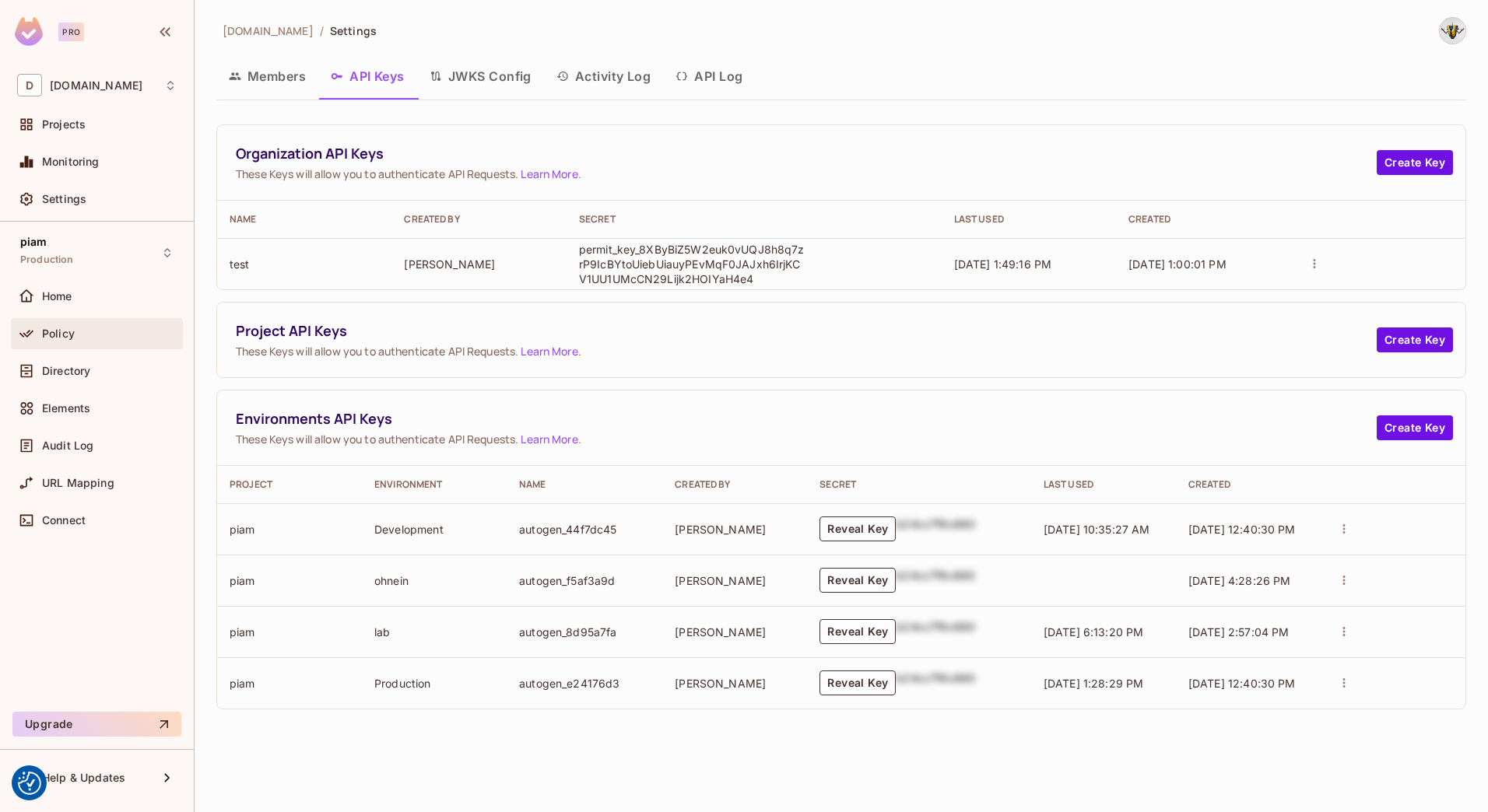
click at [83, 338] on div "Policy" at bounding box center [109, 333] width 134 height 12
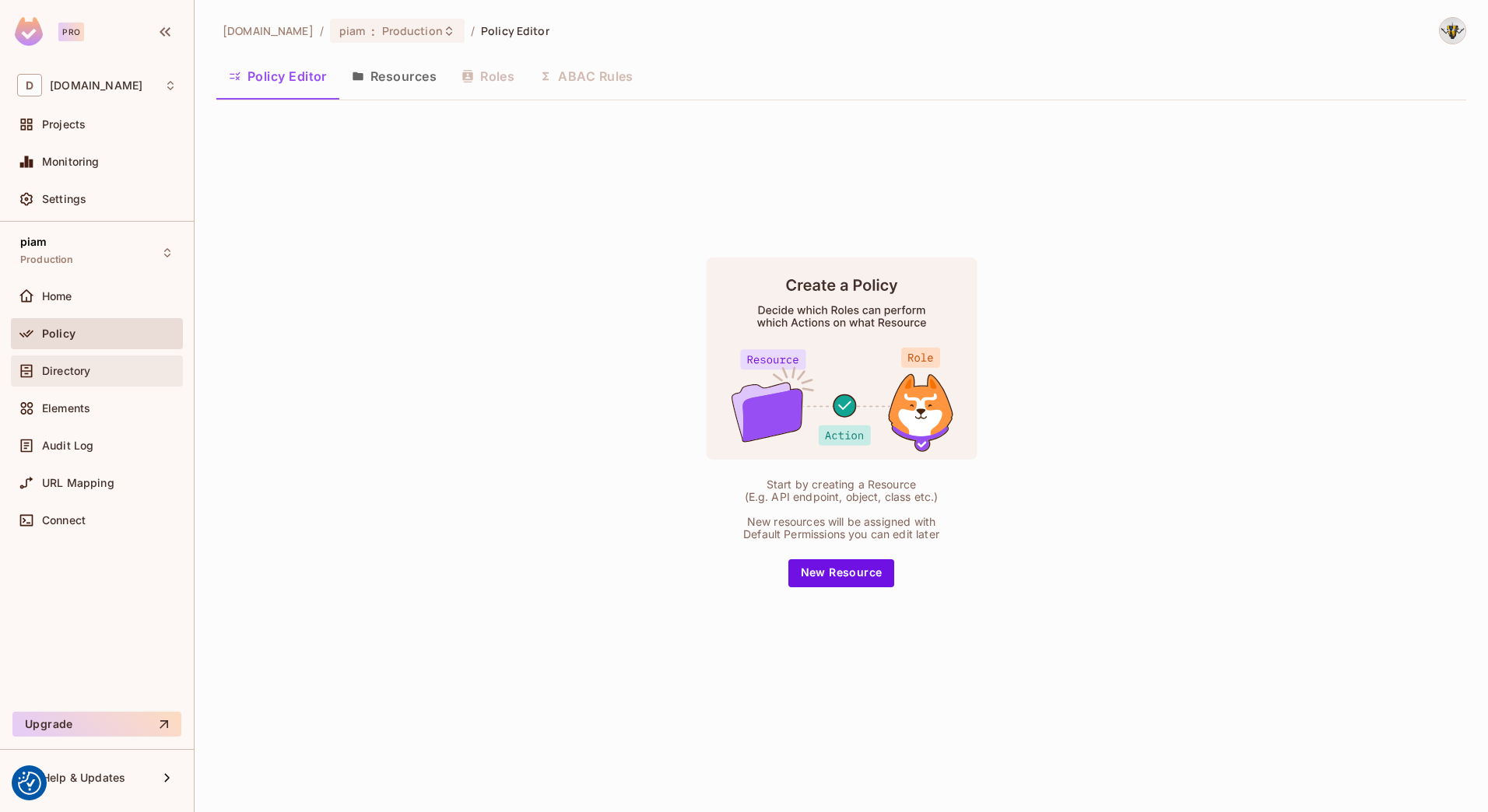
click at [89, 362] on div "Directory" at bounding box center [97, 371] width 160 height 19
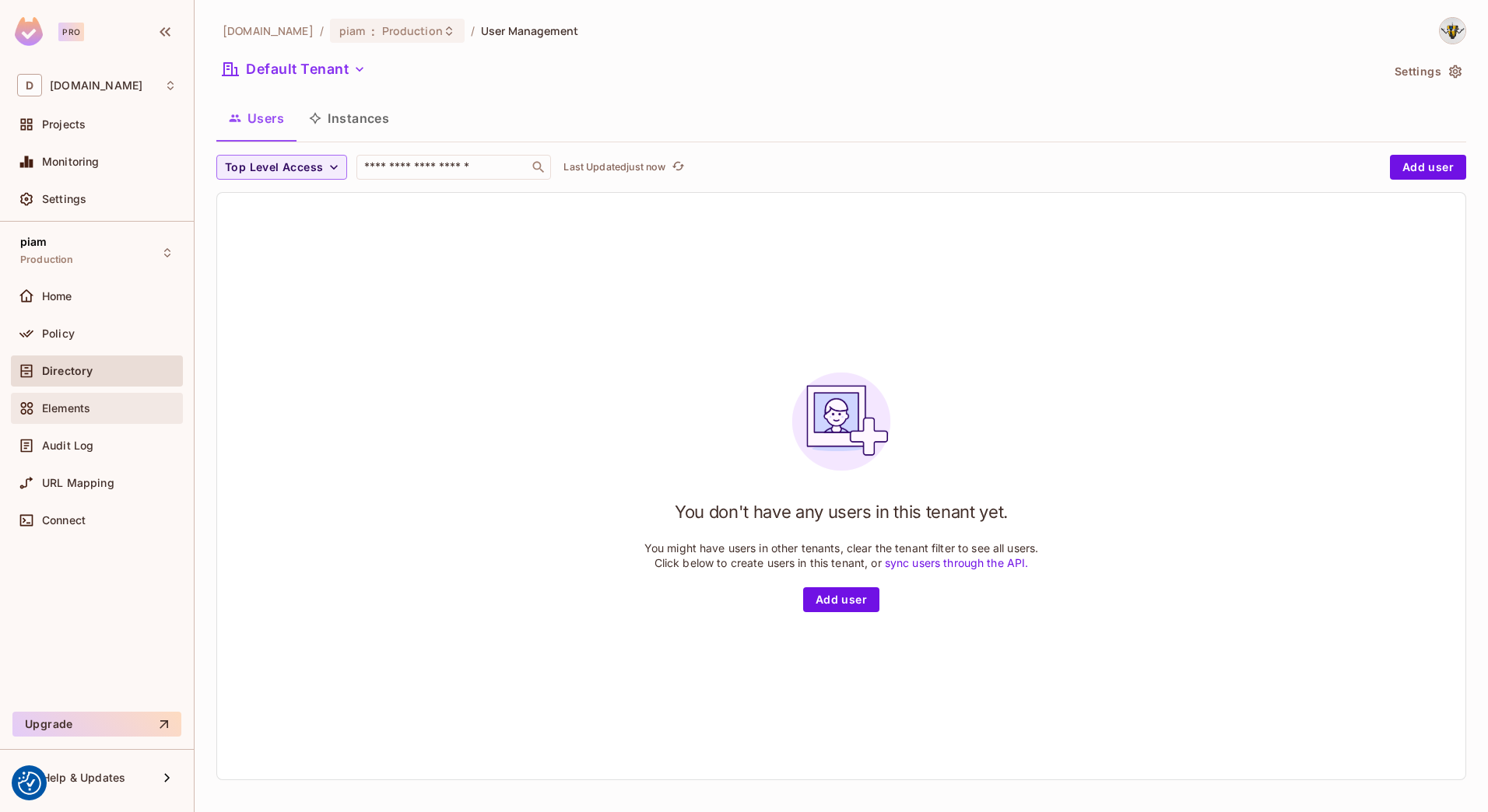
click at [83, 399] on div "Elements" at bounding box center [97, 408] width 160 height 19
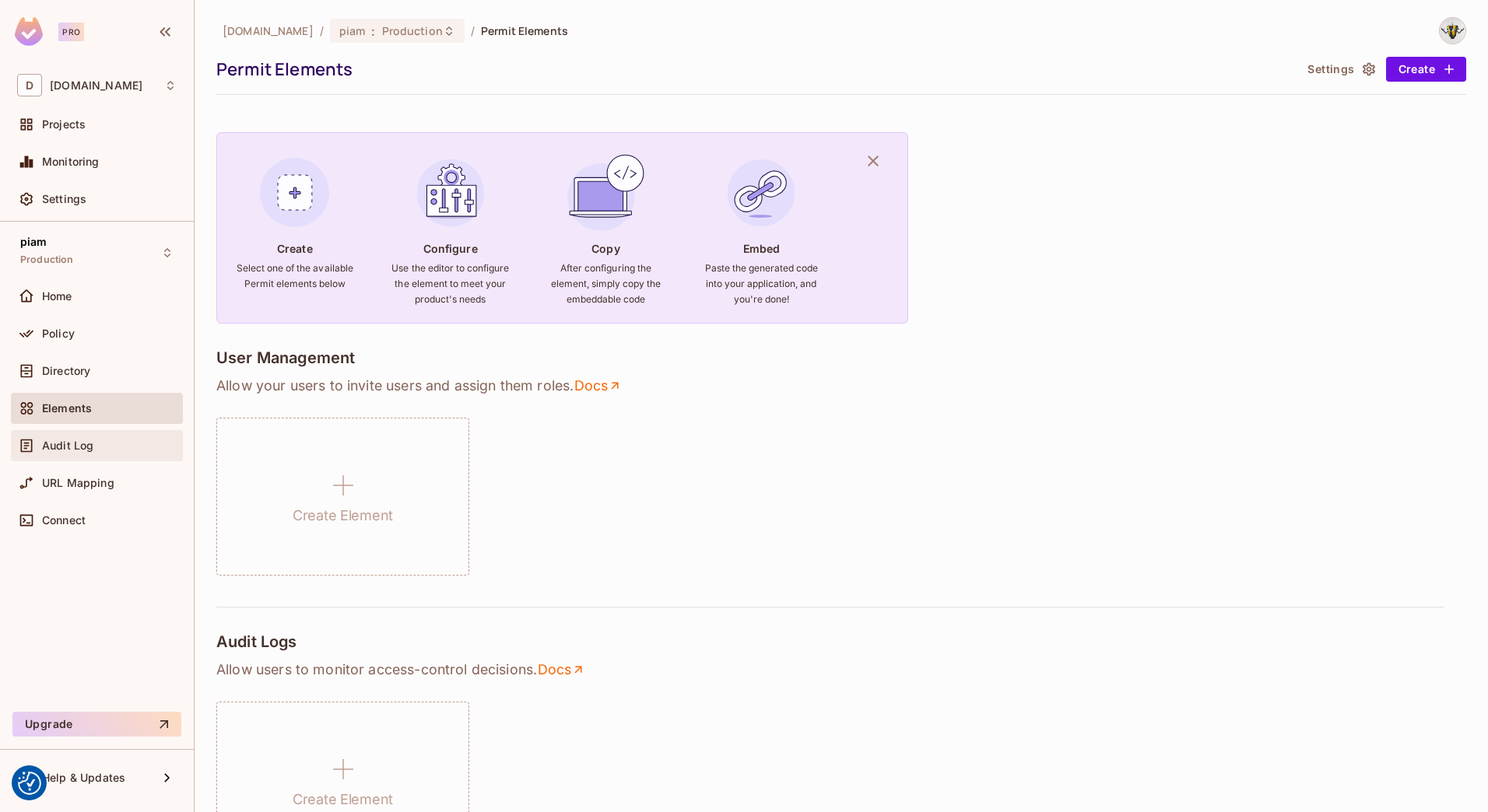
click at [98, 441] on div "Audit Log" at bounding box center [109, 446] width 134 height 12
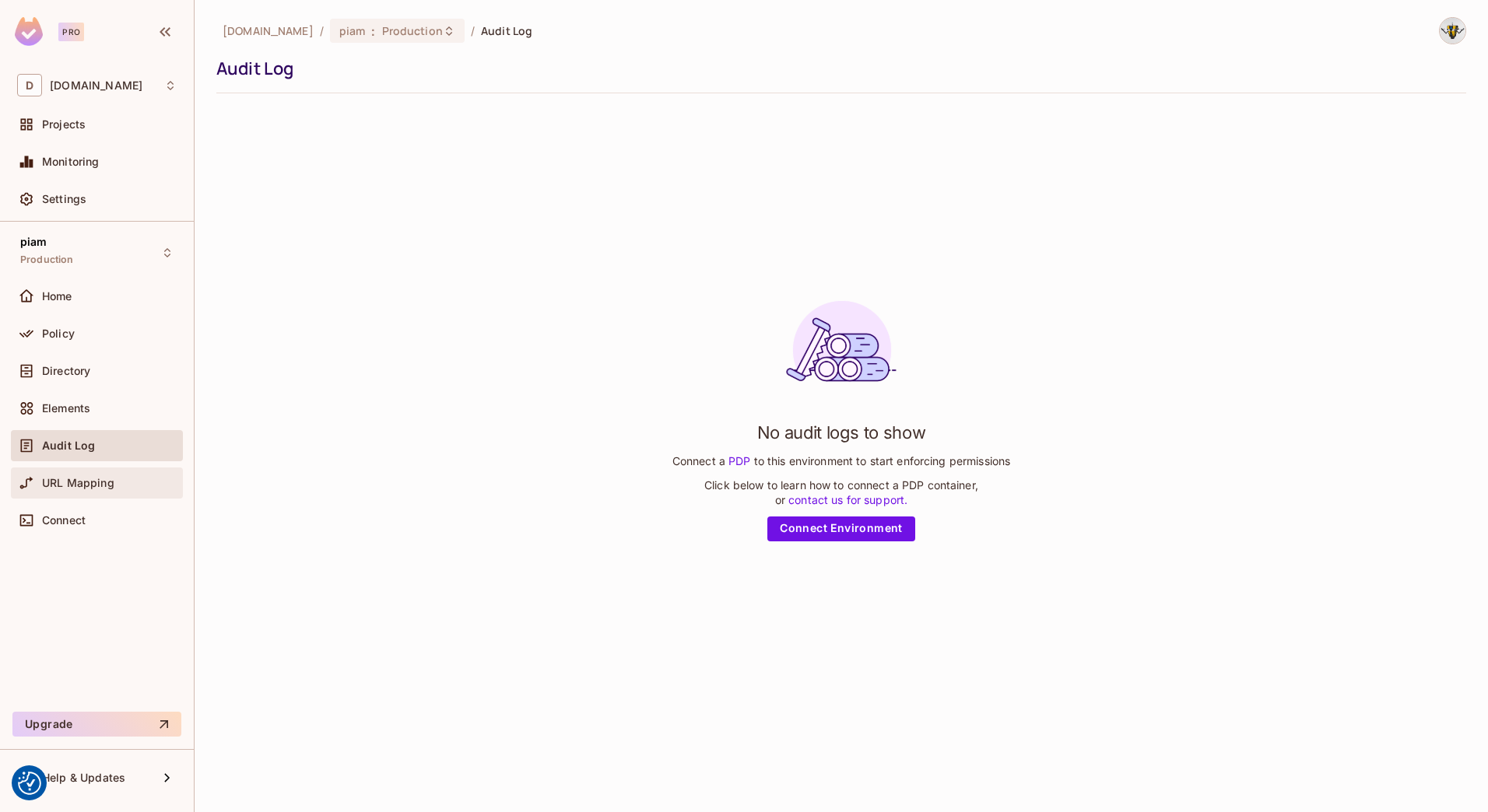
click at [96, 480] on span "URL Mapping" at bounding box center [78, 482] width 73 height 12
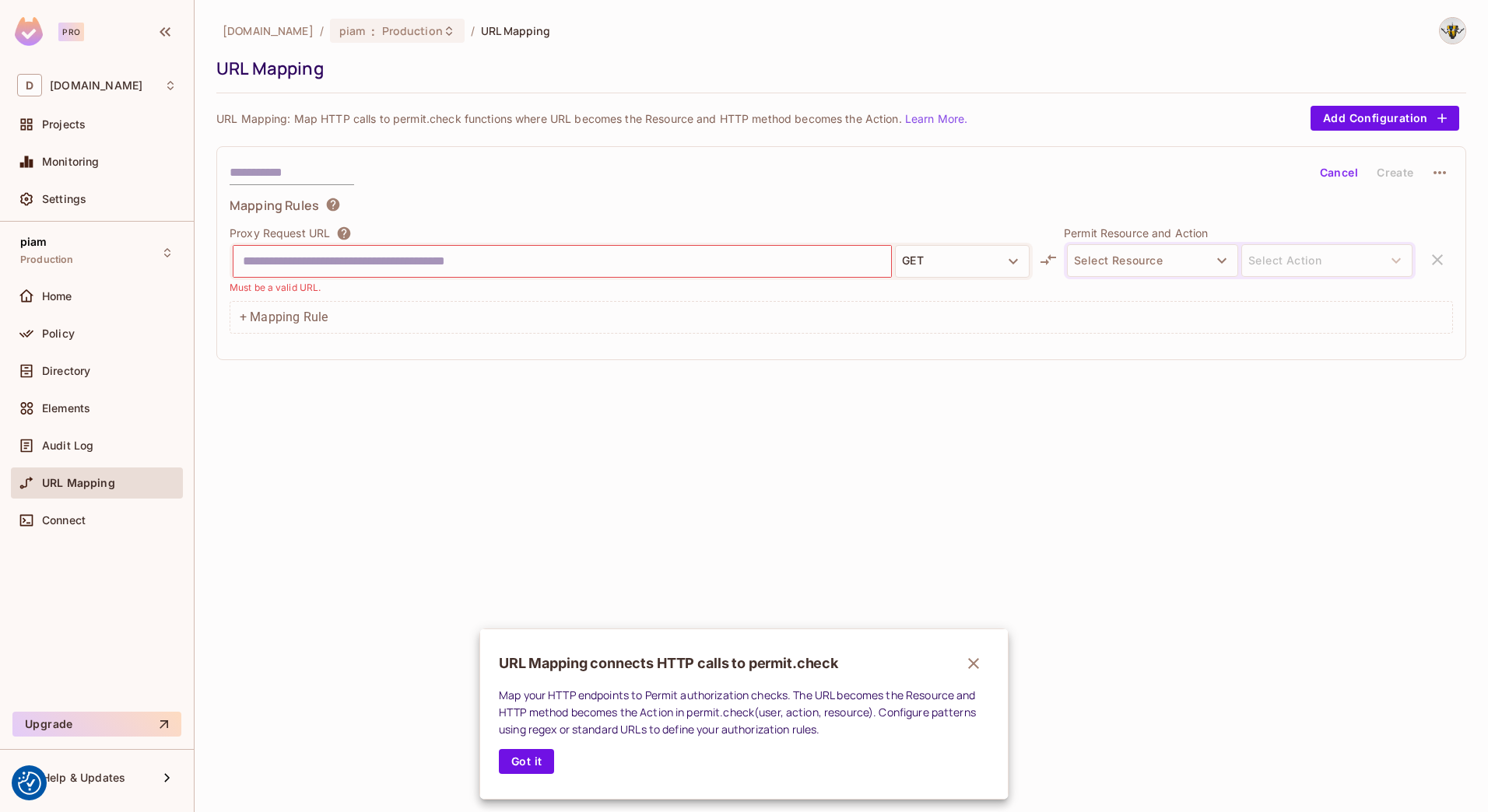
click at [68, 393] on div at bounding box center [744, 406] width 1488 height 812
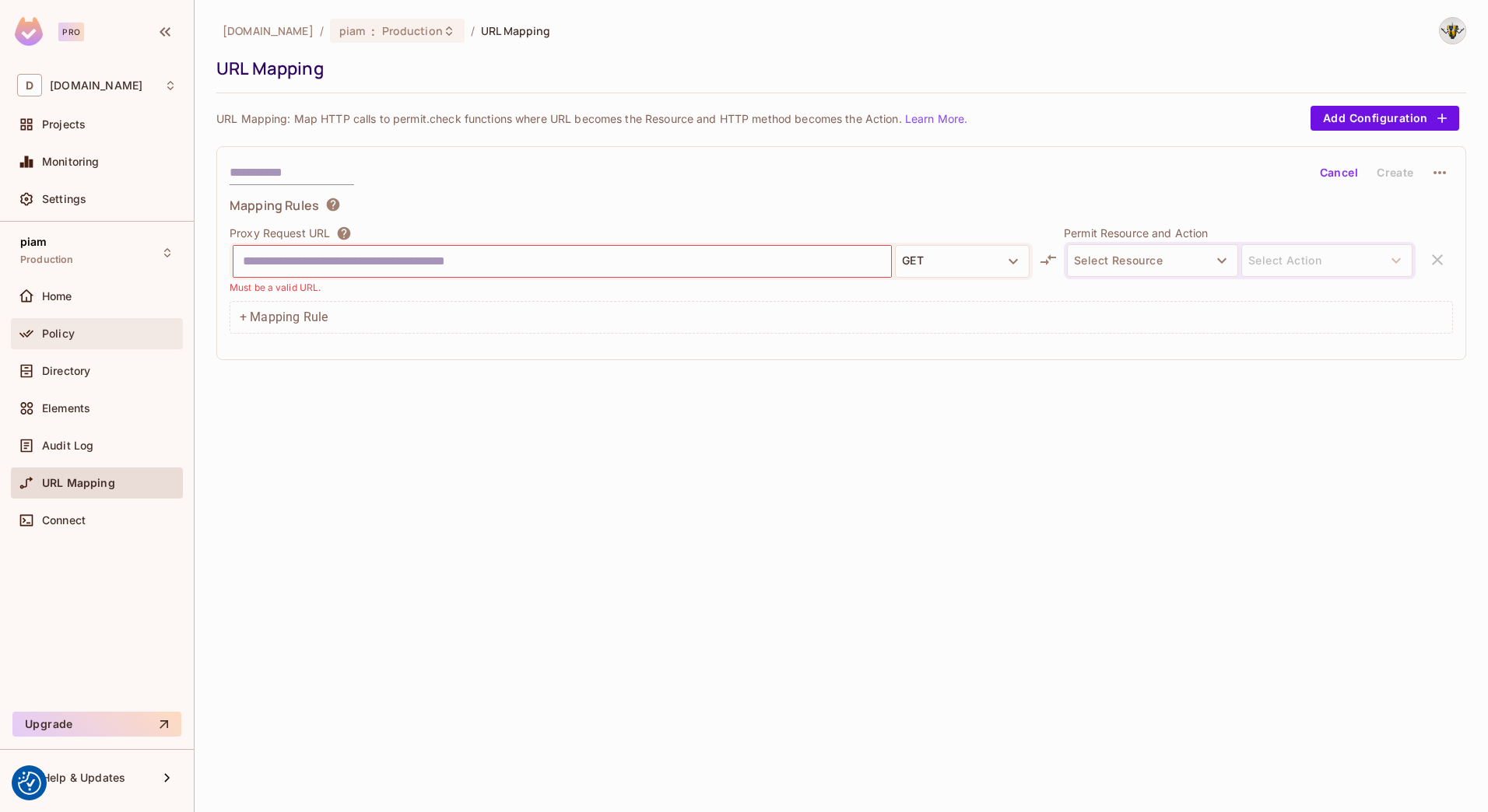
click at [74, 332] on span "Policy" at bounding box center [59, 333] width 33 height 12
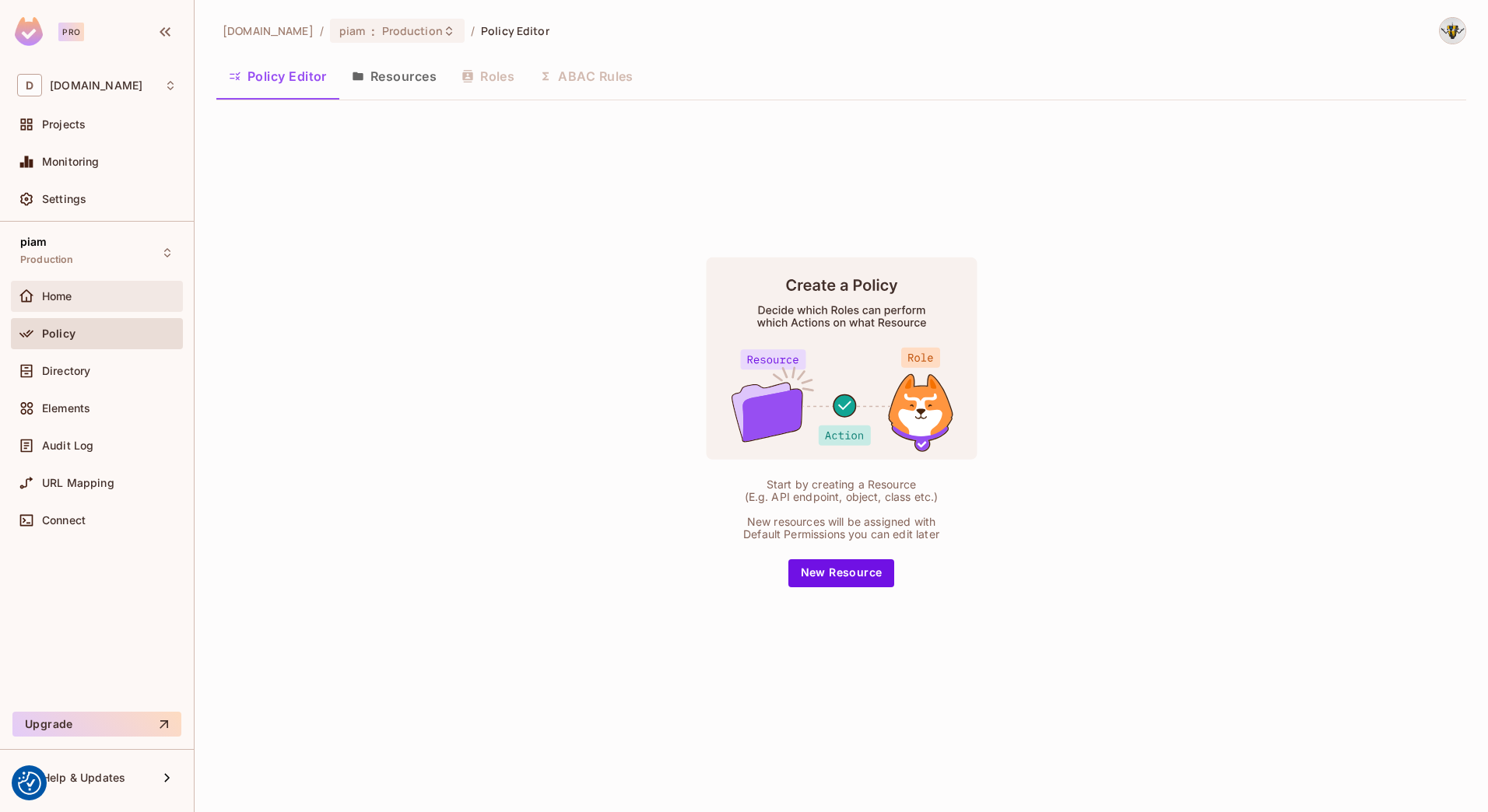
click at [75, 299] on div "Home" at bounding box center [109, 296] width 134 height 12
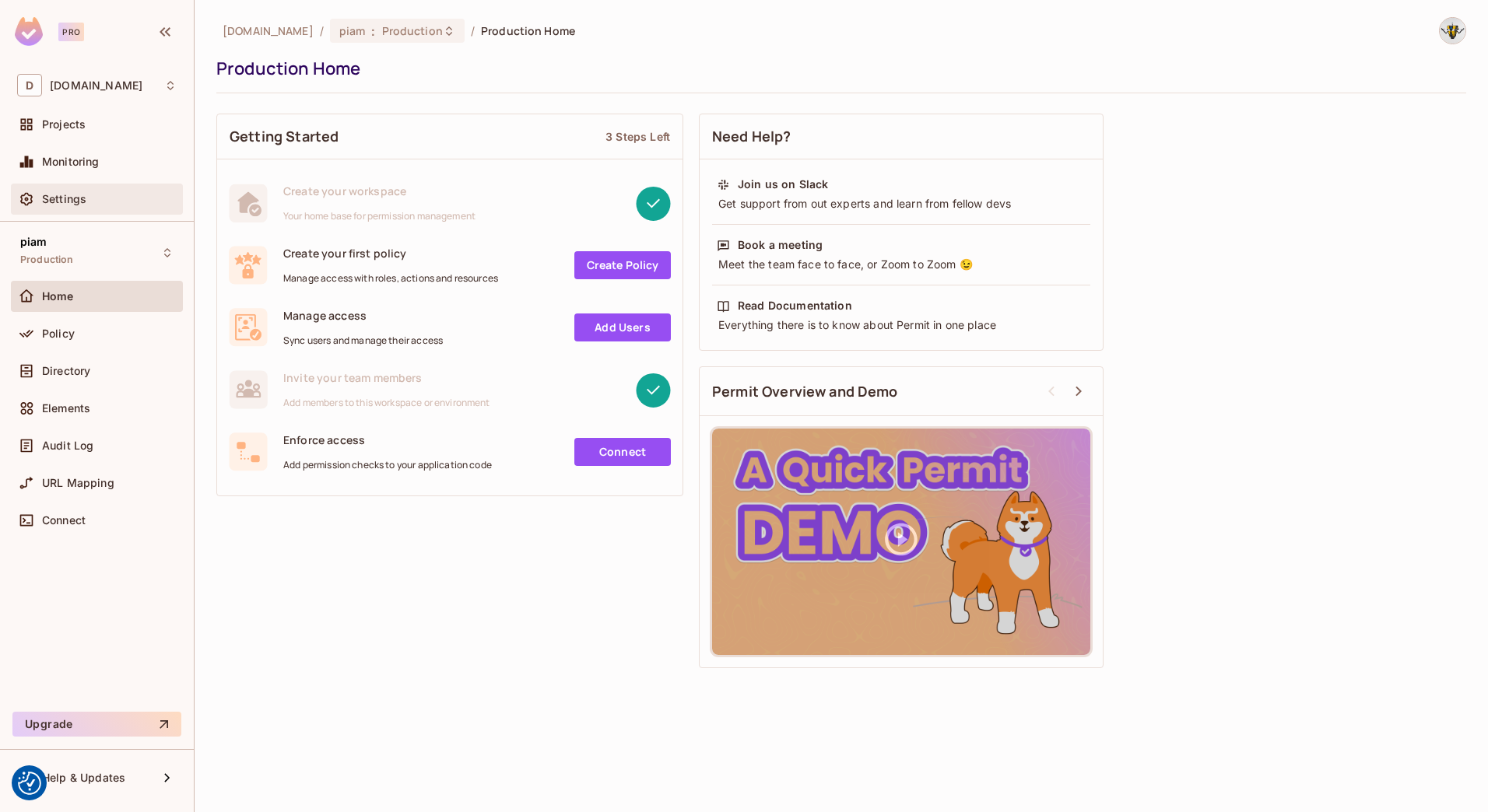
click at [59, 199] on span "Settings" at bounding box center [64, 199] width 44 height 12
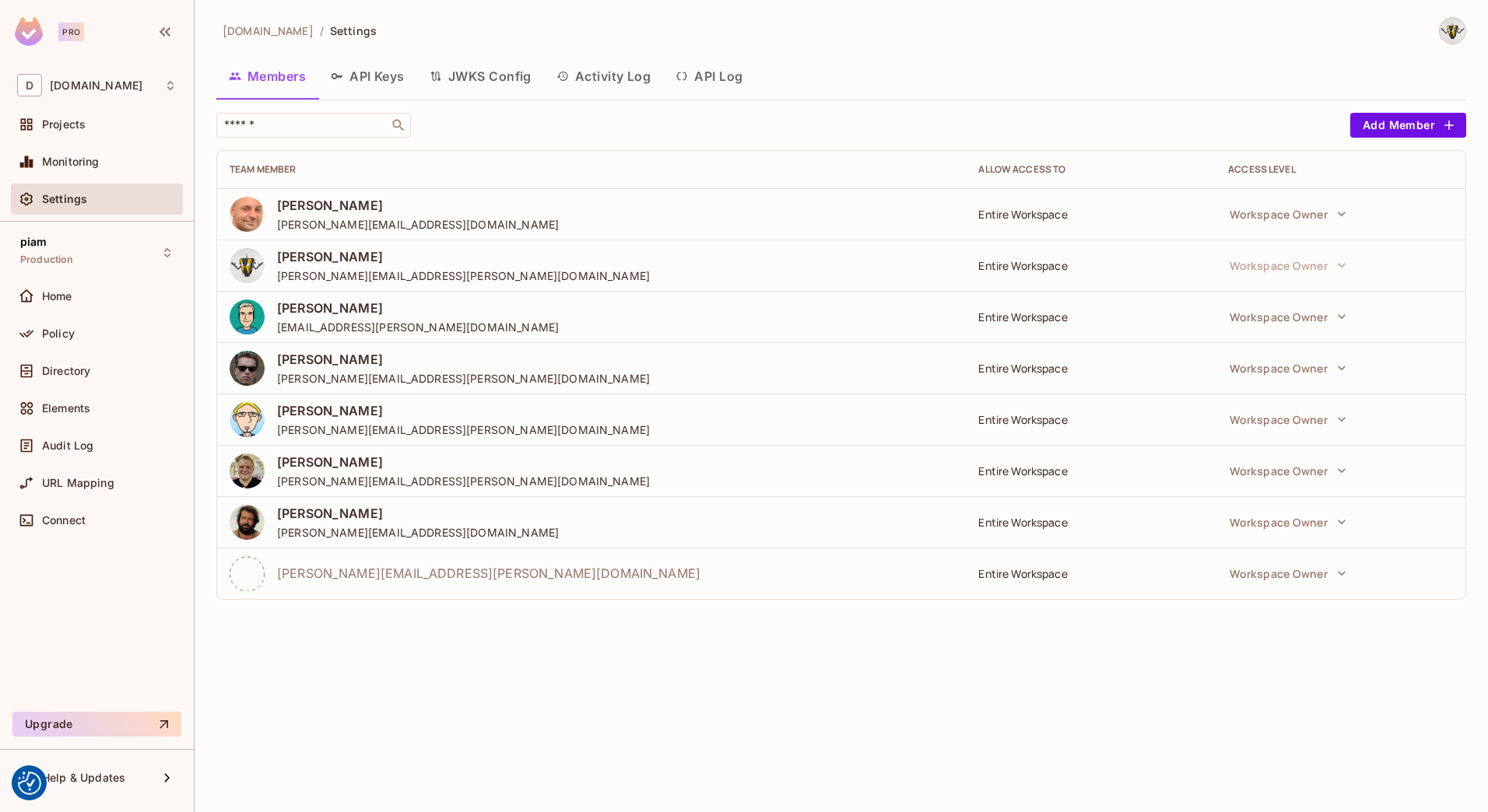
click at [685, 76] on icon "button" at bounding box center [681, 76] width 12 height 12
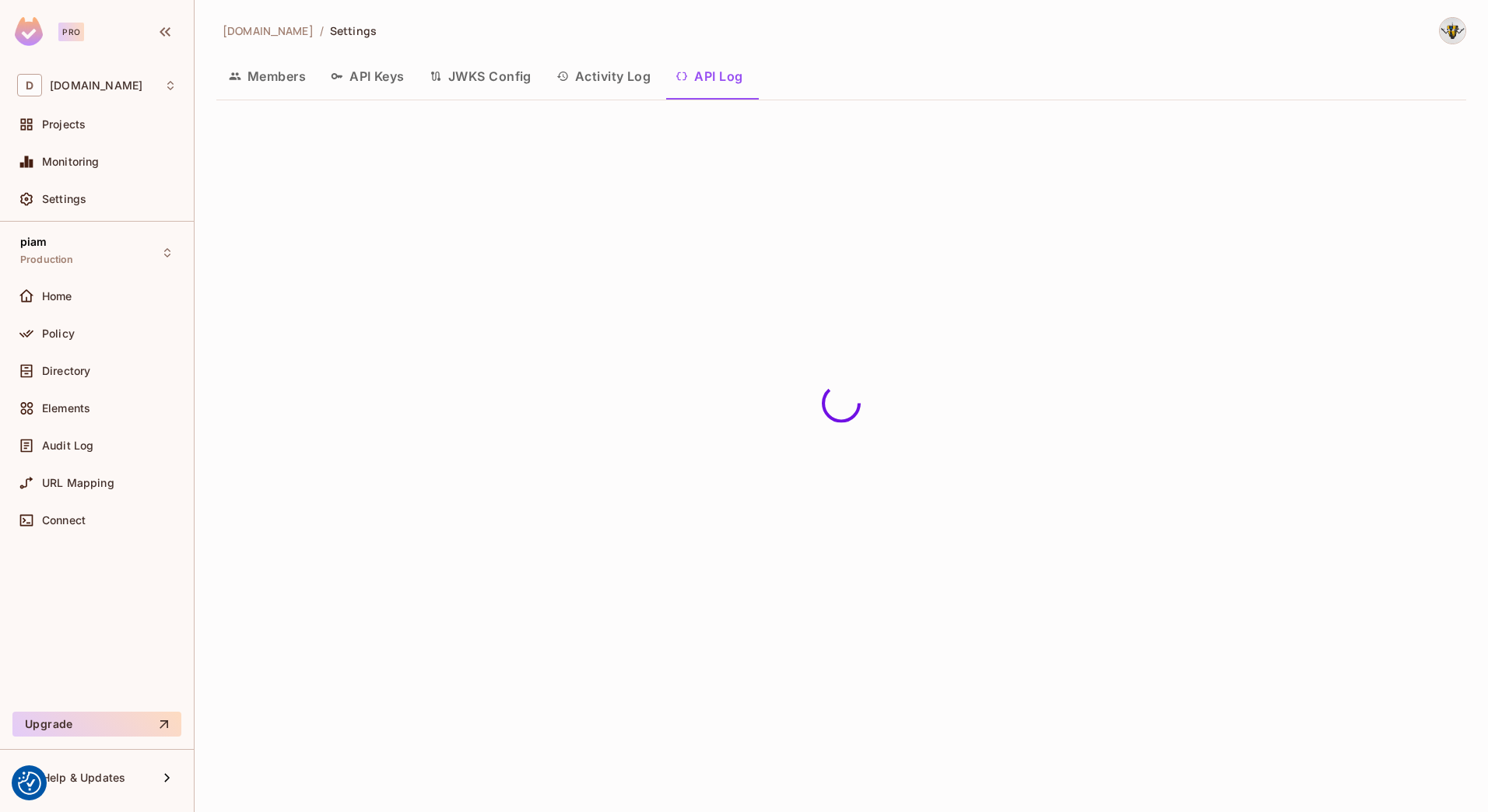
click at [354, 76] on button "API Keys" at bounding box center [368, 77] width 99 height 39
